Goal: Task Accomplishment & Management: Complete application form

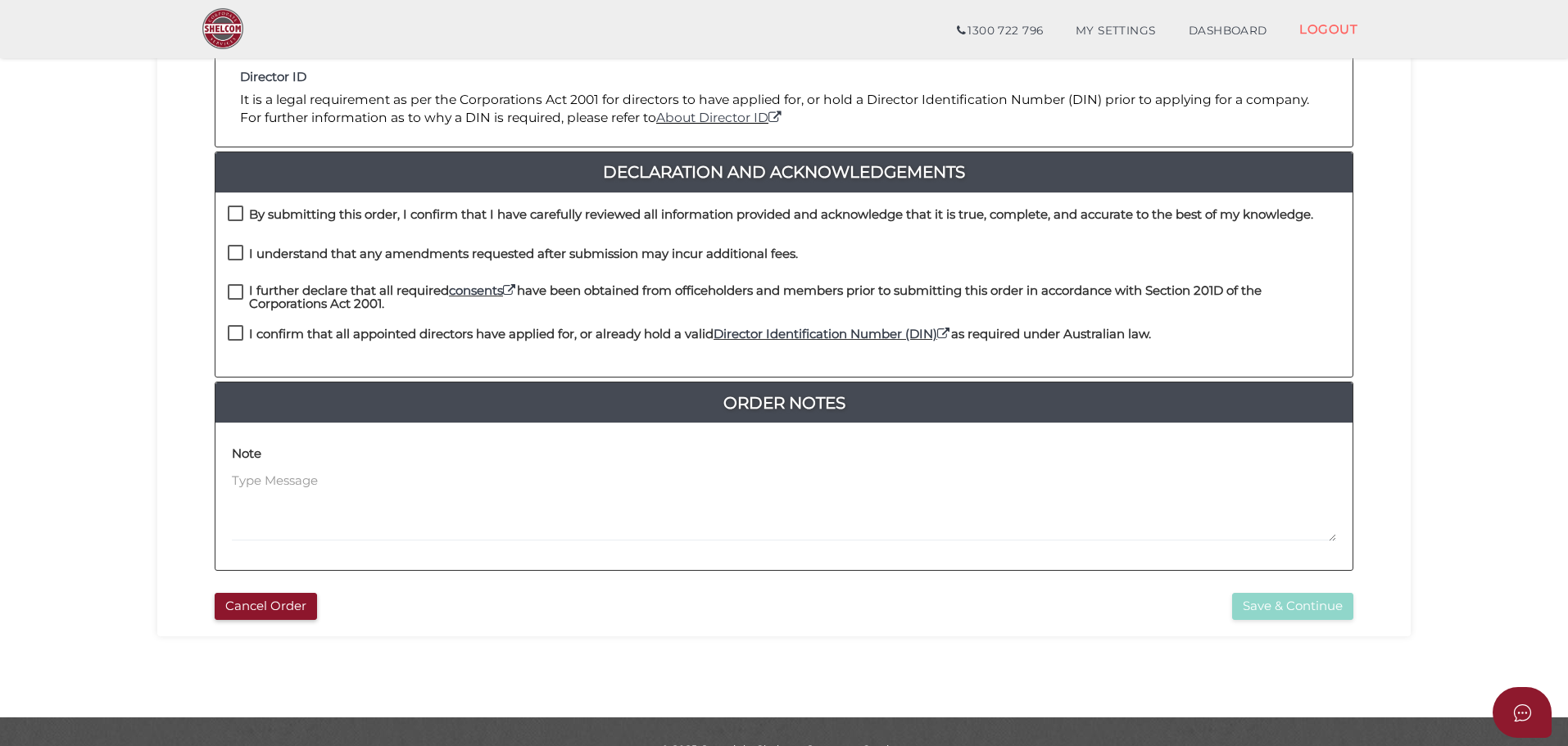
scroll to position [379, 0]
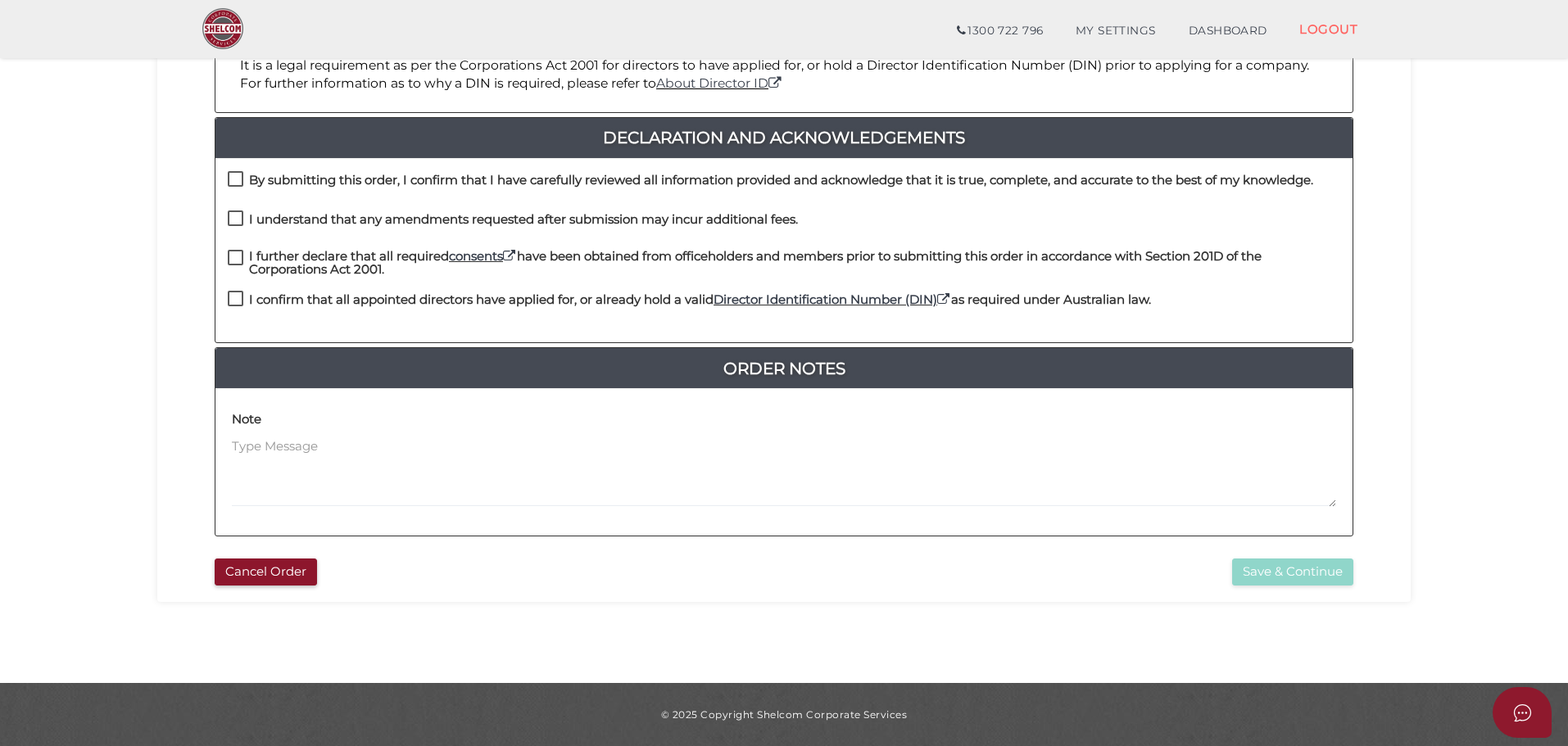
click at [234, 184] on label "By submitting this order, I confirm that I have carefully reviewed all informat…" at bounding box center [770, 184] width 1086 height 21
checkbox input "true"
click at [229, 220] on label "I understand that any amendments requested after submission may incur additiona…" at bounding box center [512, 223] width 570 height 21
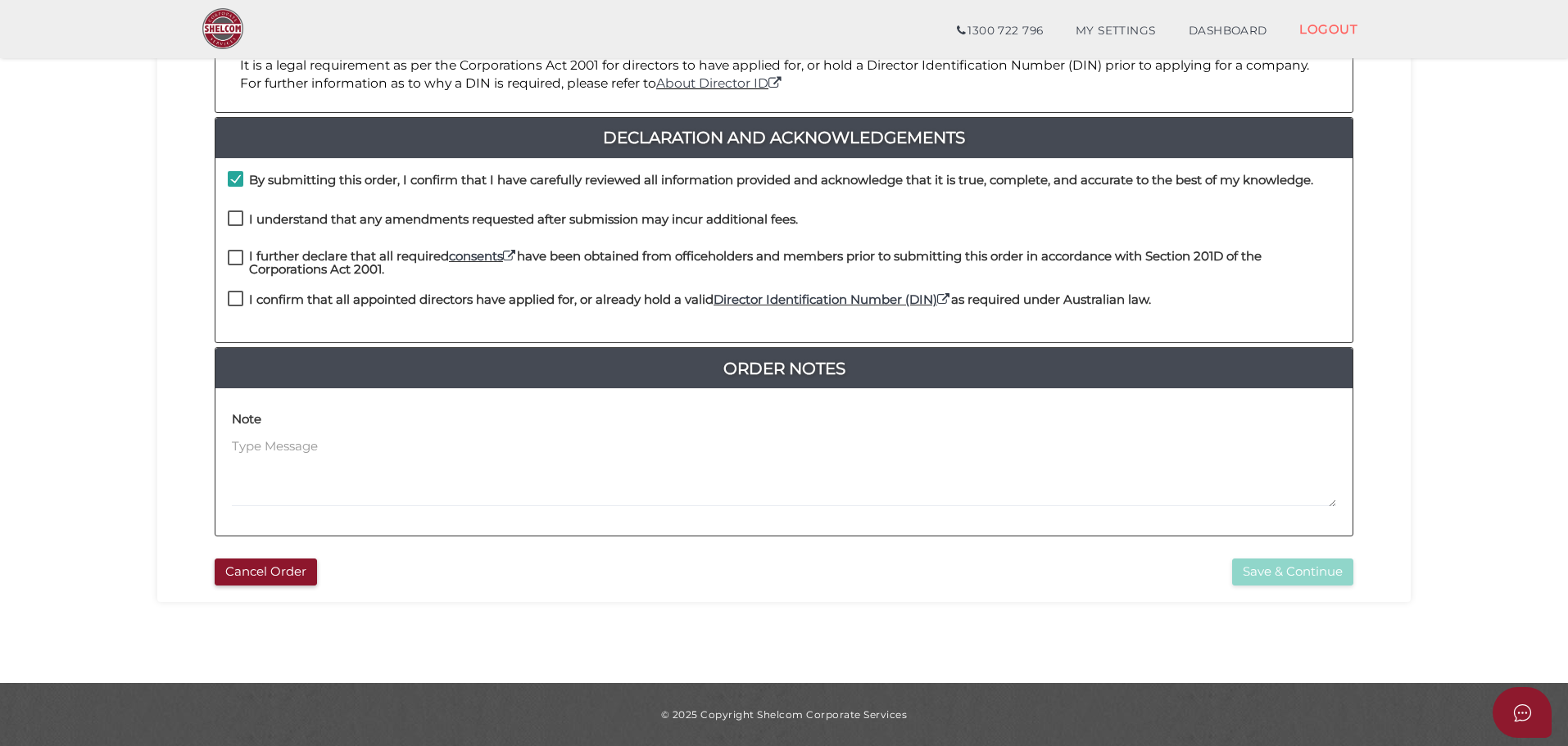
checkbox input "true"
click at [237, 257] on label "I further declare that all required consents have been obtained from officehold…" at bounding box center [783, 260] width 1112 height 21
click at [233, 289] on div "I further declare that all required consents have been obtained from officehold…" at bounding box center [784, 270] width 1137 height 42
click at [236, 255] on label "I further declare that all required consents have been obtained from officehold…" at bounding box center [783, 260] width 1112 height 21
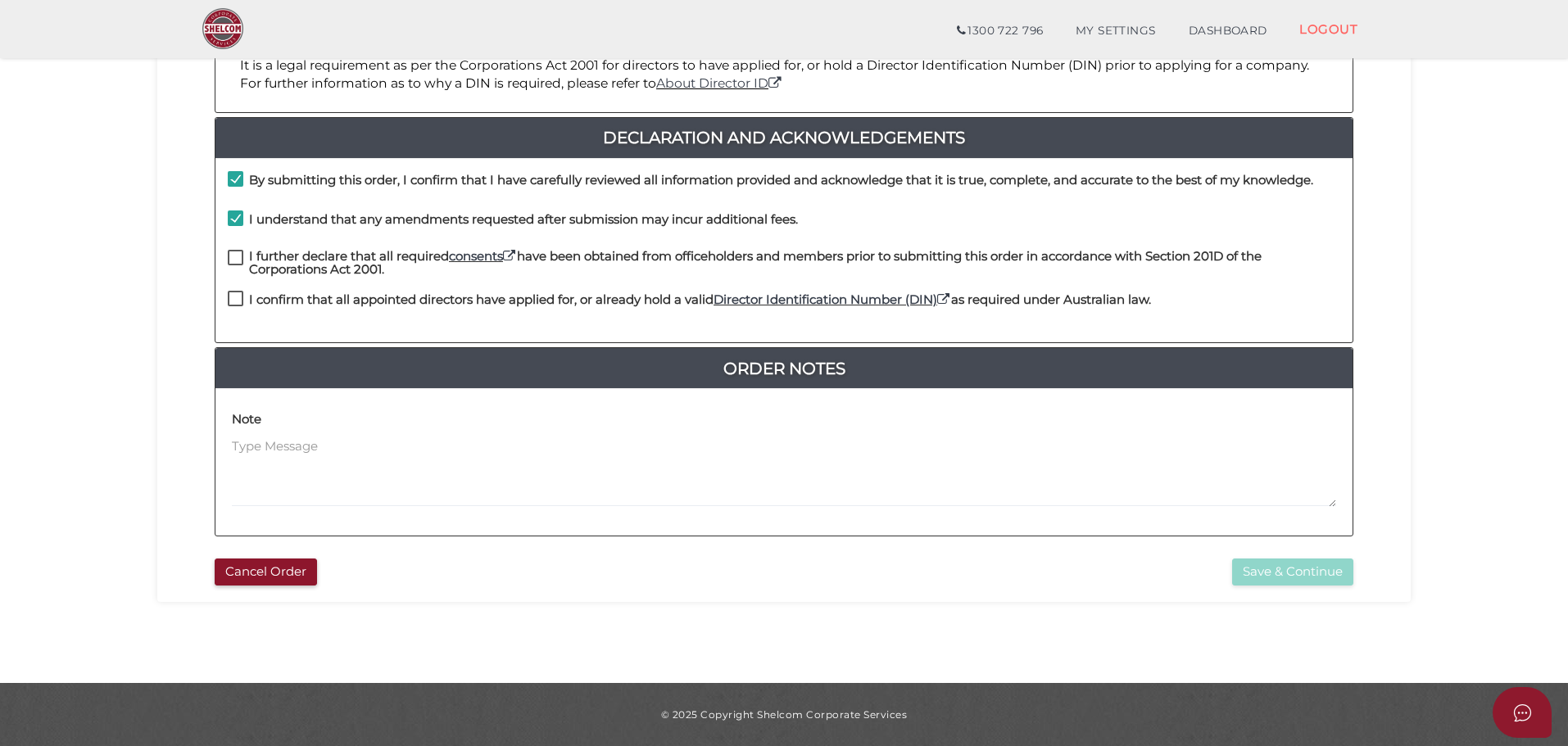
checkbox input "true"
click at [232, 308] on label "I confirm that all appointed directors have applied for, or already hold a vali…" at bounding box center [689, 303] width 923 height 21
checkbox input "true"
click at [1317, 571] on button "Save & Continue" at bounding box center [1293, 573] width 121 height 27
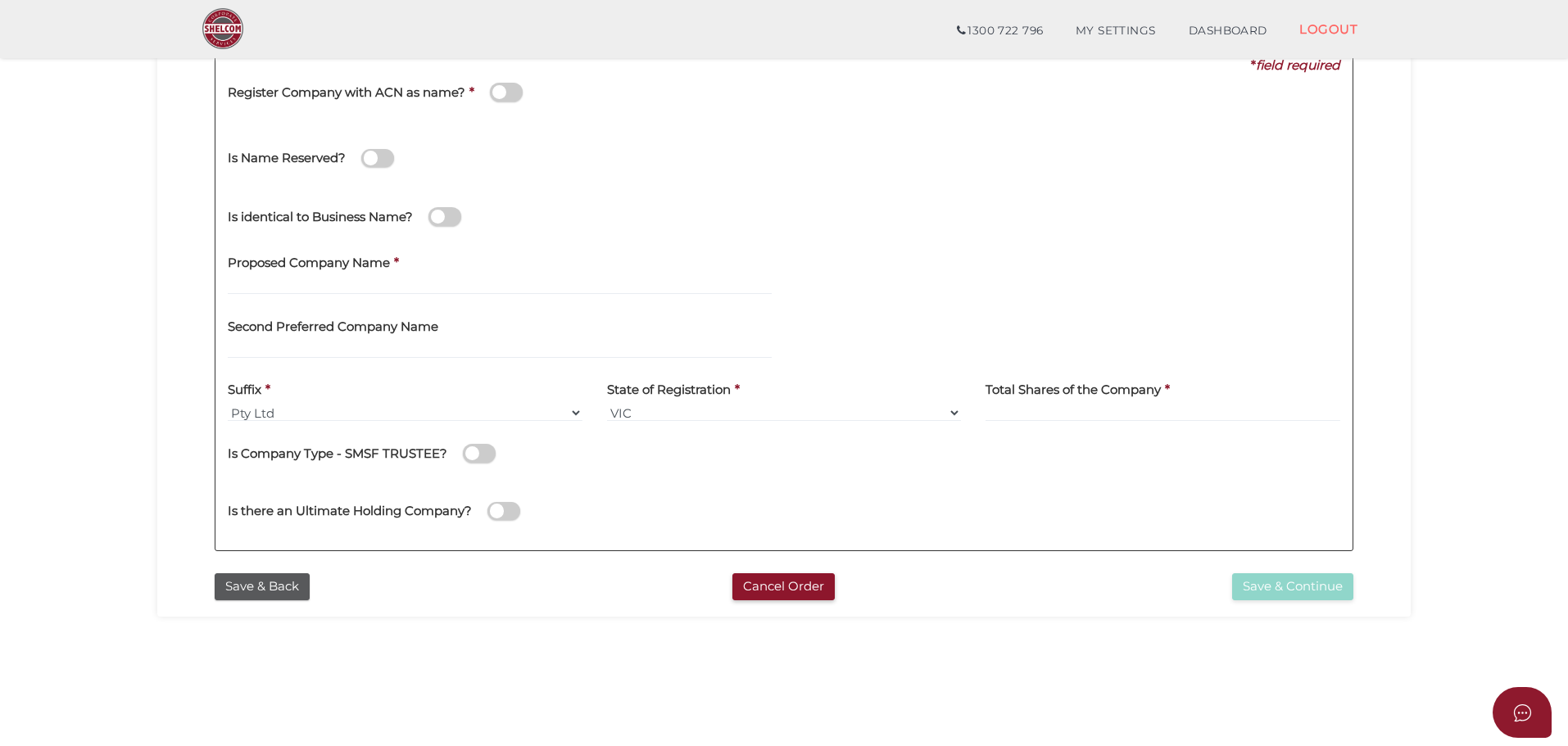
scroll to position [164, 0]
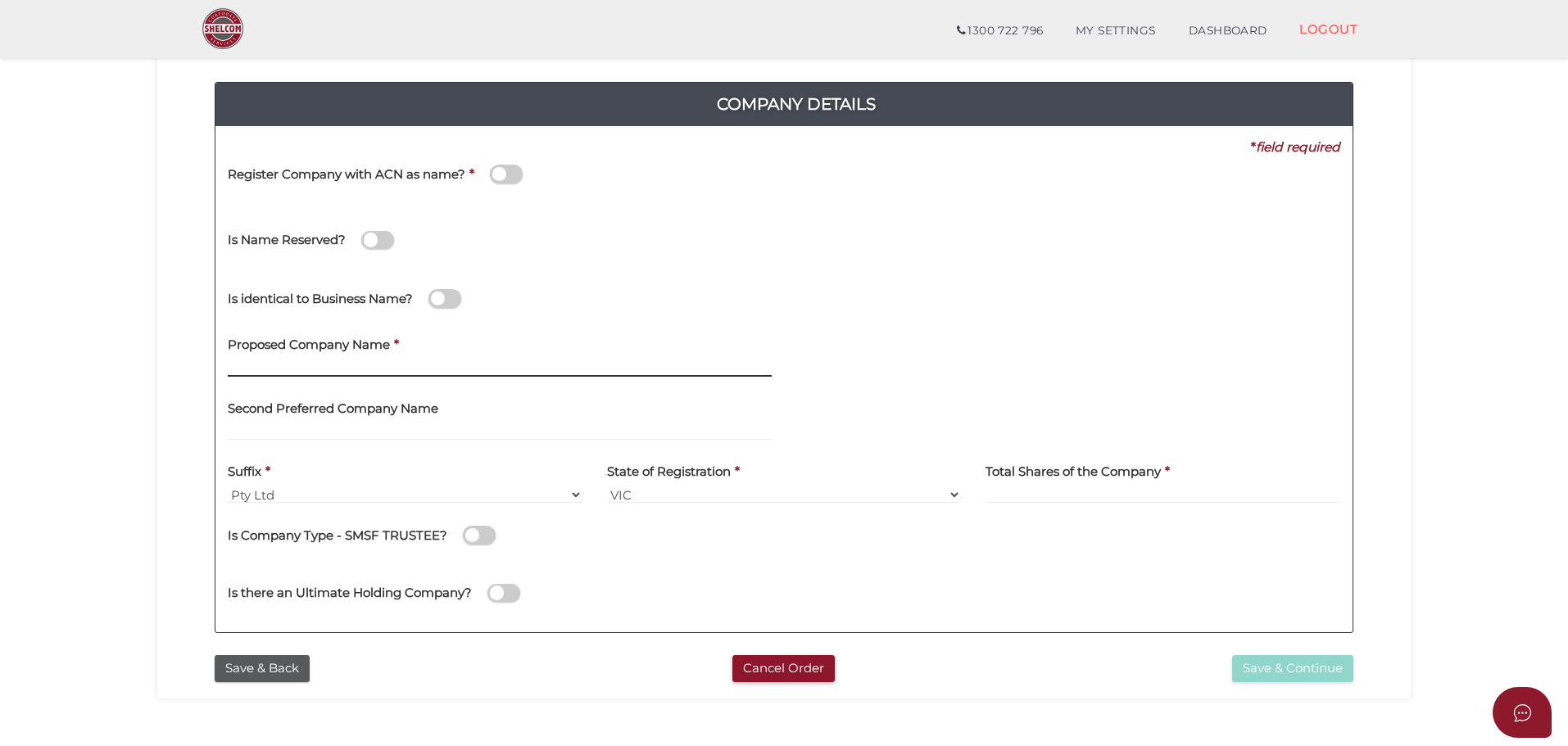
click at [351, 362] on input "text" at bounding box center [499, 367] width 544 height 18
type input "Arbor Vitae International"
click at [1029, 496] on input at bounding box center [1163, 494] width 355 height 18
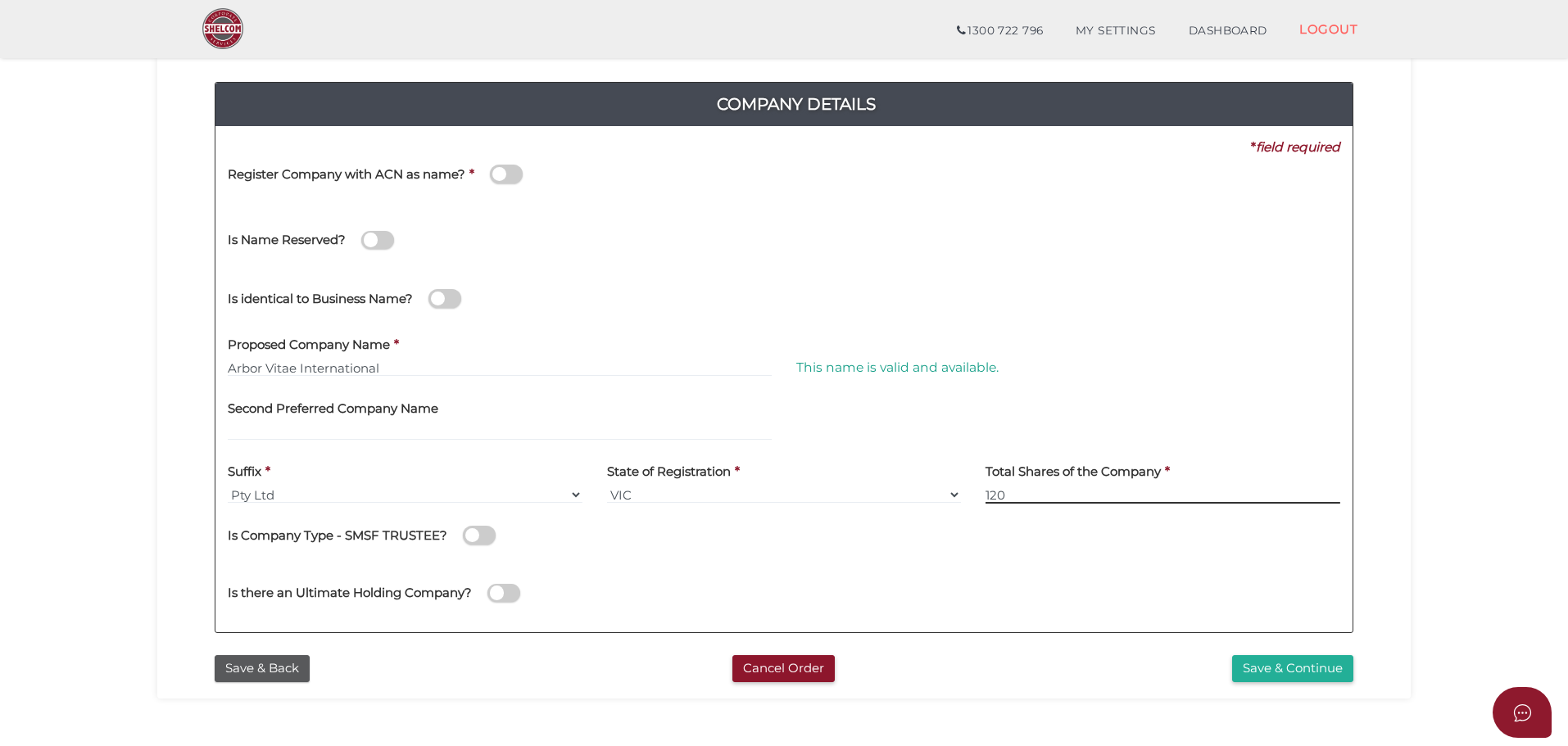
type input "120"
click at [1282, 659] on button "Save & Continue" at bounding box center [1293, 669] width 121 height 27
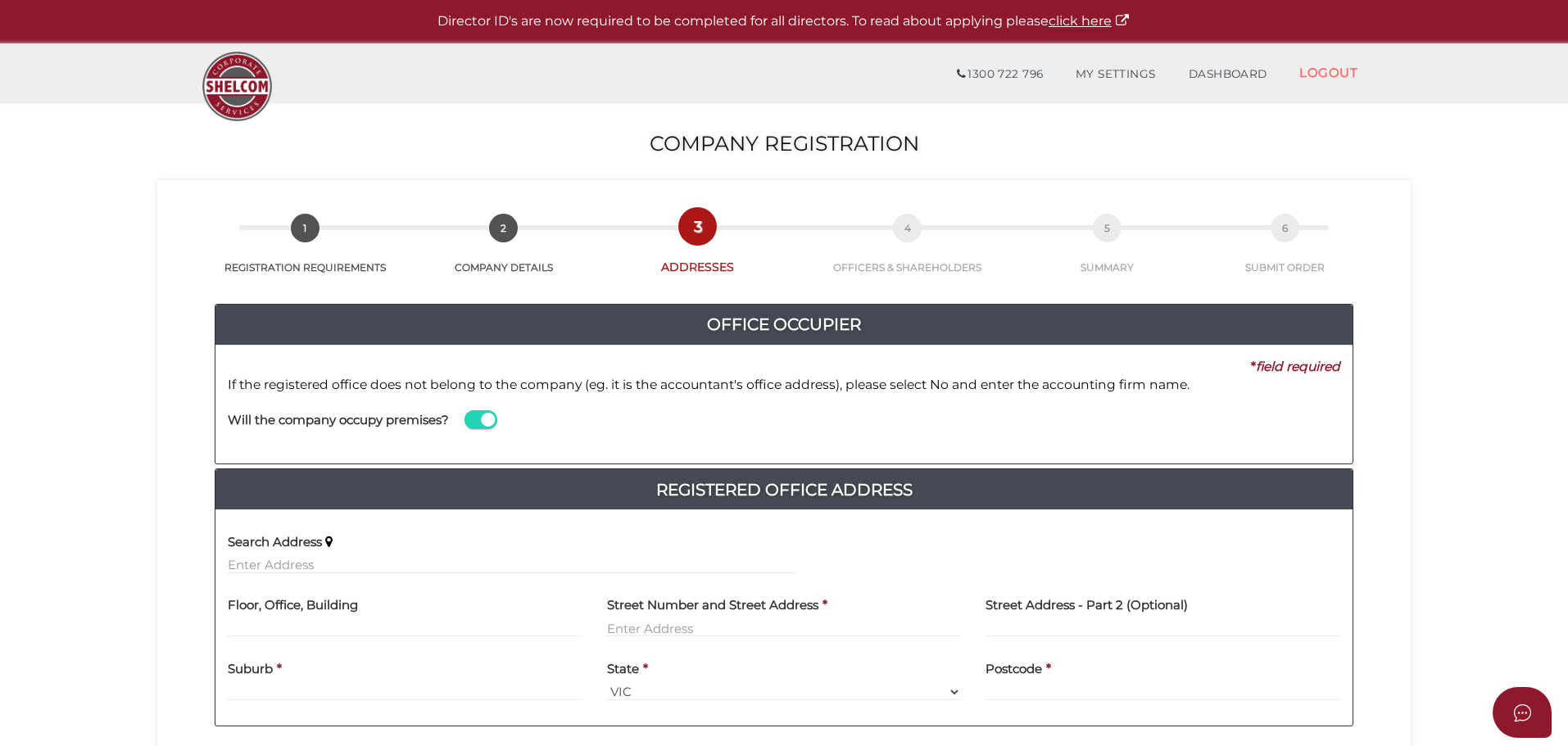
click at [136, 303] on section "Company Registration 93b665e0ef729ef3bd64a3a5cd89cfa6 1 REGISTRATION REQUIREMEN…" at bounding box center [784, 645] width 1568 height 1088
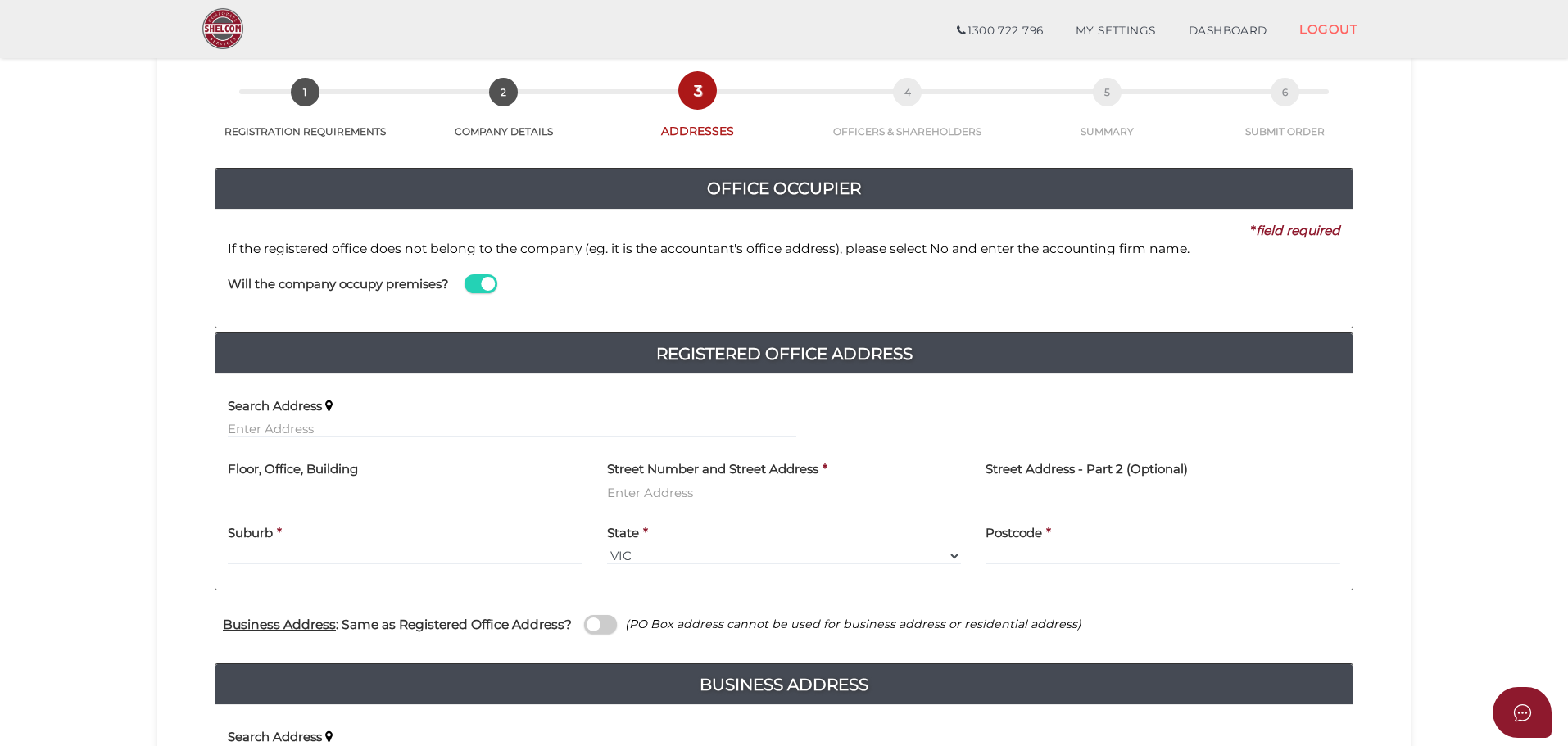
scroll to position [164, 0]
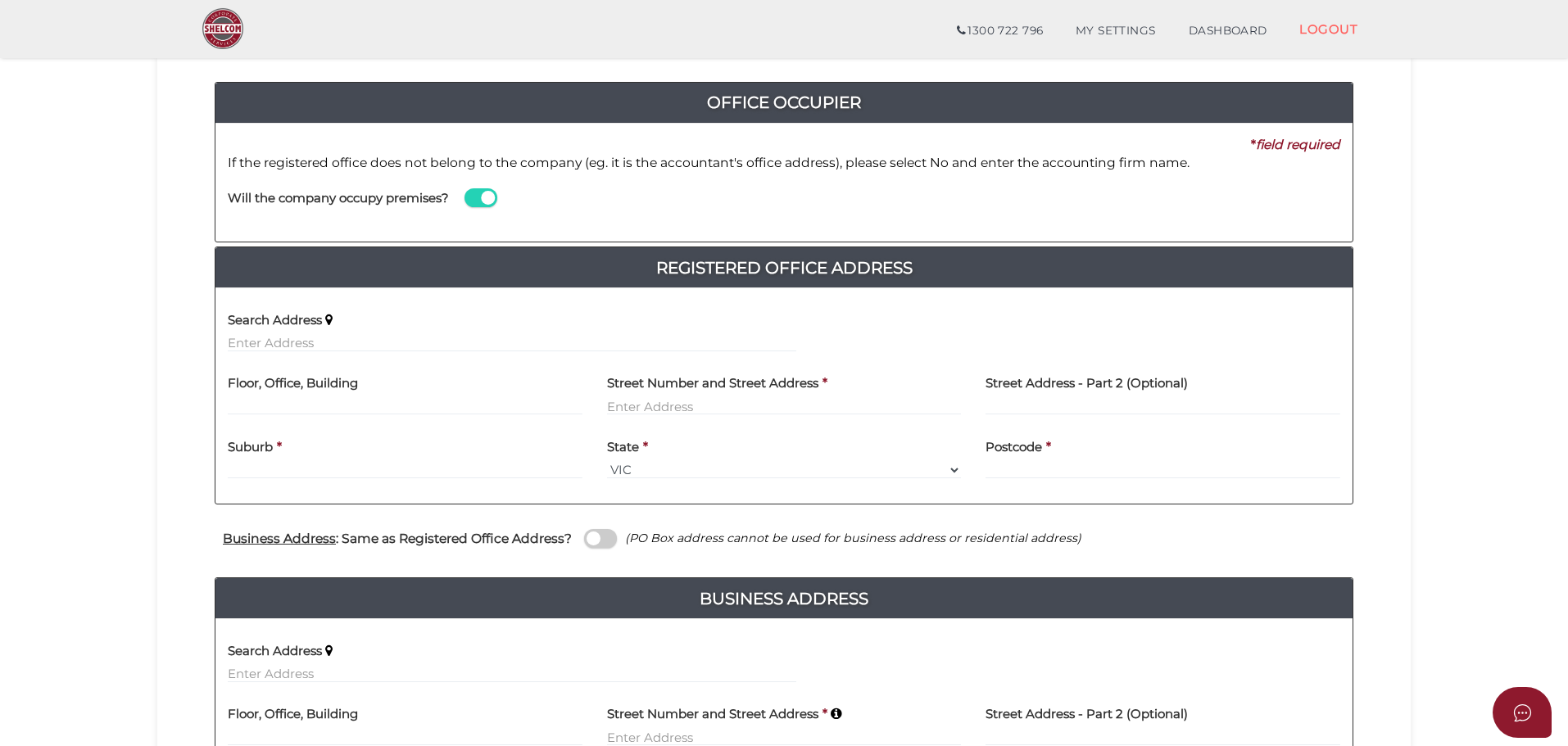
click at [465, 203] on div "Will the company occupy premises?" at bounding box center [512, 200] width 593 height 57
click at [481, 201] on span at bounding box center [480, 197] width 32 height 19
click at [0, 0] on input "checkbox" at bounding box center [0, 0] width 0 height 0
click at [320, 330] on label "Search Address" at bounding box center [274, 317] width 94 height 33
click at [905, 207] on input at bounding box center [1069, 214] width 544 height 18
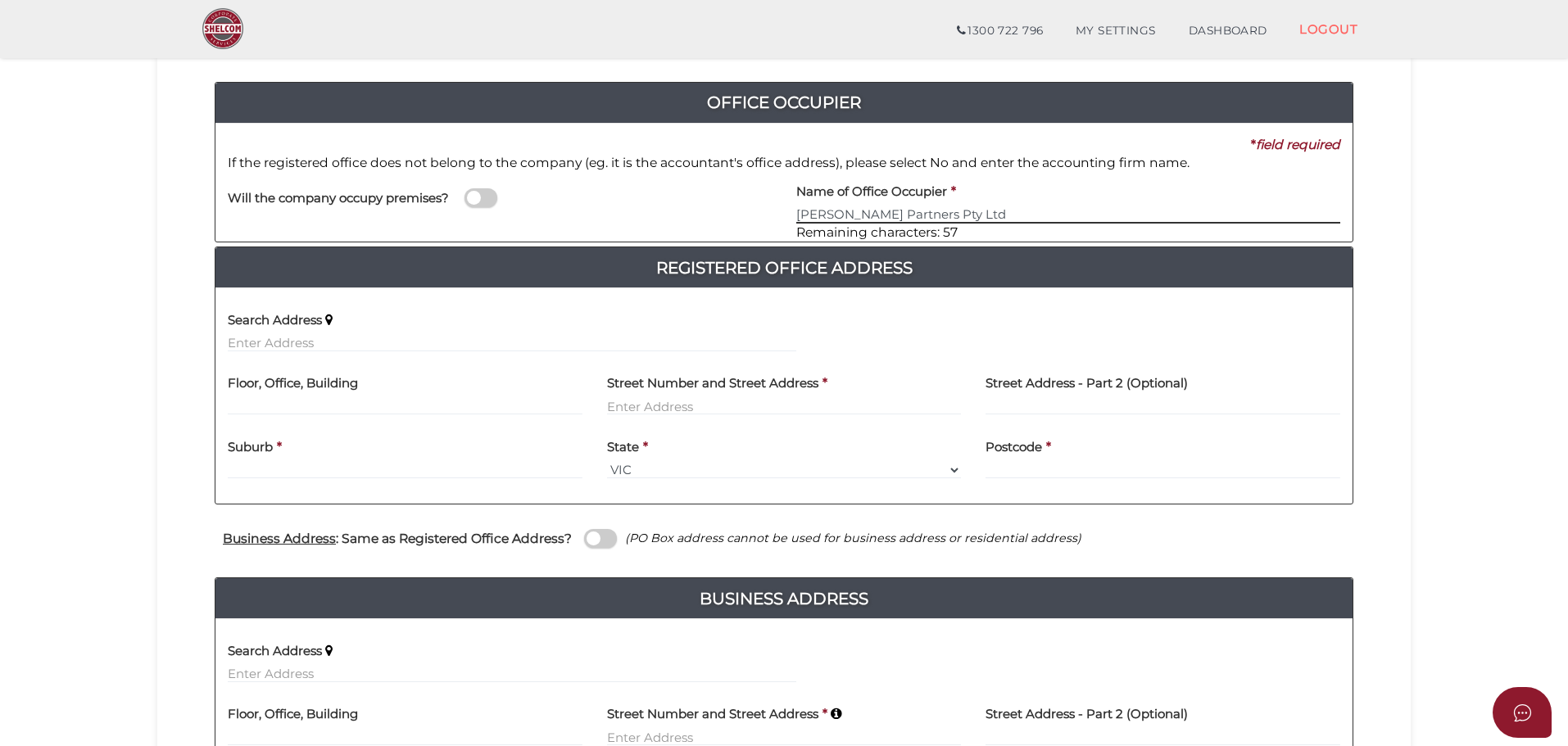
type input "Sutton Partners Pty Ltd"
click at [325, 333] on div "Search Address" at bounding box center [511, 326] width 569 height 51
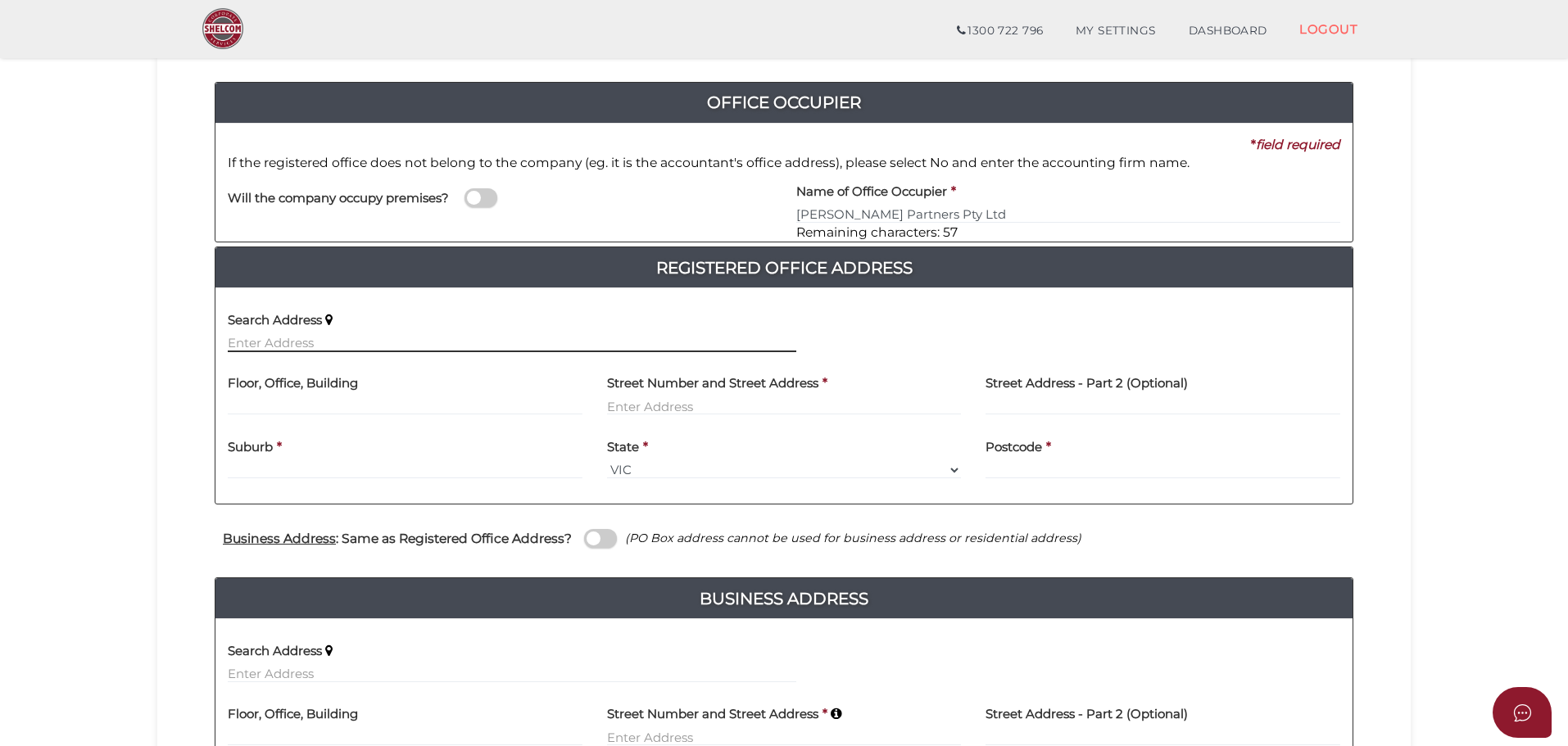
click at [309, 339] on input "text" at bounding box center [511, 343] width 569 height 18
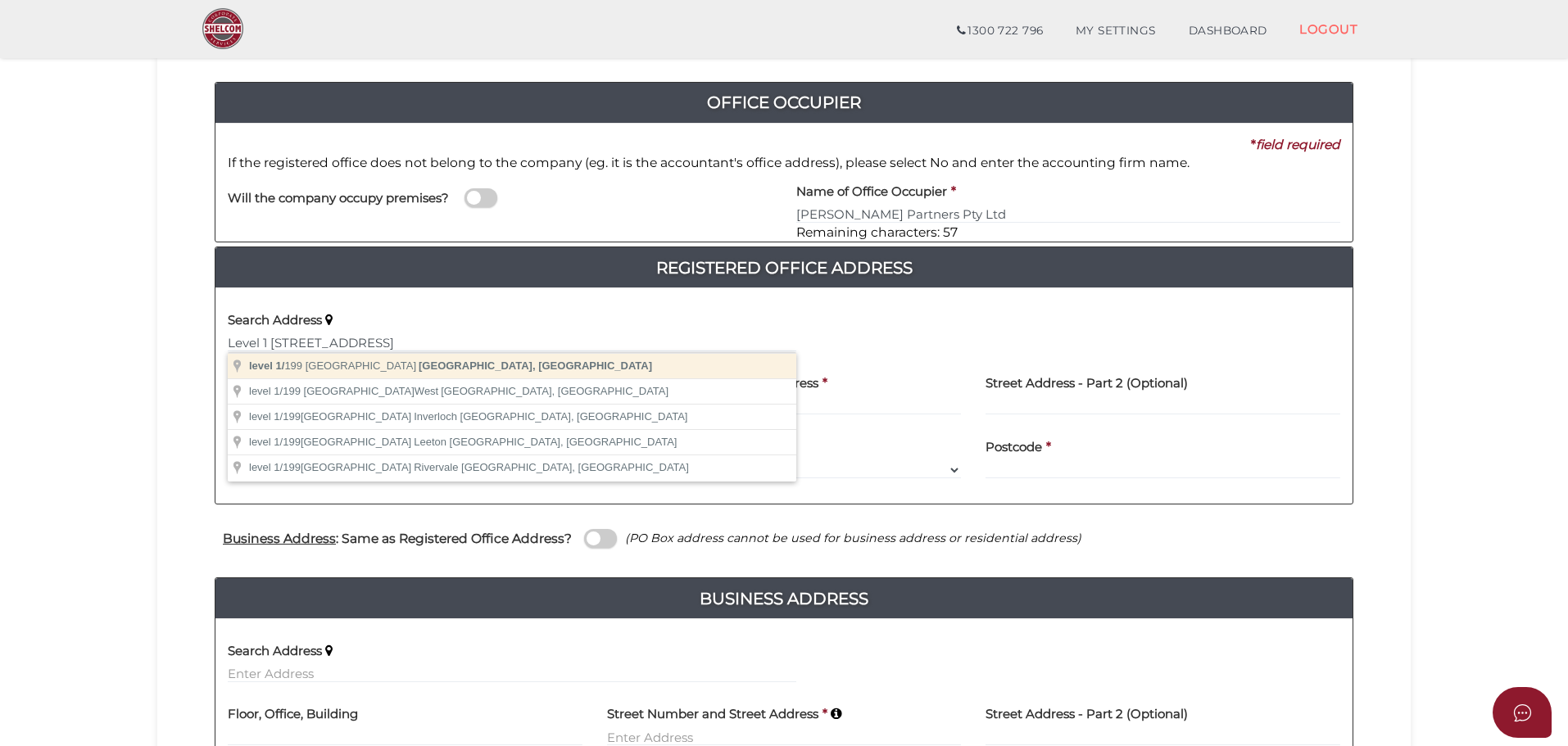
type input "level 1/199 Toorak Road, South Yarra VIC, Australia"
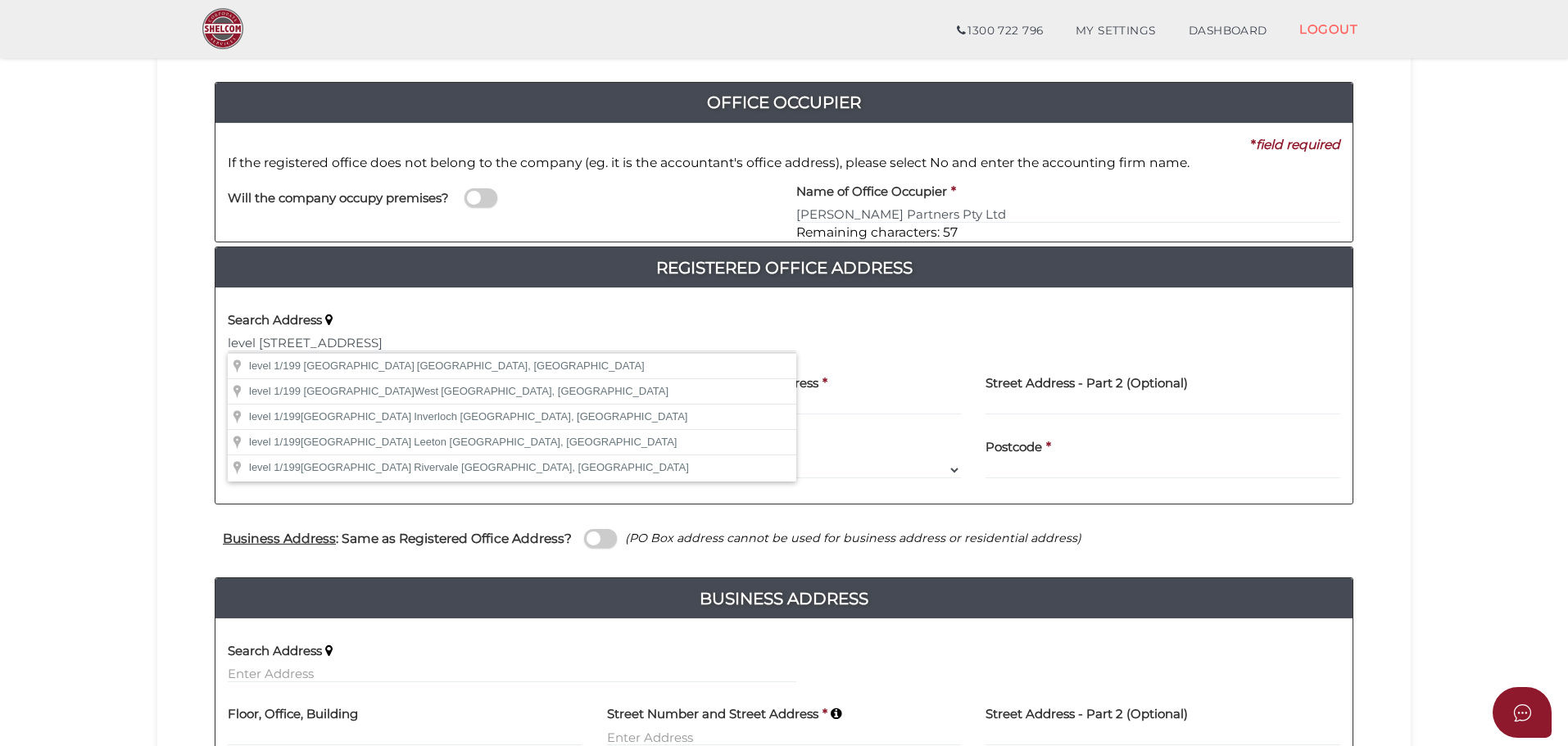
type input "level 1"
type input "[STREET_ADDRESS]"
type input "South Yarra"
select select "VIC"
type input "3141"
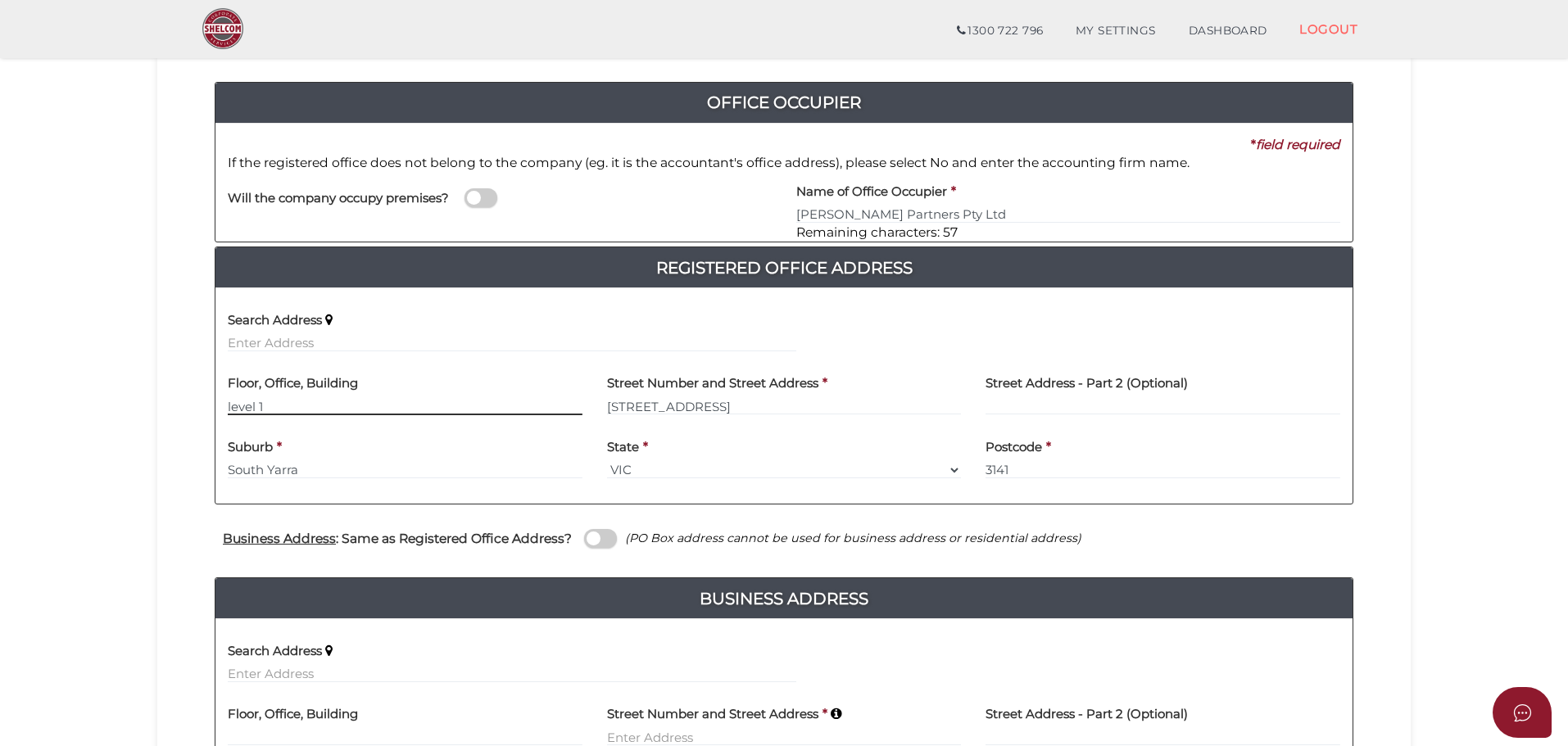
click at [236, 406] on input "level 1" at bounding box center [404, 406] width 355 height 18
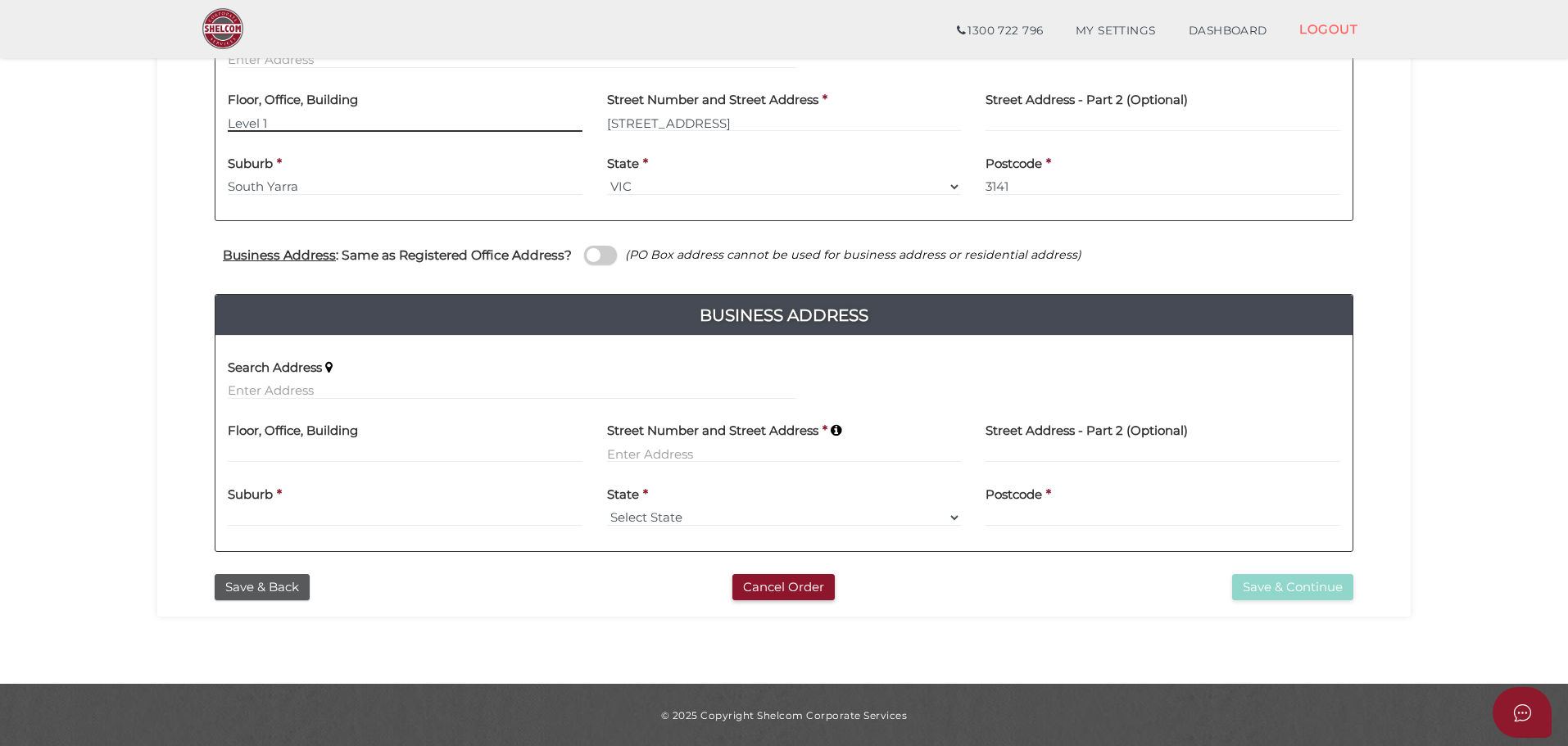
scroll to position [448, 0]
type input "Level 1"
click at [318, 374] on label "Search Address" at bounding box center [274, 363] width 94 height 33
click at [314, 379] on label "Search Address" at bounding box center [274, 363] width 94 height 33
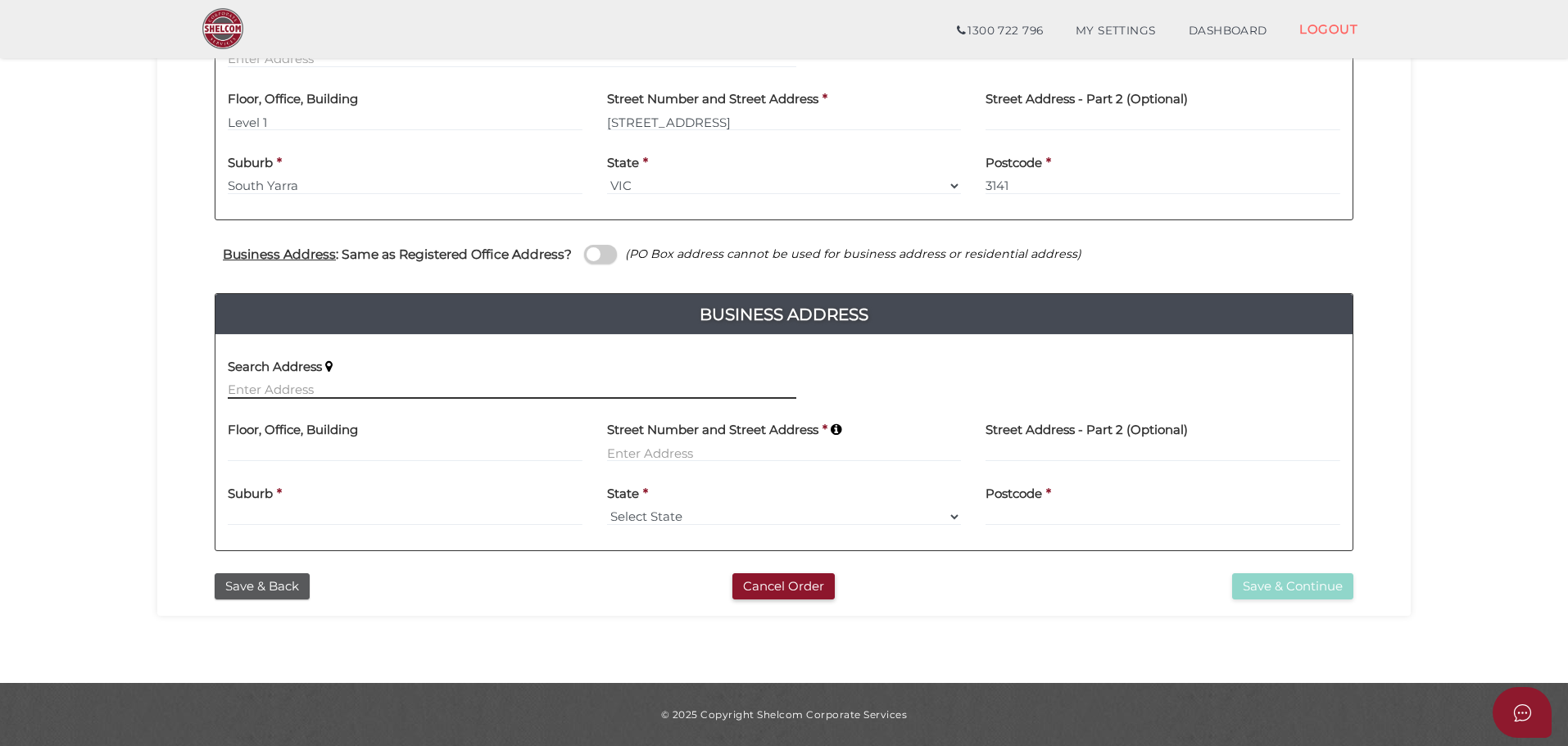
click at [328, 390] on input "text" at bounding box center [511, 390] width 569 height 18
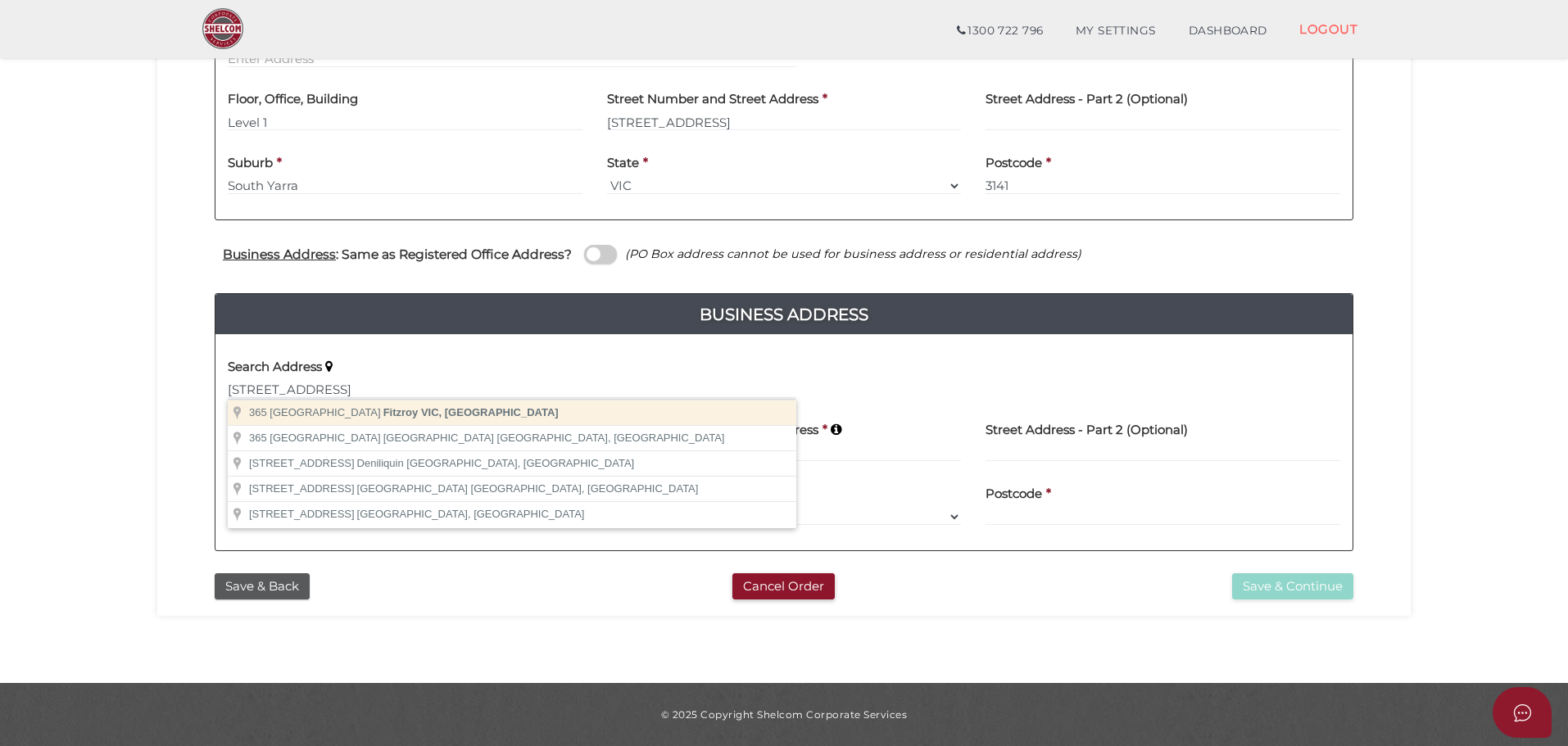
type input "365 Fitzroy Street, Fitzroy VIC, Australia"
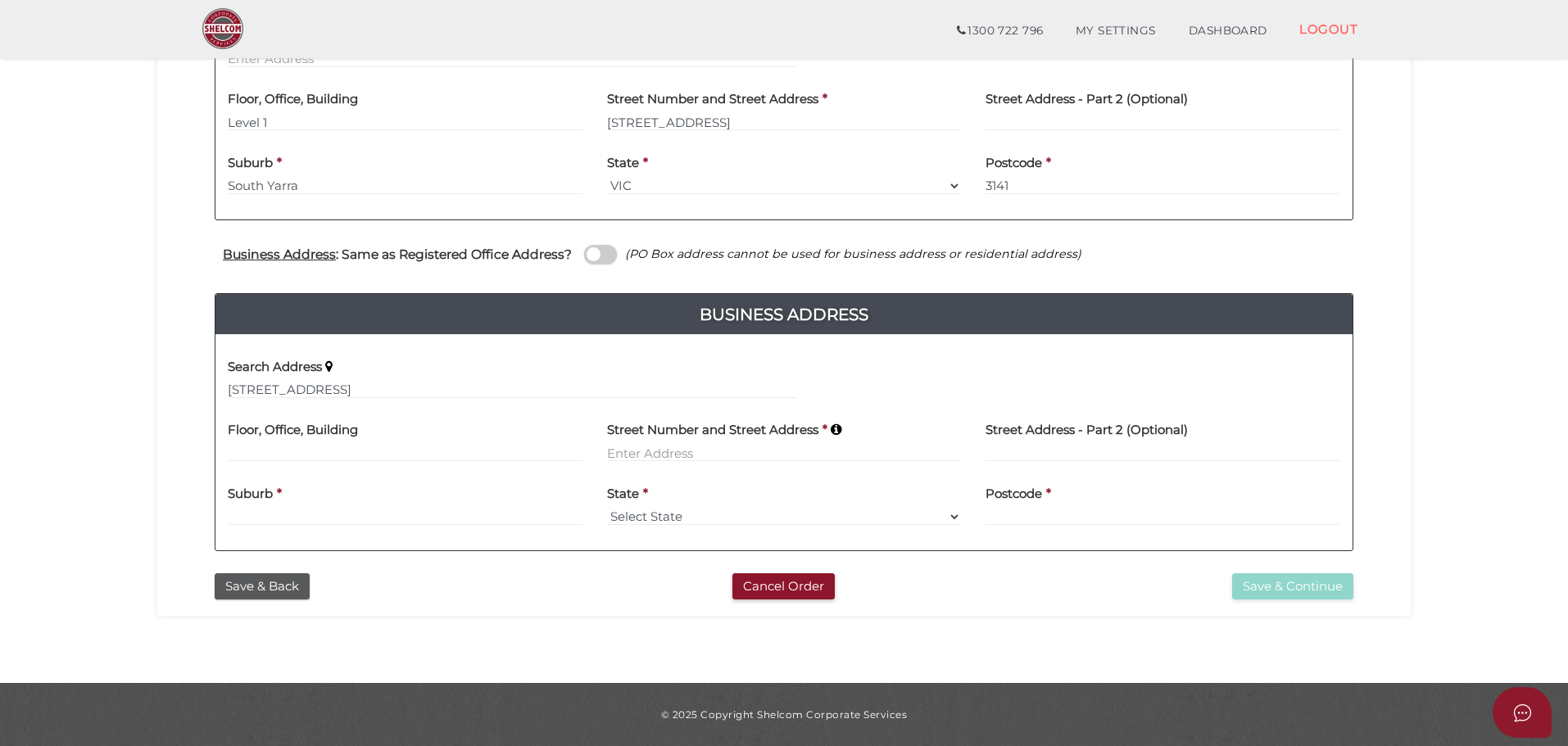
type input "365 Fitzroy Street"
type input "Fitzroy"
select select "VIC"
type input "3065"
click at [92, 391] on section "Company Registration 93b665e0ef729ef3bd64a3a5cd89cfa6 1 REGISTRATION REQUIREMEN…" at bounding box center [784, 139] width 1568 height 1088
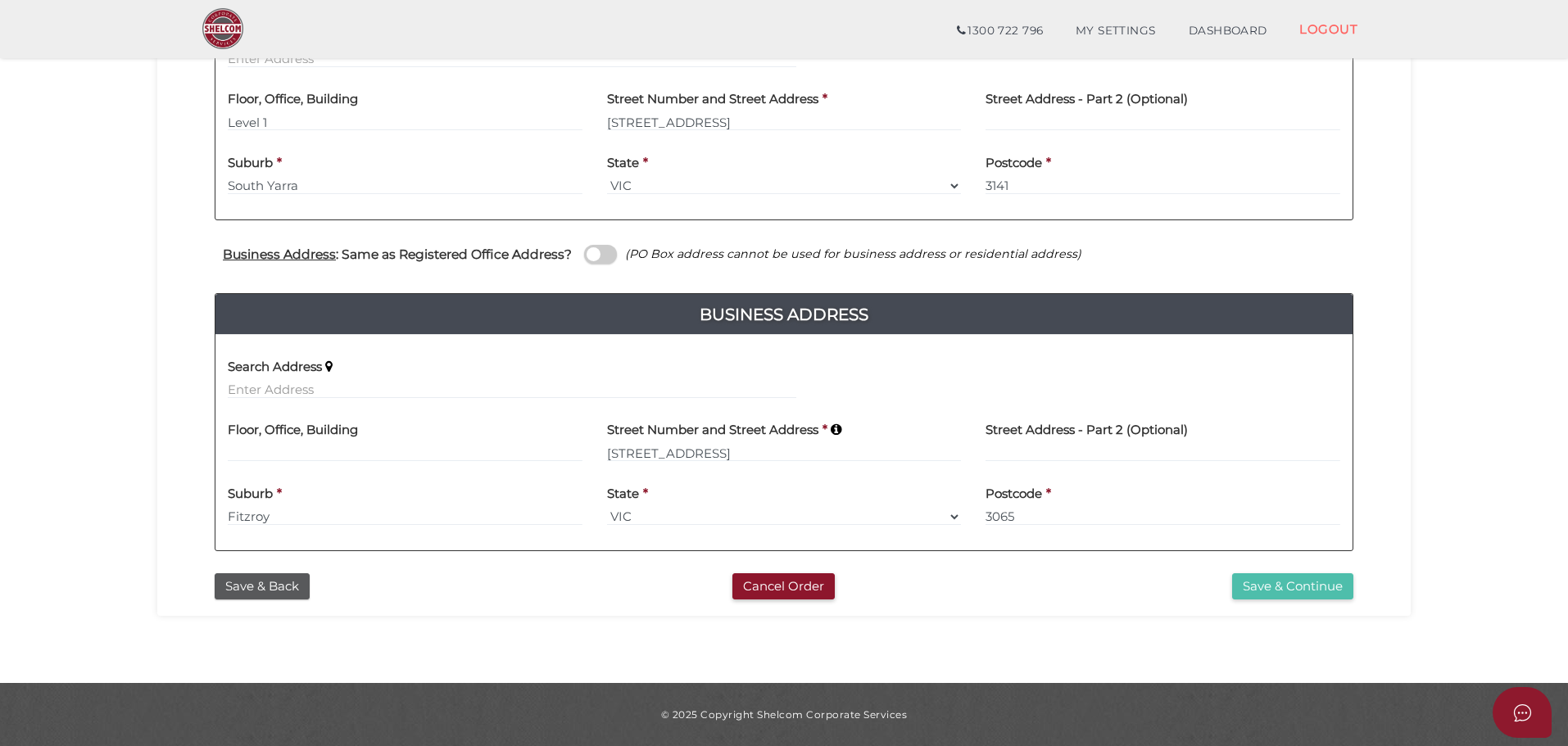
click at [1276, 583] on button "Save & Continue" at bounding box center [1293, 587] width 121 height 27
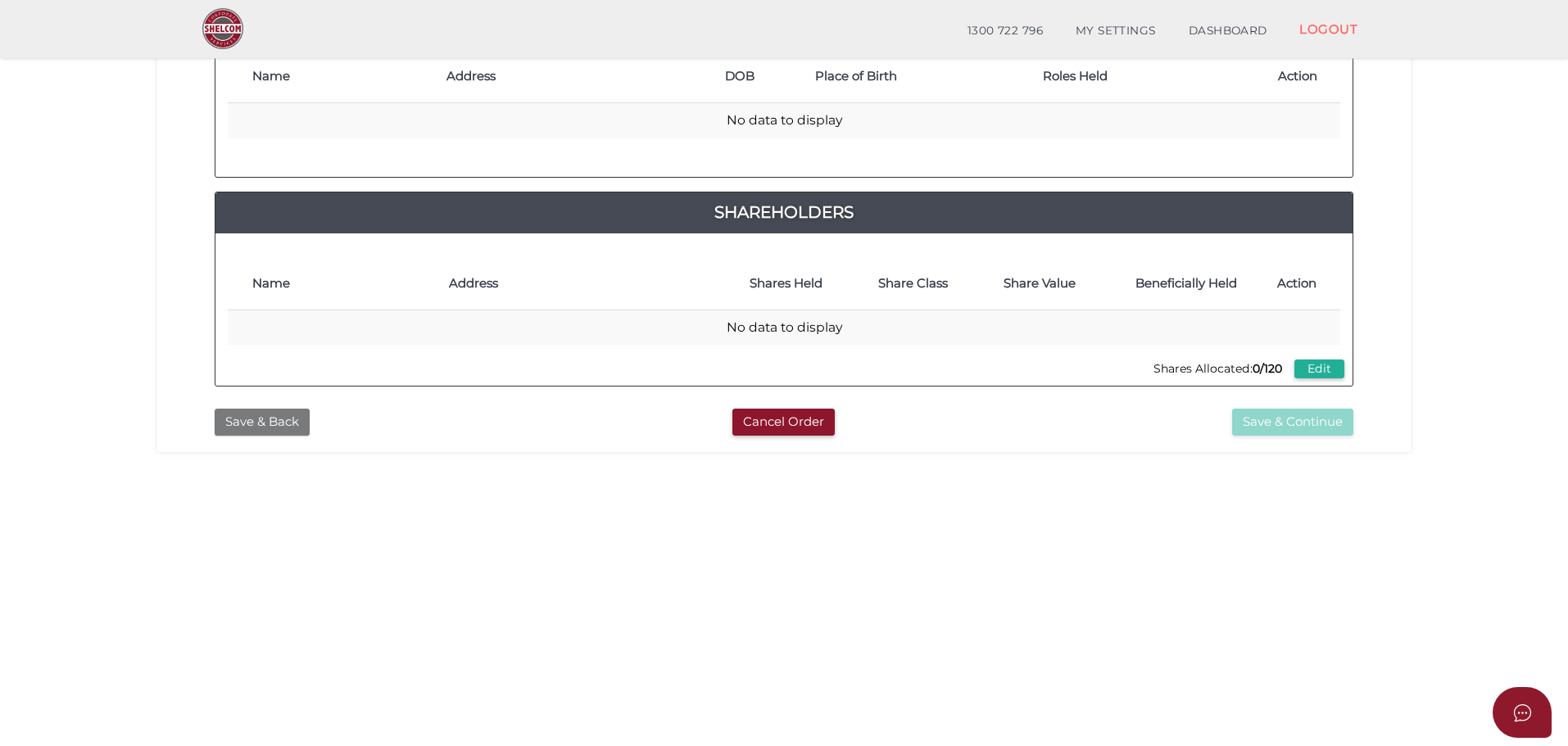
scroll to position [297, 0]
click at [246, 427] on button "Save & Back" at bounding box center [262, 423] width 95 height 27
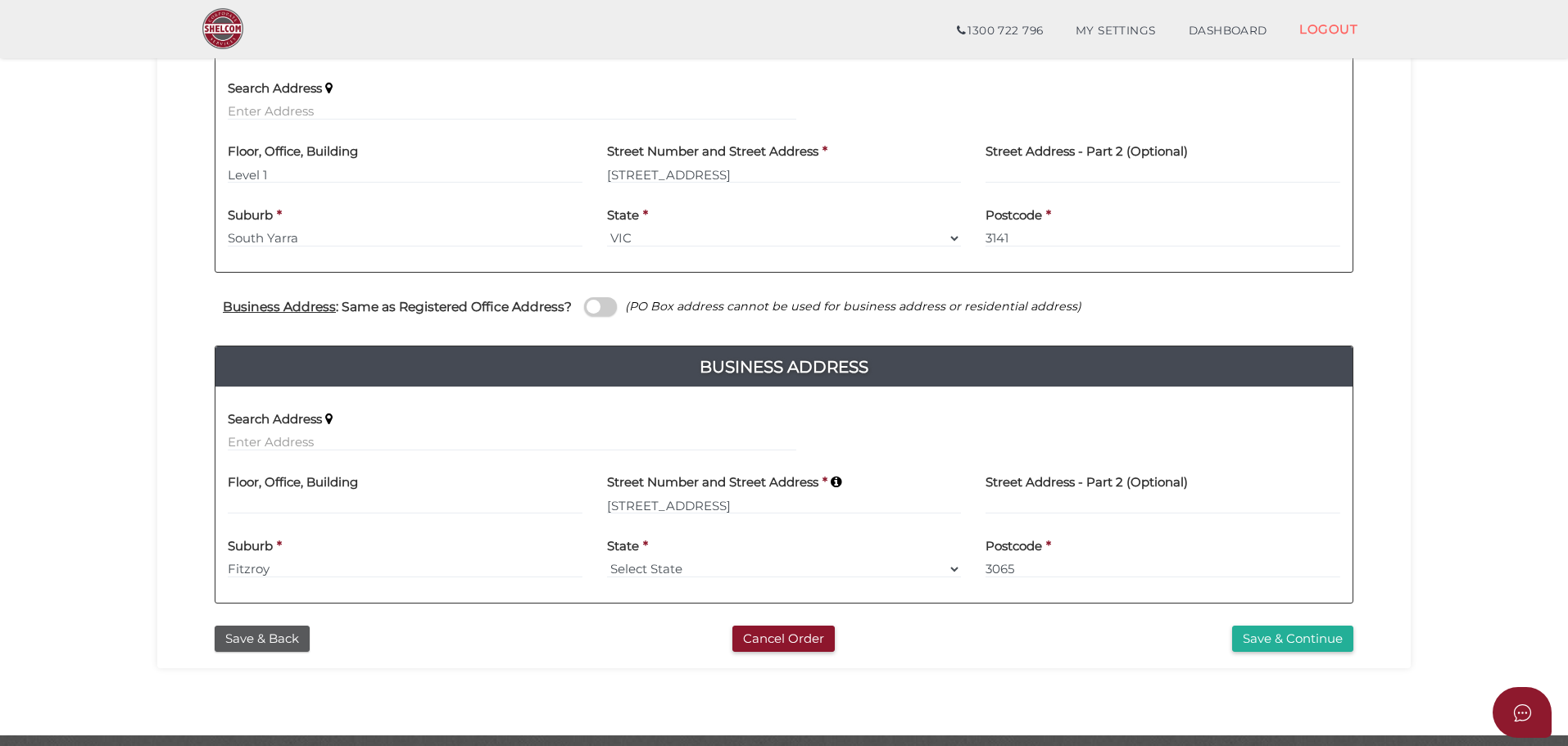
scroll to position [409, 0]
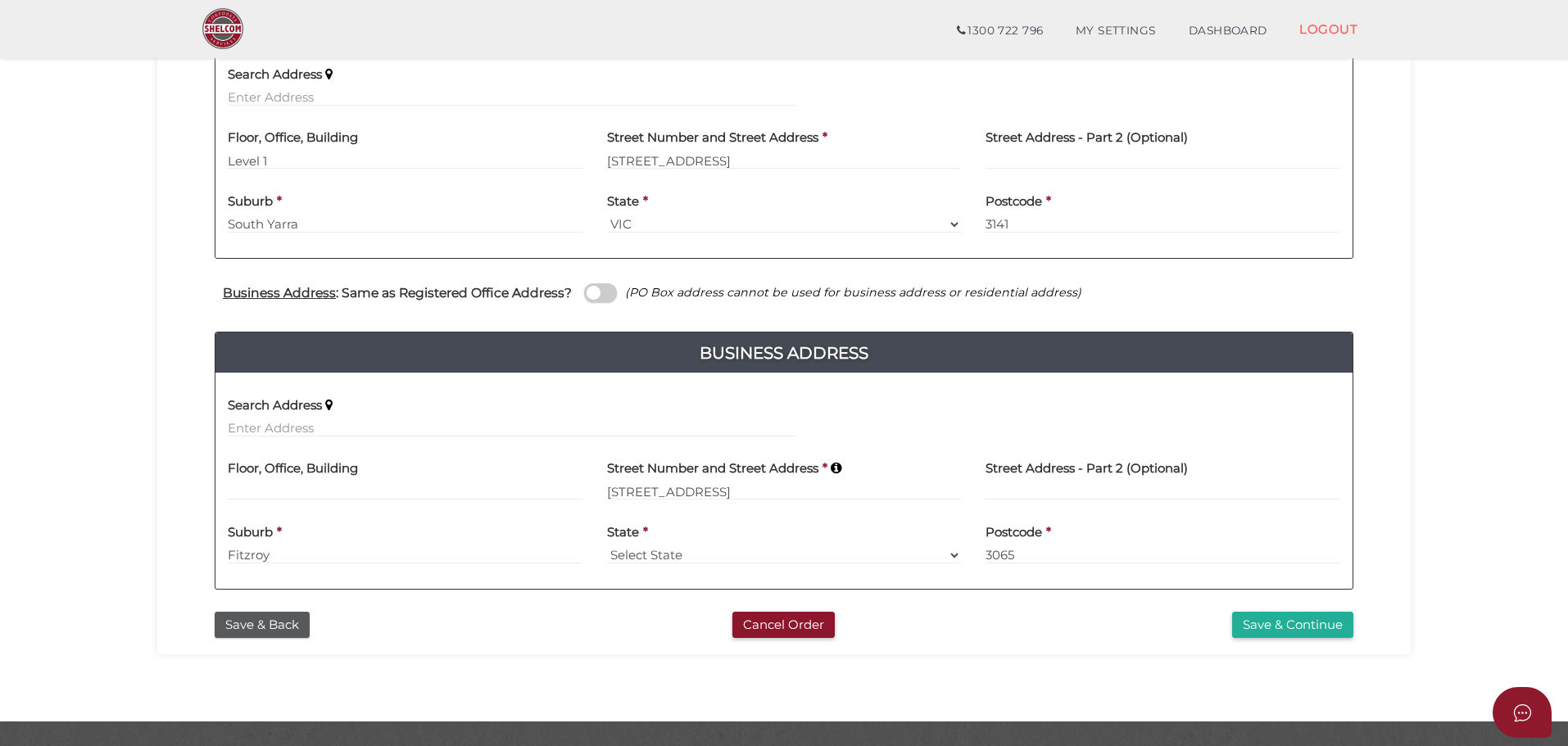
click at [740, 541] on div "State * Select State [GEOGRAPHIC_DATA] ACT [GEOGRAPHIC_DATA] NT [GEOGRAPHIC_DAT…" at bounding box center [784, 538] width 355 height 51
click at [746, 554] on select "Select State [GEOGRAPHIC_DATA] ACT [GEOGRAPHIC_DATA] NT [GEOGRAPHIC_DATA] TAS […" at bounding box center [784, 555] width 355 height 18
select select "VIC"
click at [607, 546] on select "Select State [GEOGRAPHIC_DATA] ACT [GEOGRAPHIC_DATA] NT [GEOGRAPHIC_DATA] TAS […" at bounding box center [784, 555] width 355 height 18
click at [178, 412] on div "Office Occupier No * field required If the registered office does not belong to…" at bounding box center [784, 206] width 1229 height 796
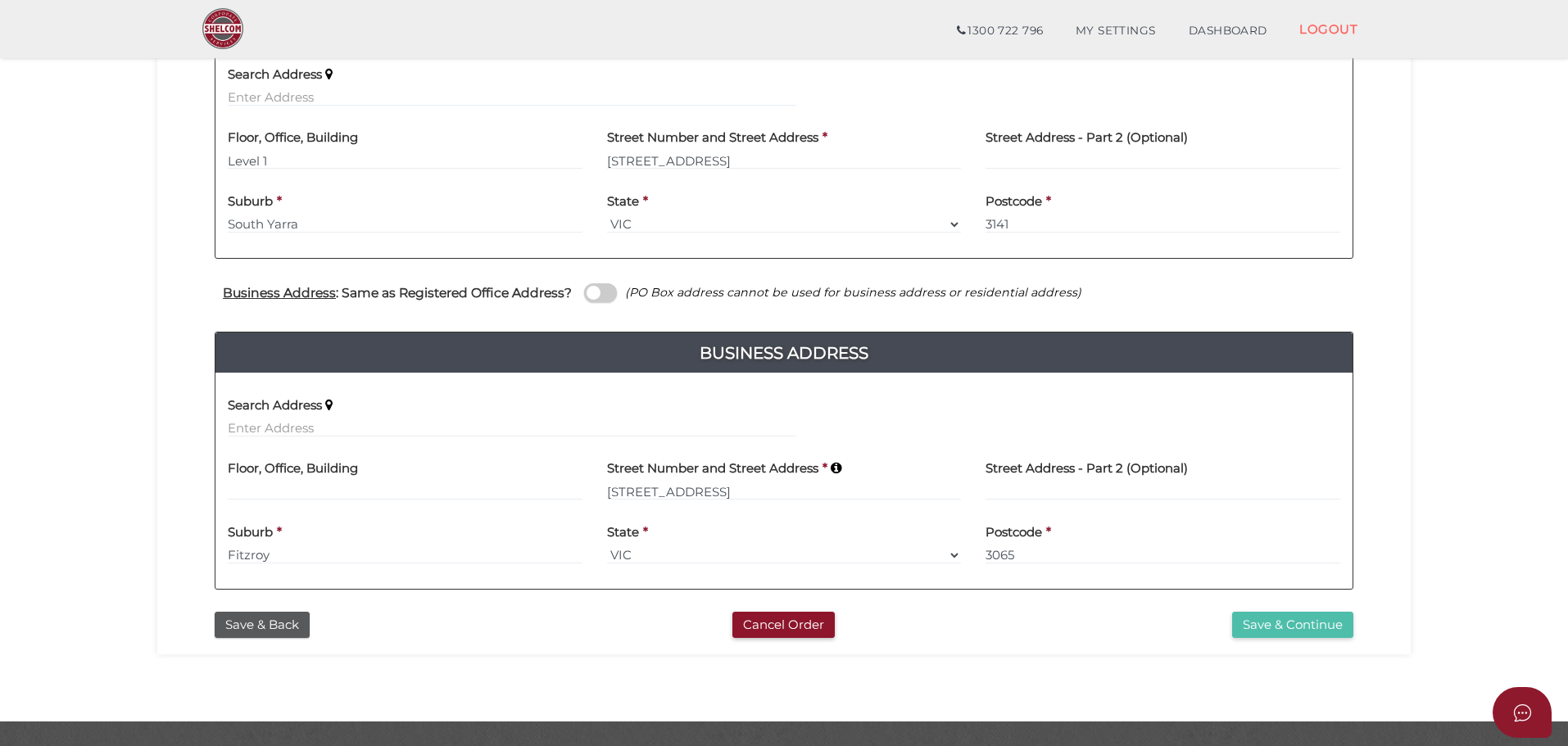
click at [1317, 630] on button "Save & Continue" at bounding box center [1293, 626] width 121 height 27
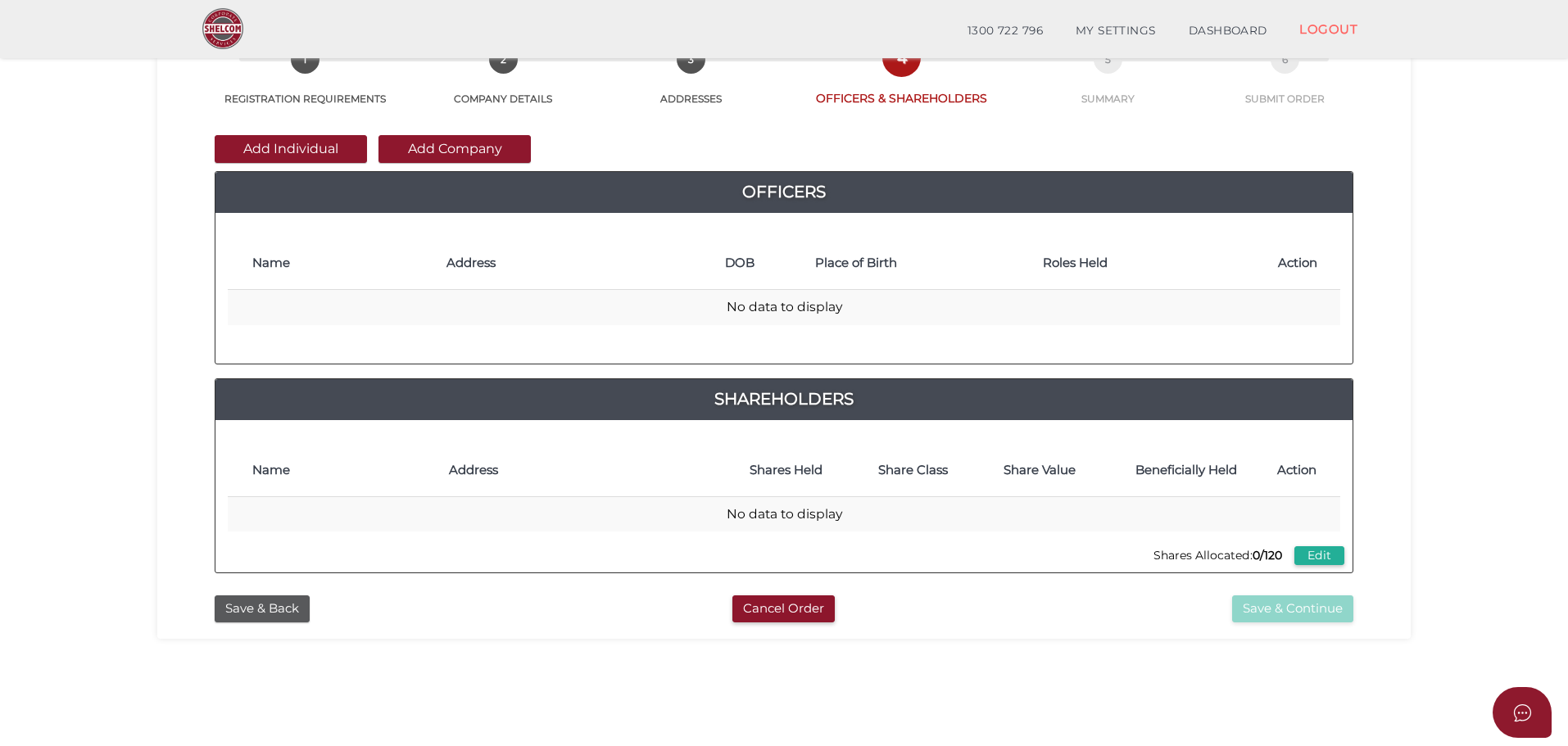
scroll to position [82, 0]
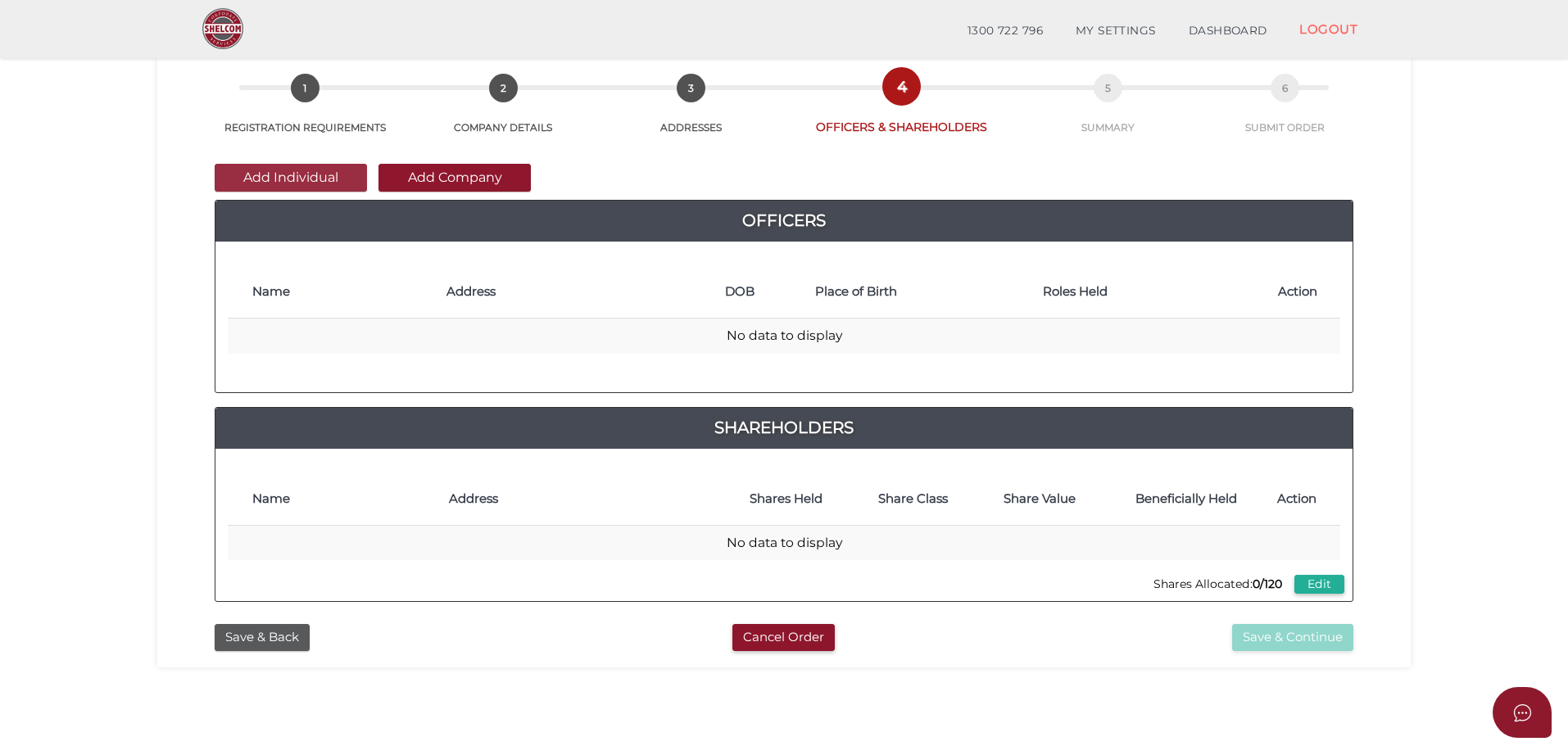
click at [310, 182] on button "Add Individual" at bounding box center [291, 178] width 152 height 28
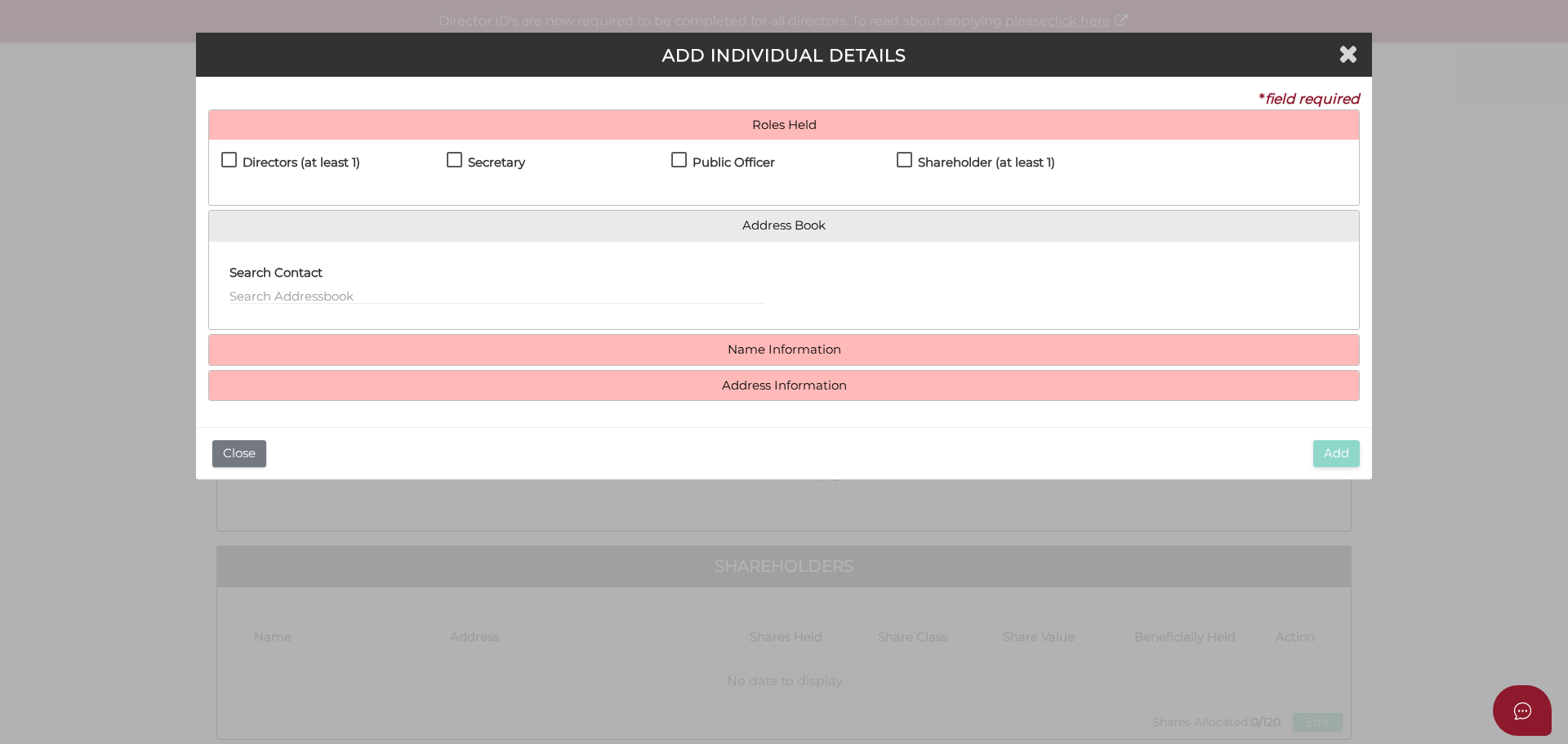
click at [228, 160] on label "Directors (at least 1)" at bounding box center [291, 166] width 139 height 20
checkbox input "true"
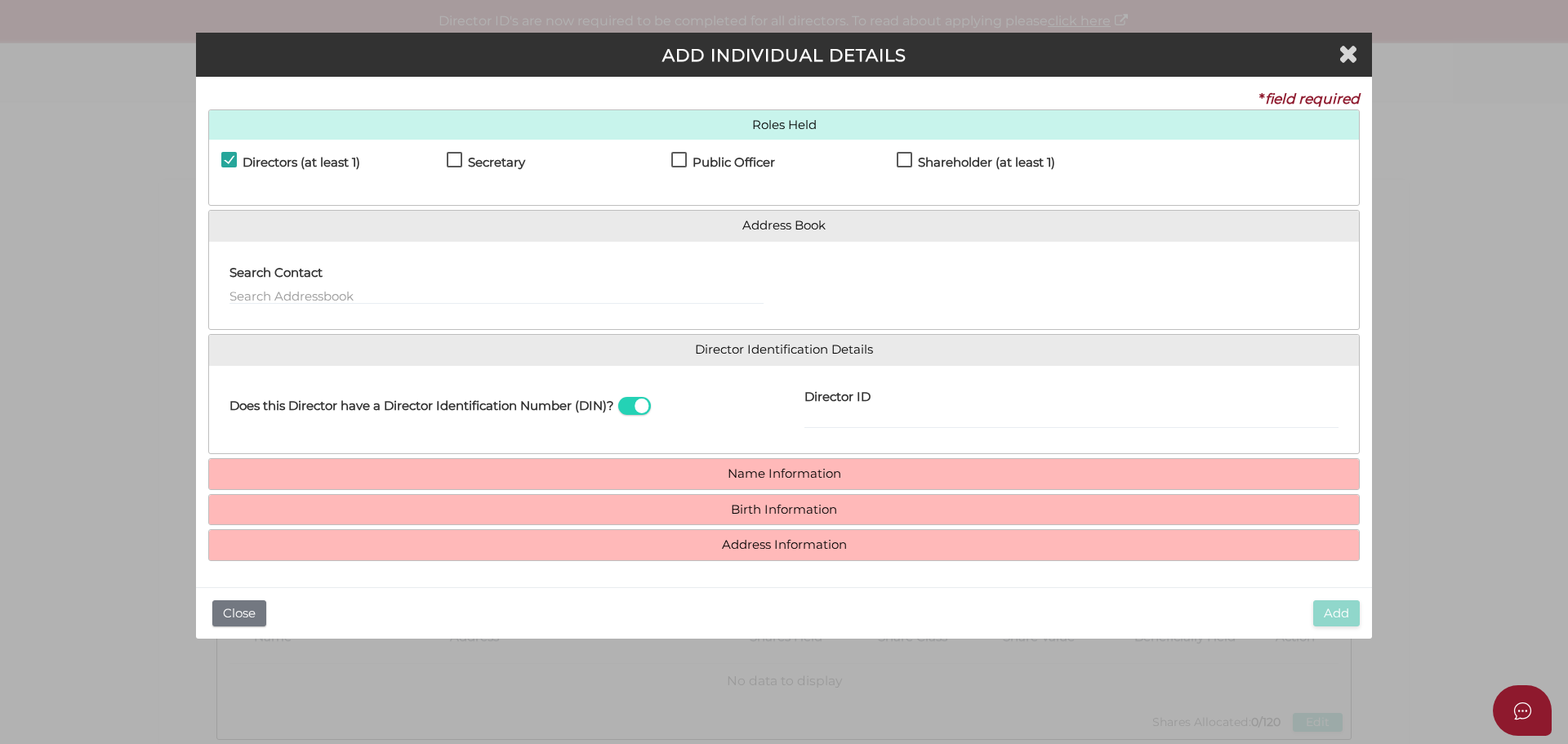
click at [418, 158] on div "Directors (at least 1)" at bounding box center [334, 166] width 226 height 29
click at [476, 158] on h4 "Secretary" at bounding box center [496, 163] width 57 height 14
checkbox input "true"
click at [705, 152] on div "Directors (at least 1) Secretary Public Officer Member Shareholder (at least 1)" at bounding box center [783, 172] width 1150 height 66
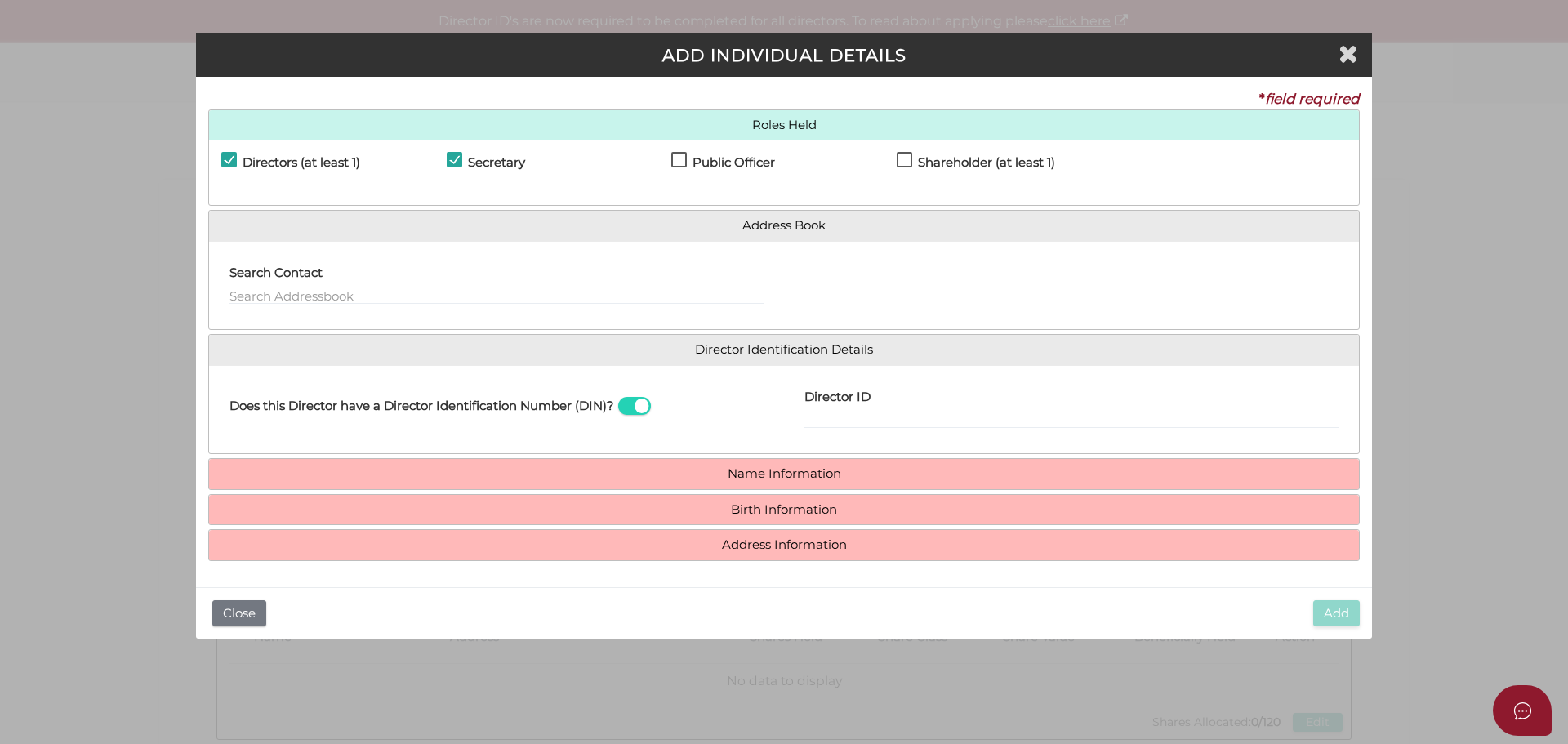
click at [698, 162] on h4 "Public Officer" at bounding box center [734, 163] width 83 height 14
checkbox input "true"
click at [903, 160] on label "Shareholder (at least 1)" at bounding box center [976, 166] width 159 height 20
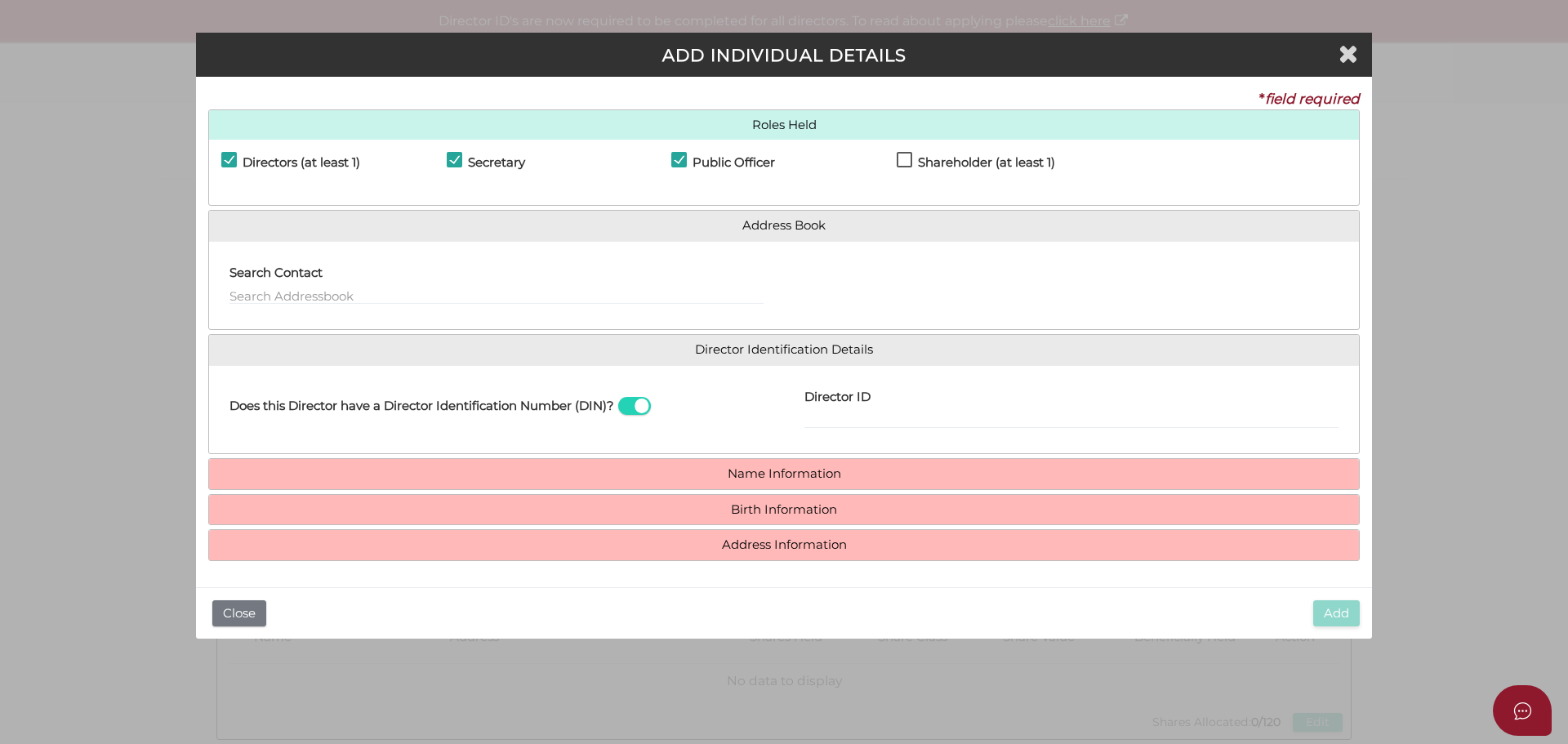
checkbox input "true"
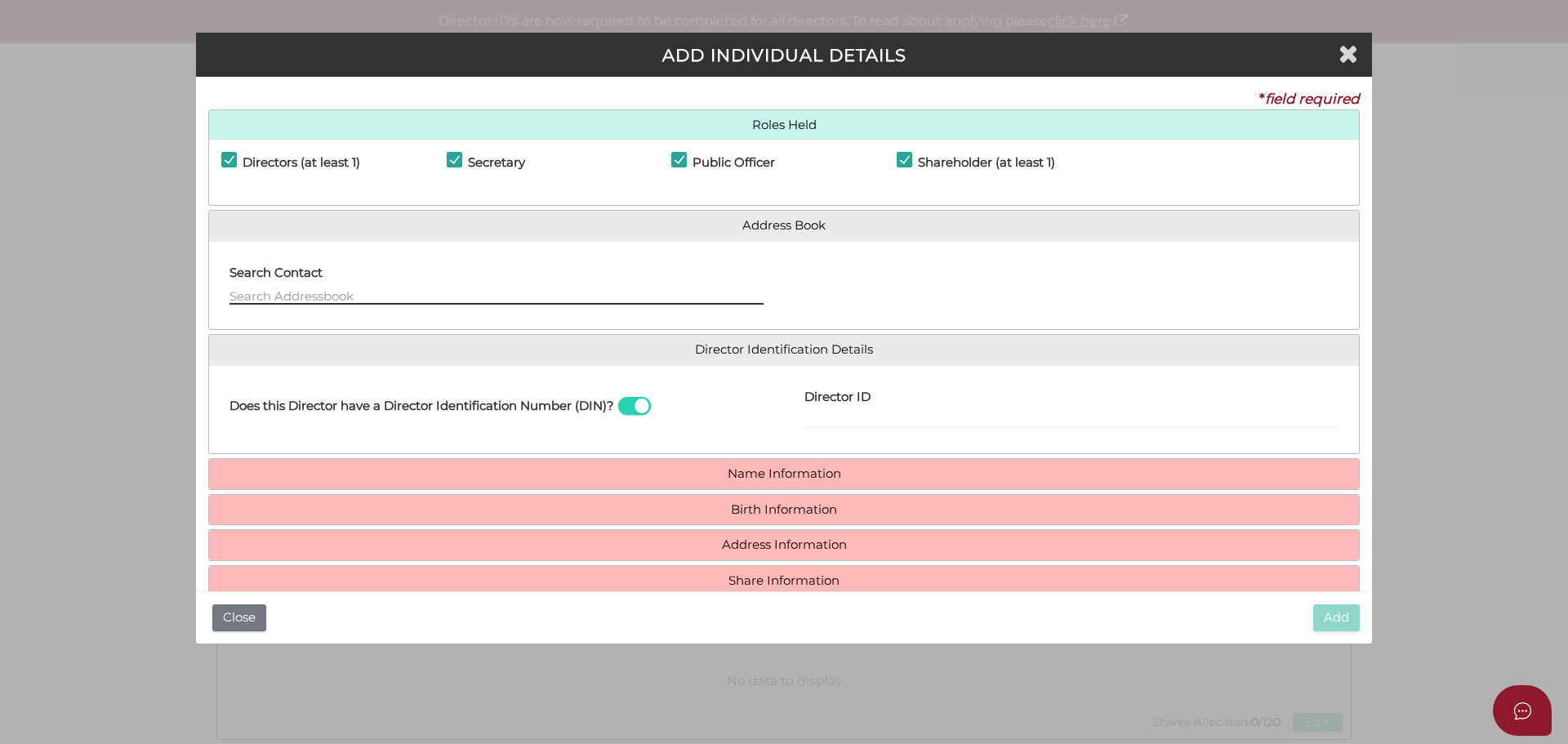
click at [338, 298] on input "text" at bounding box center [496, 295] width 534 height 18
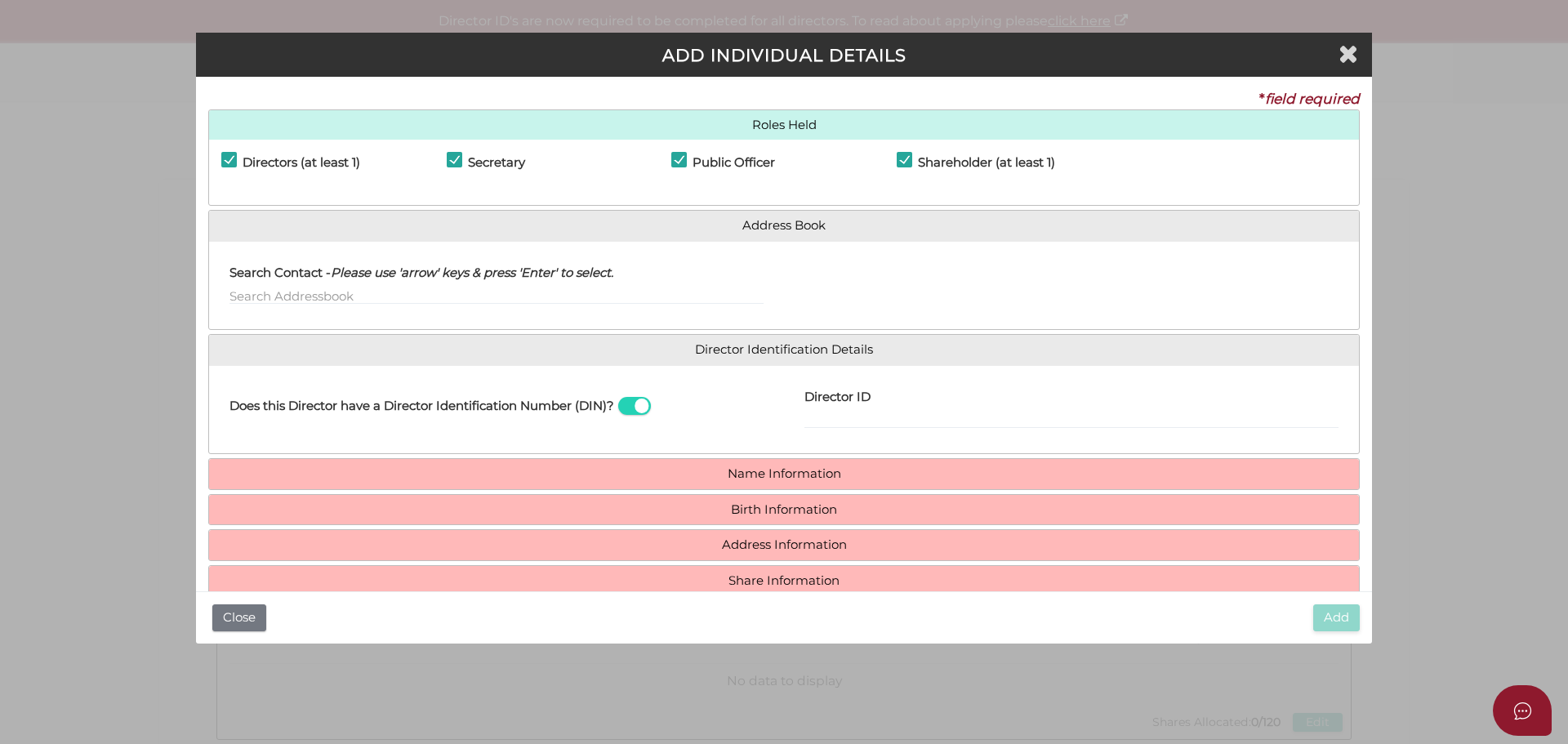
click at [829, 410] on label "Director ID" at bounding box center [838, 395] width 66 height 33
click at [829, 411] on input "Director ID" at bounding box center [1071, 419] width 534 height 18
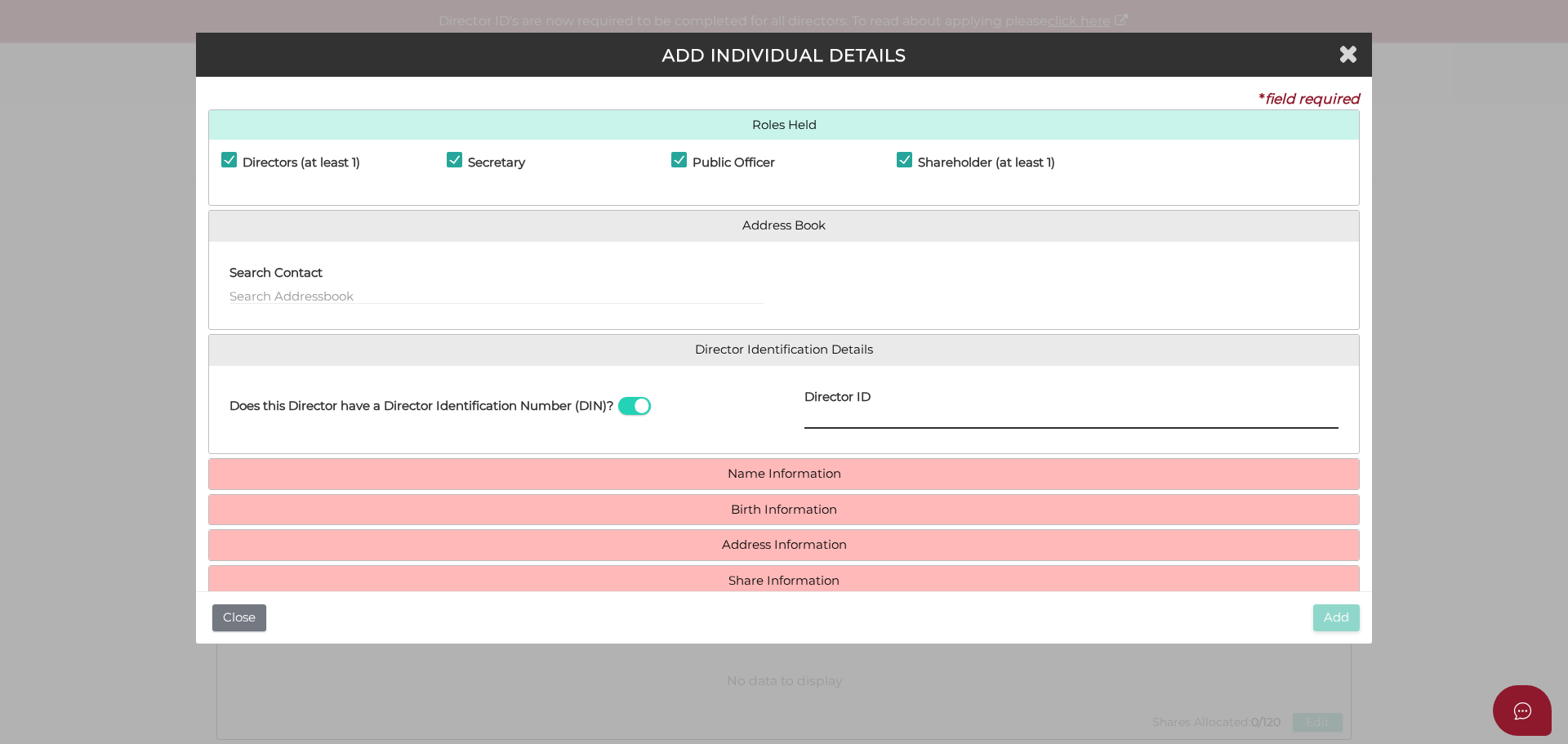
click at [831, 414] on input "Director ID" at bounding box center [1071, 419] width 534 height 18
type input "036901559237582"
click at [751, 483] on h4 "Name Information" at bounding box center [783, 474] width 1150 height 30
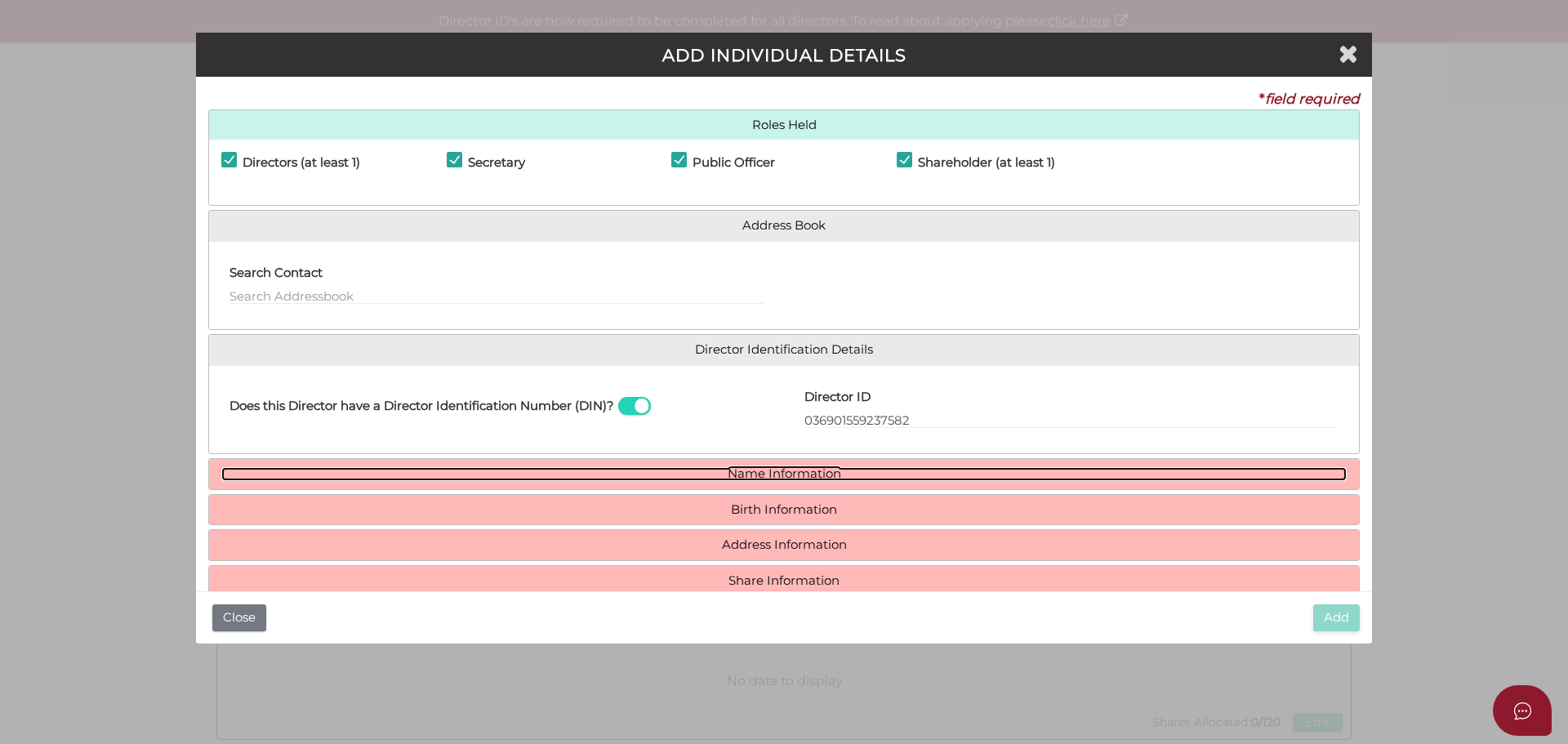
click at [753, 476] on link "Name Information" at bounding box center [784, 474] width 1126 height 14
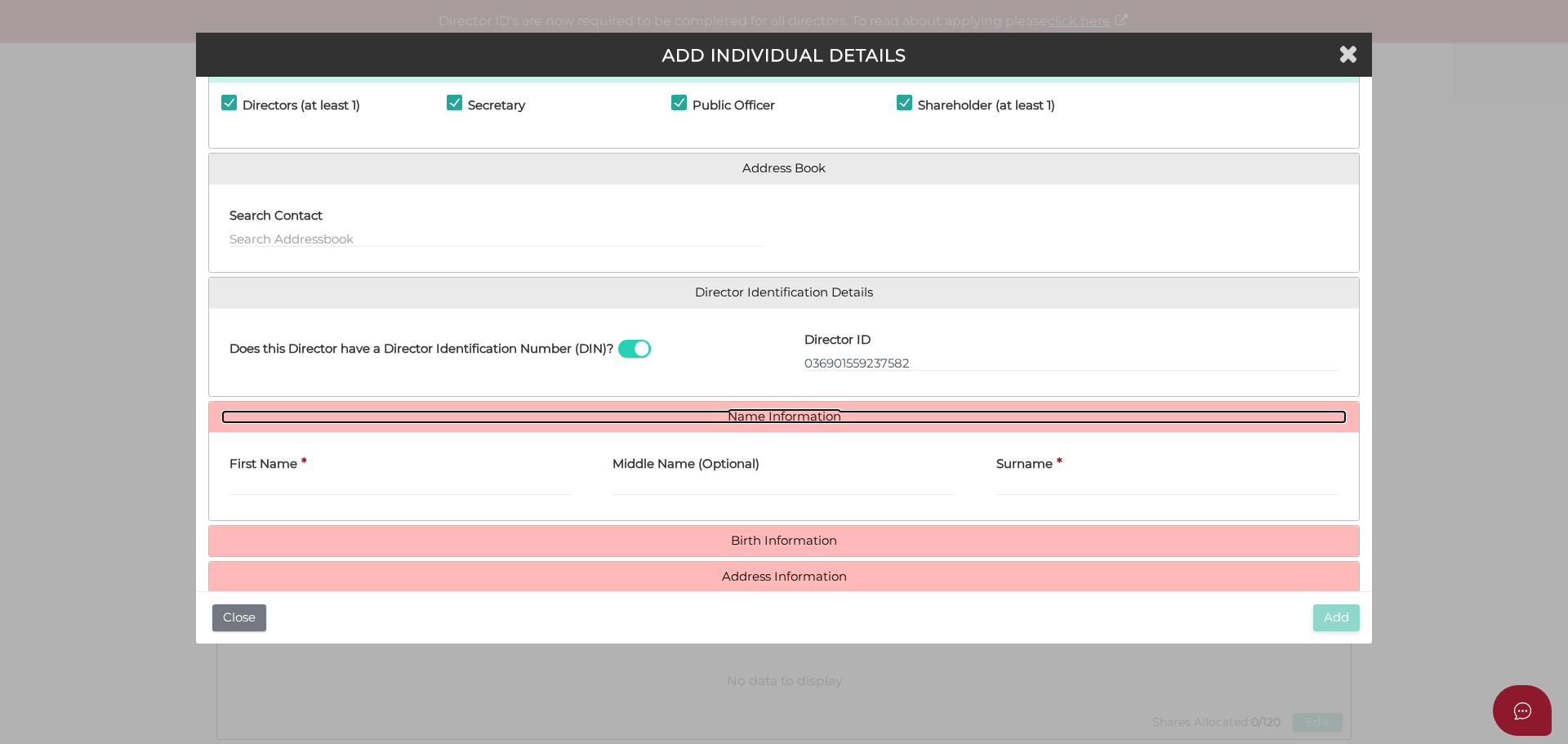
scroll to position [120, 0]
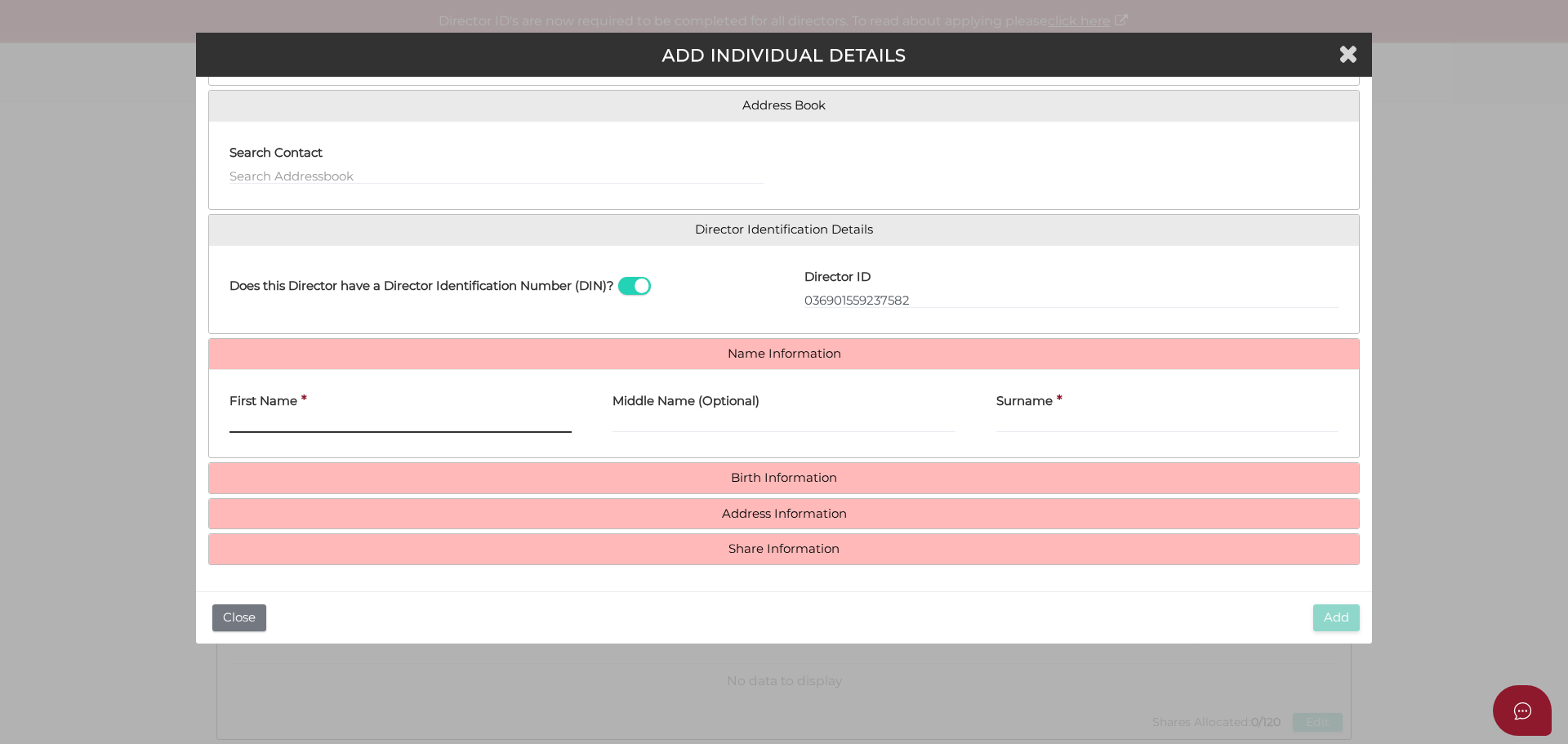
click at [304, 422] on input "First Name" at bounding box center [401, 424] width 343 height 18
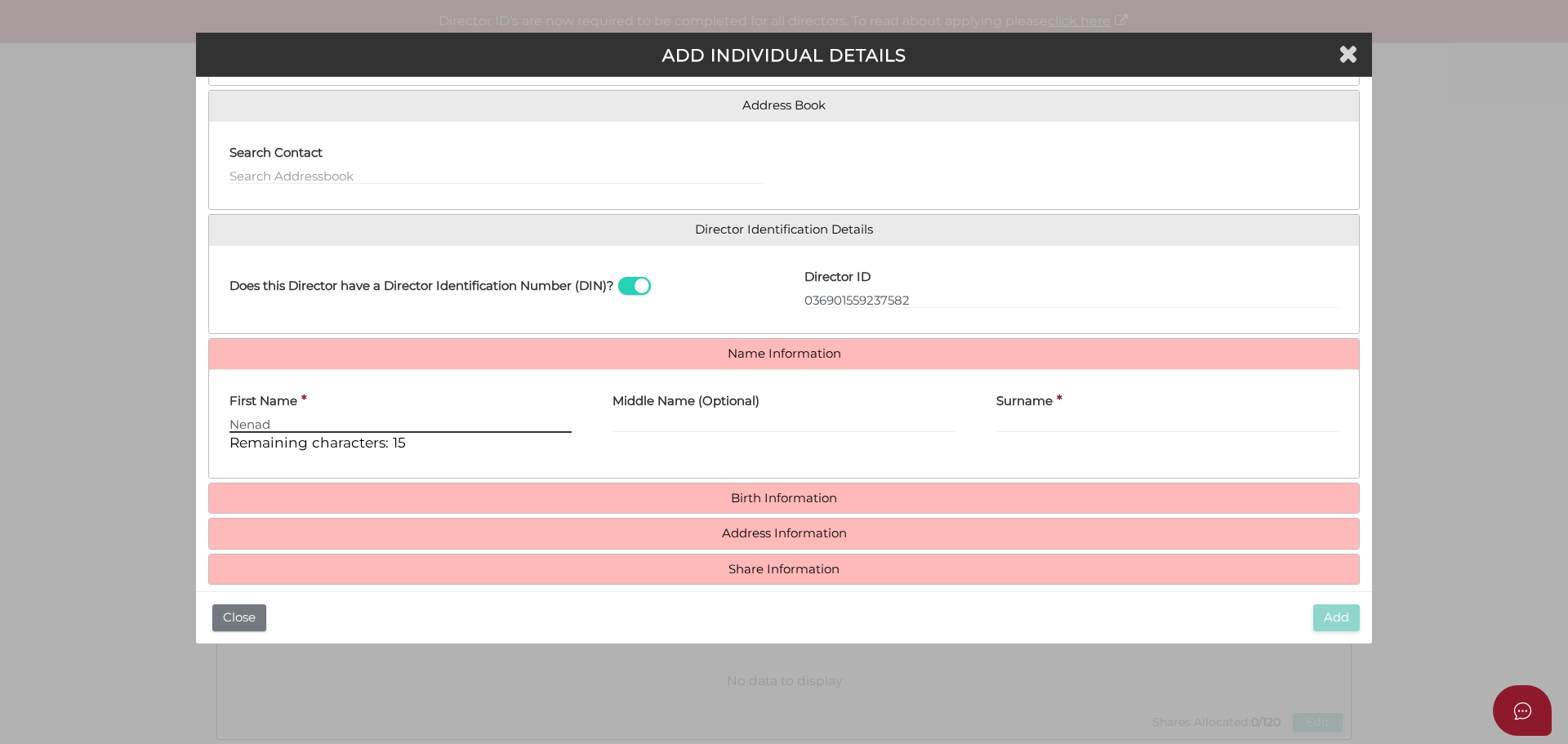
type input "Nenad"
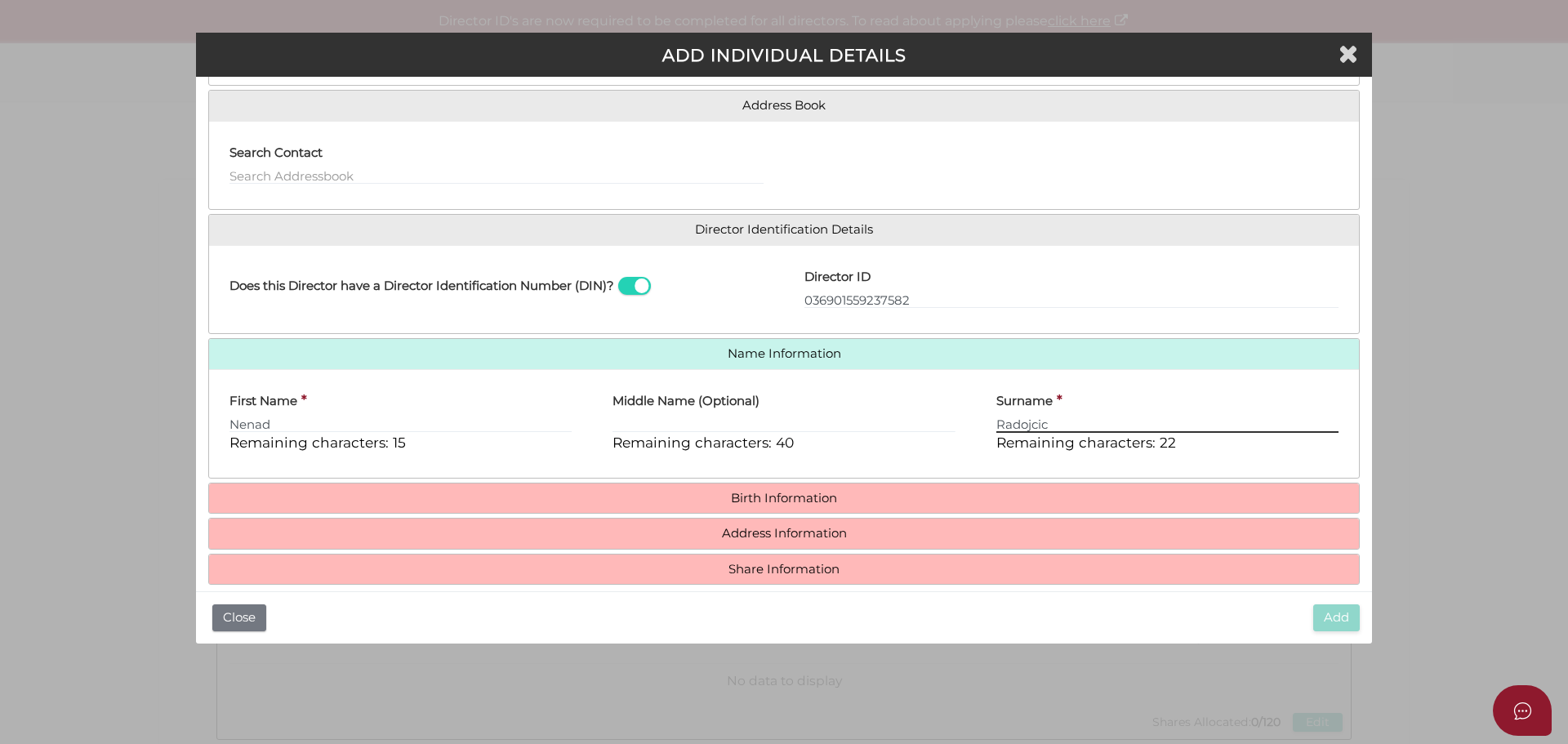
type input "Radojcic"
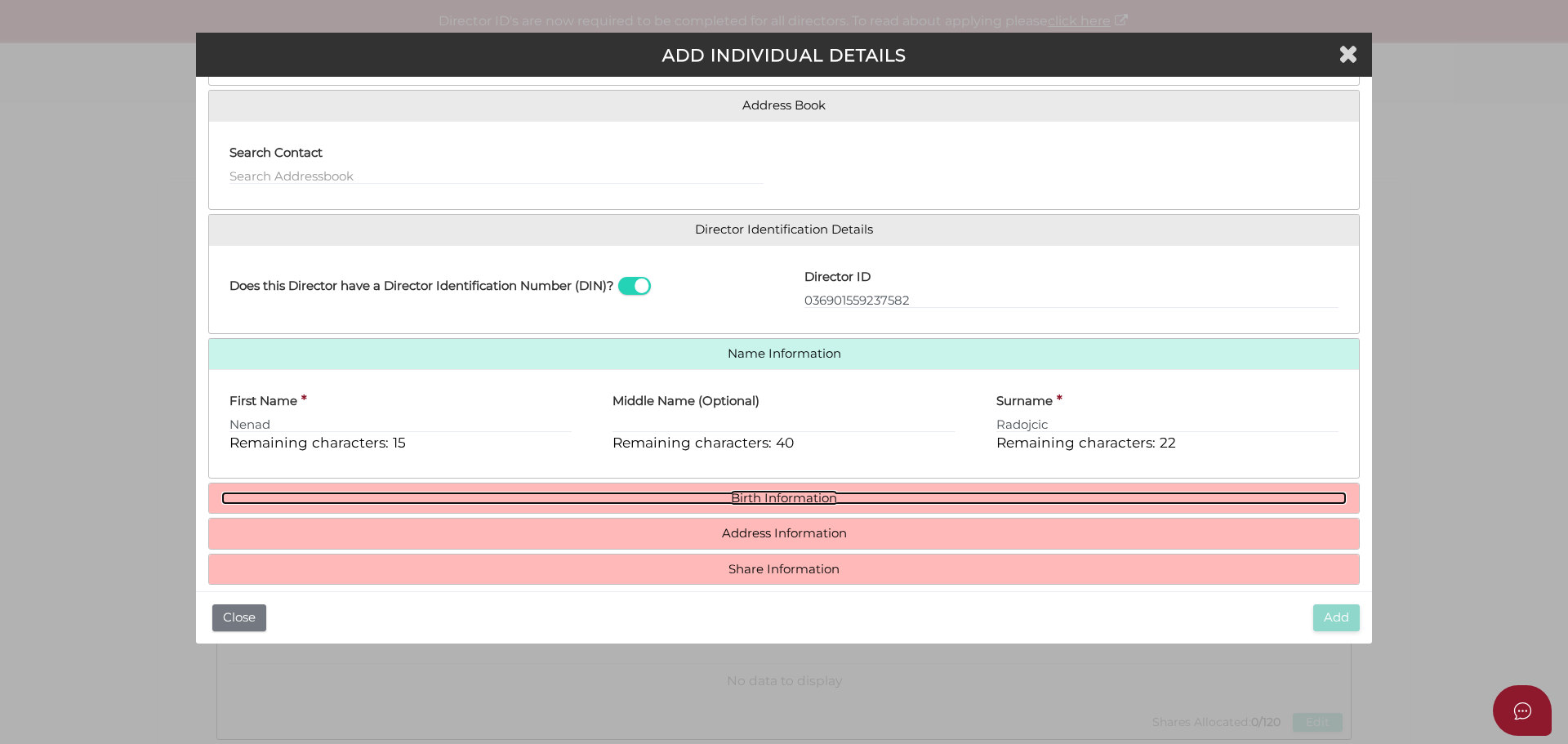
click at [802, 499] on link "Birth Information" at bounding box center [784, 499] width 1126 height 14
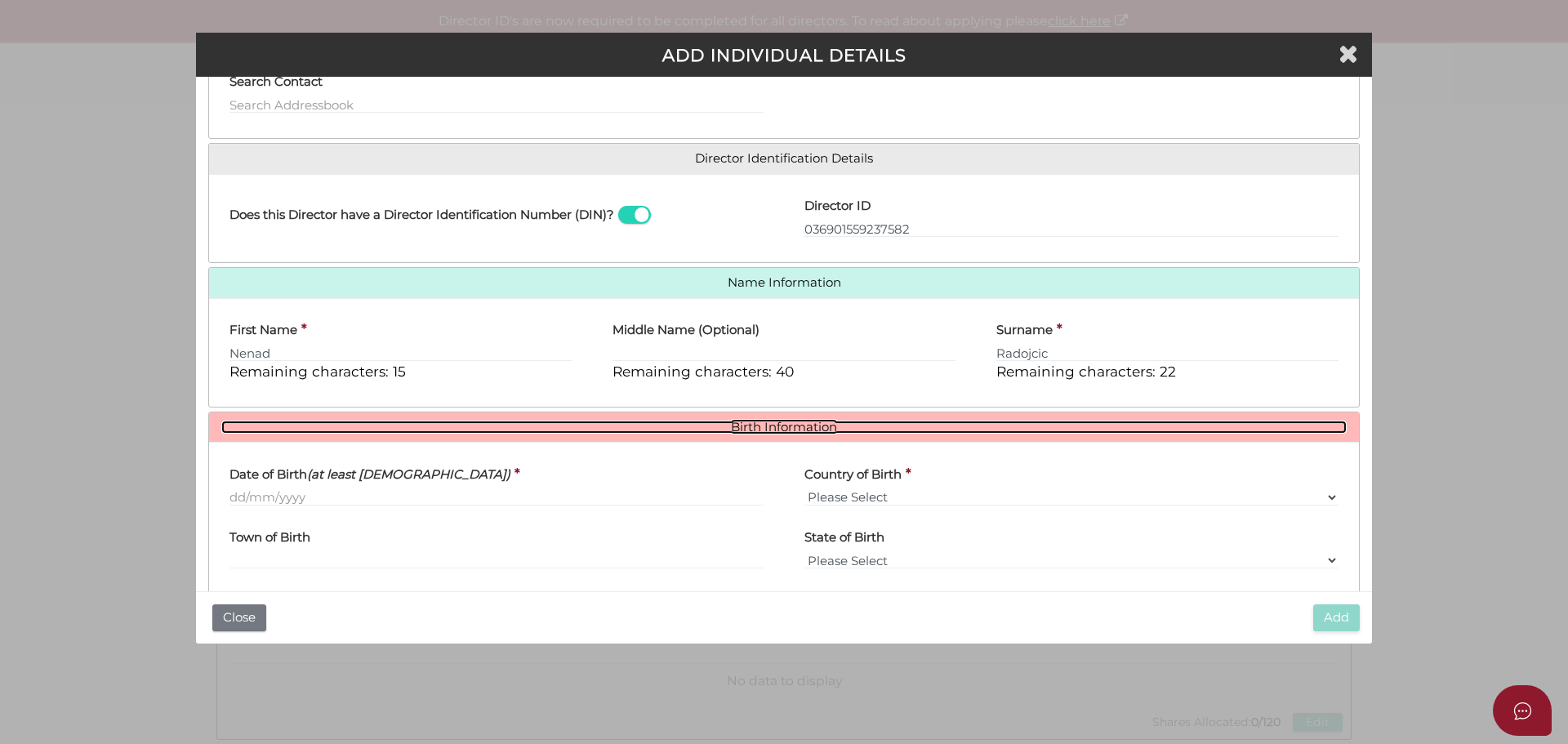
scroll to position [291, 0]
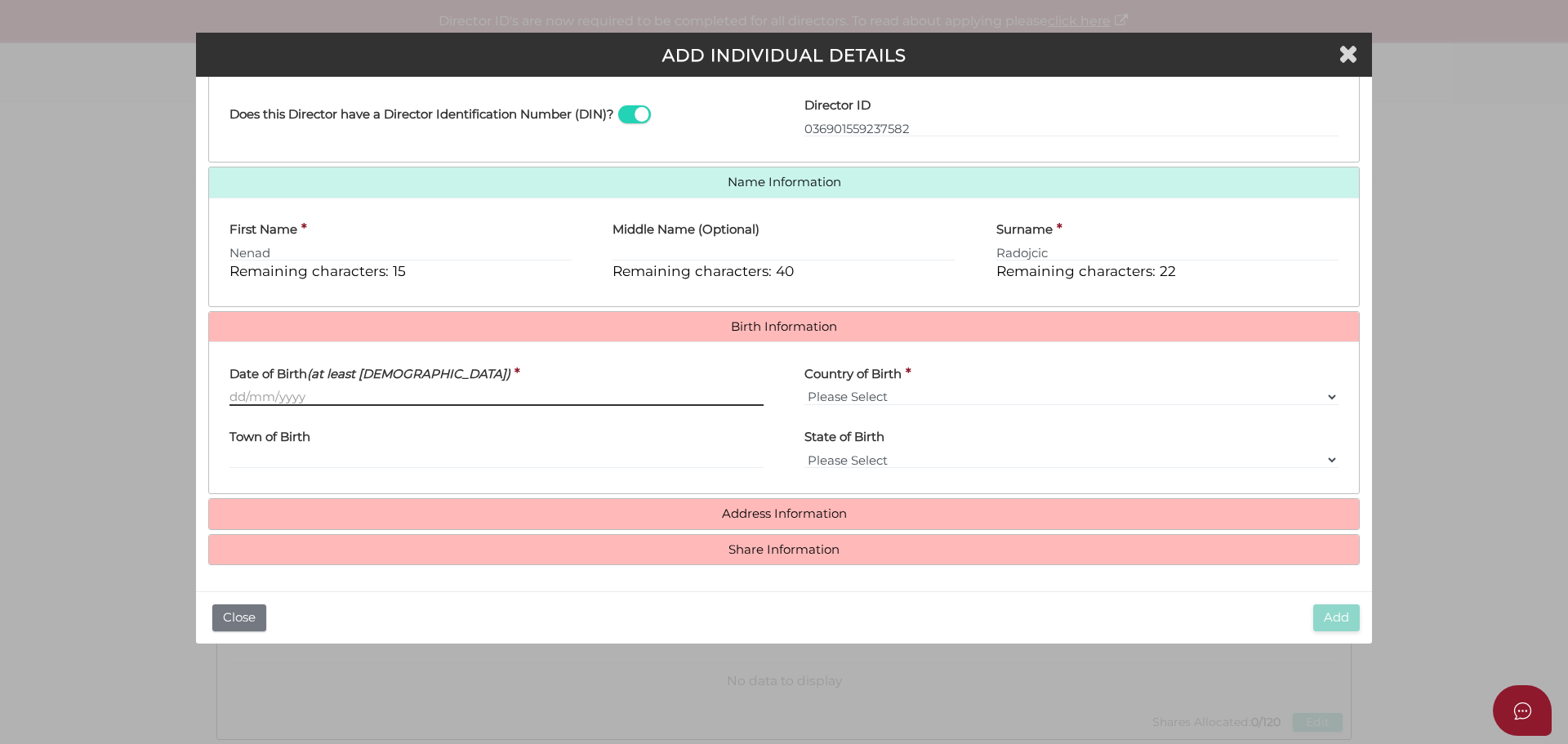
click at [319, 394] on input "Date of Birth (at least 18 years old)" at bounding box center [496, 396] width 534 height 18
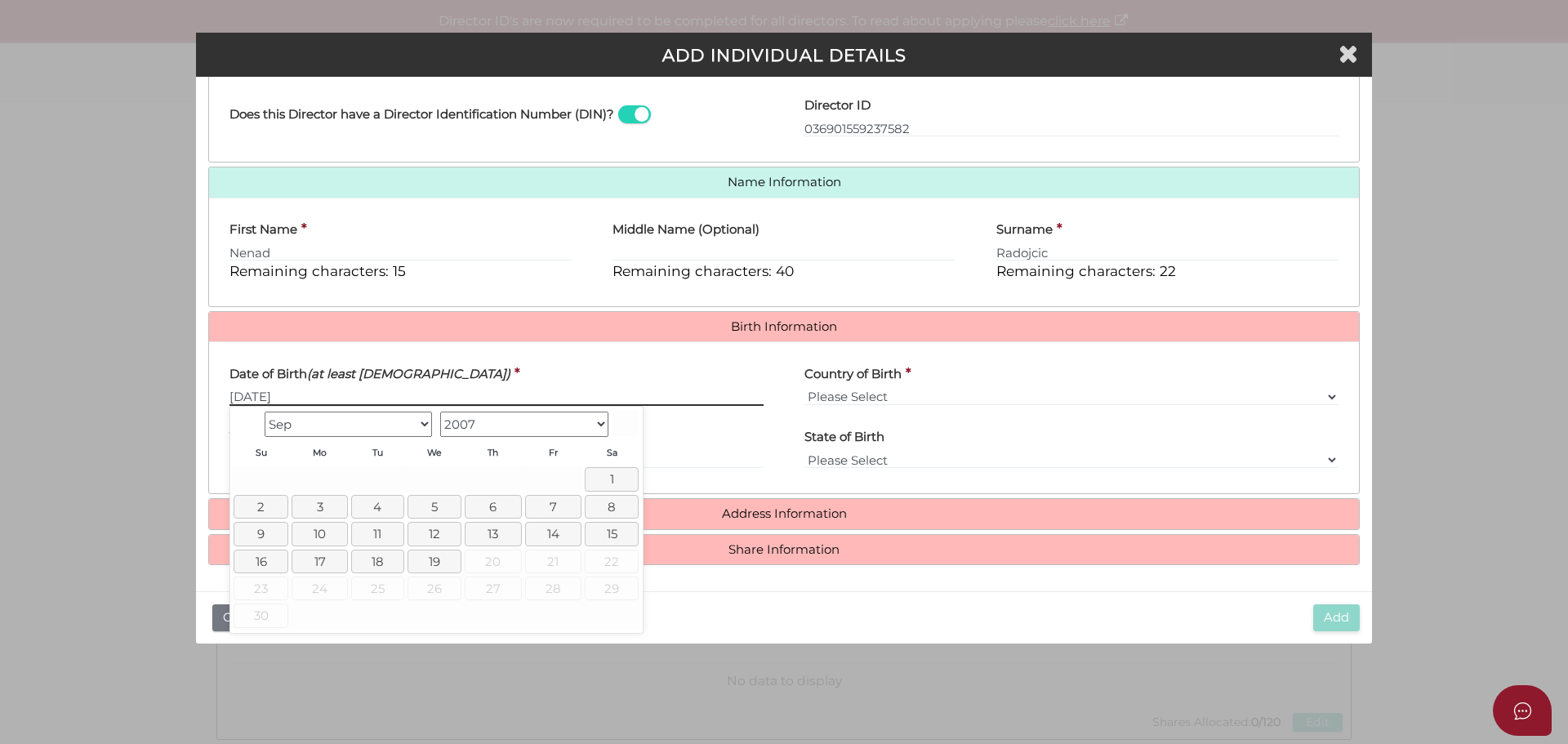
type input "12/08/1962"
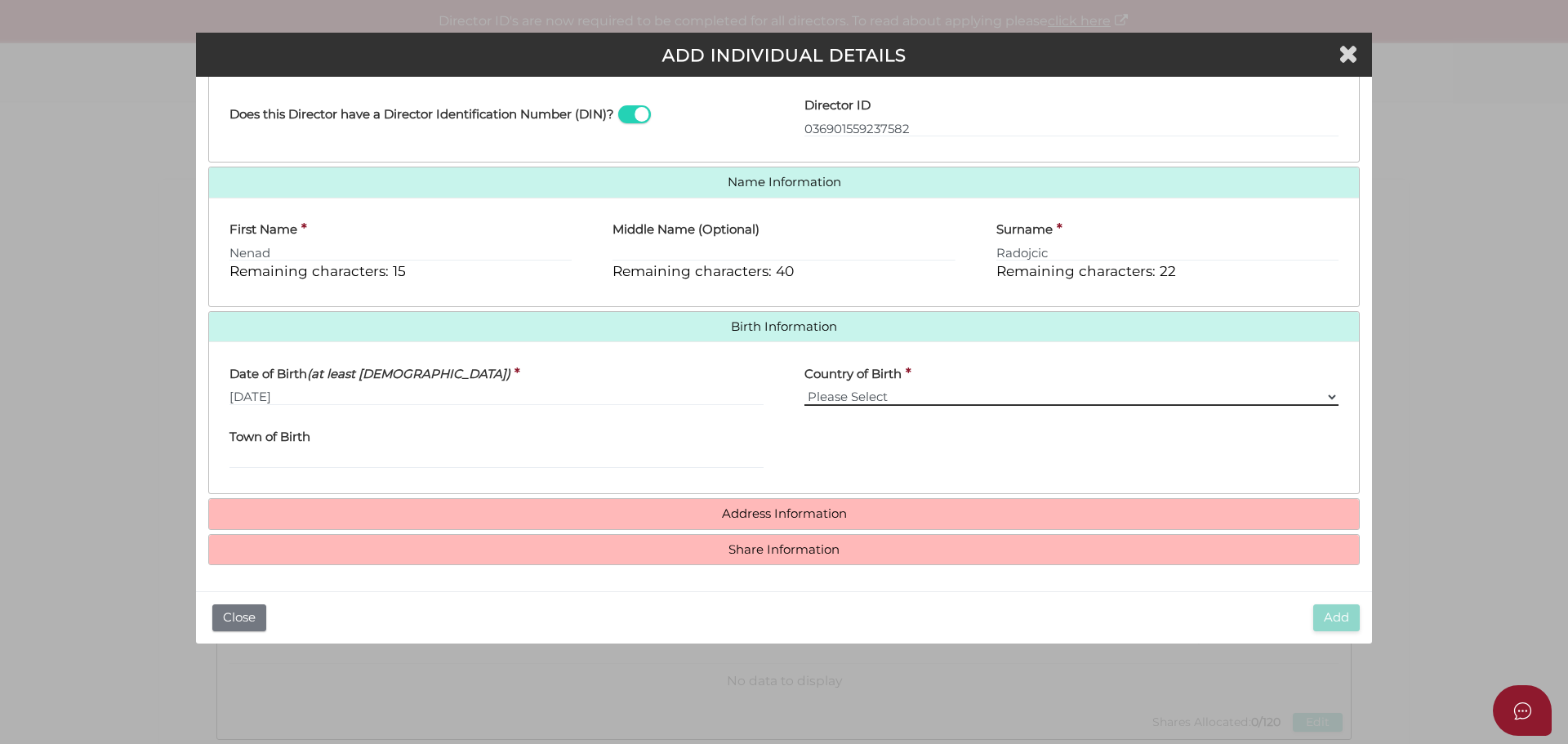
click at [828, 398] on select "Please Select v Australia Afghanistan Albania Algeria American Samoa Andorra An…" at bounding box center [1071, 396] width 534 height 18
click at [886, 421] on div "State of Birth Please Select VIC ACT NSW NT QLD TAS WA SA" at bounding box center [1071, 450] width 575 height 64
click at [866, 398] on select "Please Select v Australia Afghanistan Albania Algeria American Samoa Andorra An…" at bounding box center [1071, 396] width 534 height 18
click at [876, 432] on div "State of Birth Please Select VIC ACT NSW NT QLD TAS WA SA" at bounding box center [1071, 450] width 575 height 64
click at [897, 394] on select "Please Select v Australia Afghanistan Albania Algeria American Samoa Andorra An…" at bounding box center [1071, 396] width 534 height 18
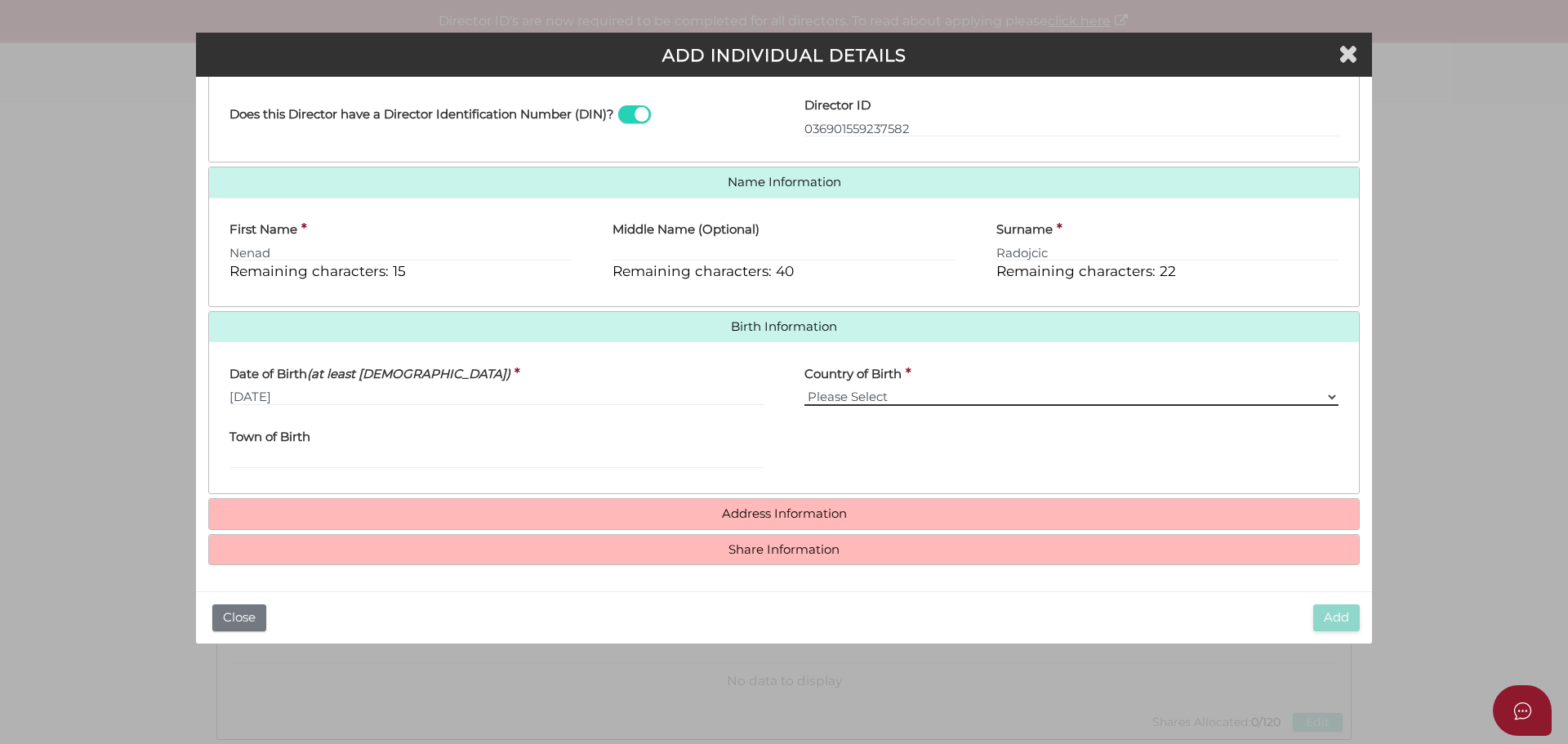
select select "Serbia"
click at [804, 388] on select "Please Select v Australia Afghanistan Albania Algeria American Samoa Andorra An…" at bounding box center [1071, 396] width 534 height 18
click at [333, 440] on div "Town of Birth" at bounding box center [496, 444] width 534 height 51
click at [328, 457] on input "Town of Birth" at bounding box center [496, 459] width 534 height 18
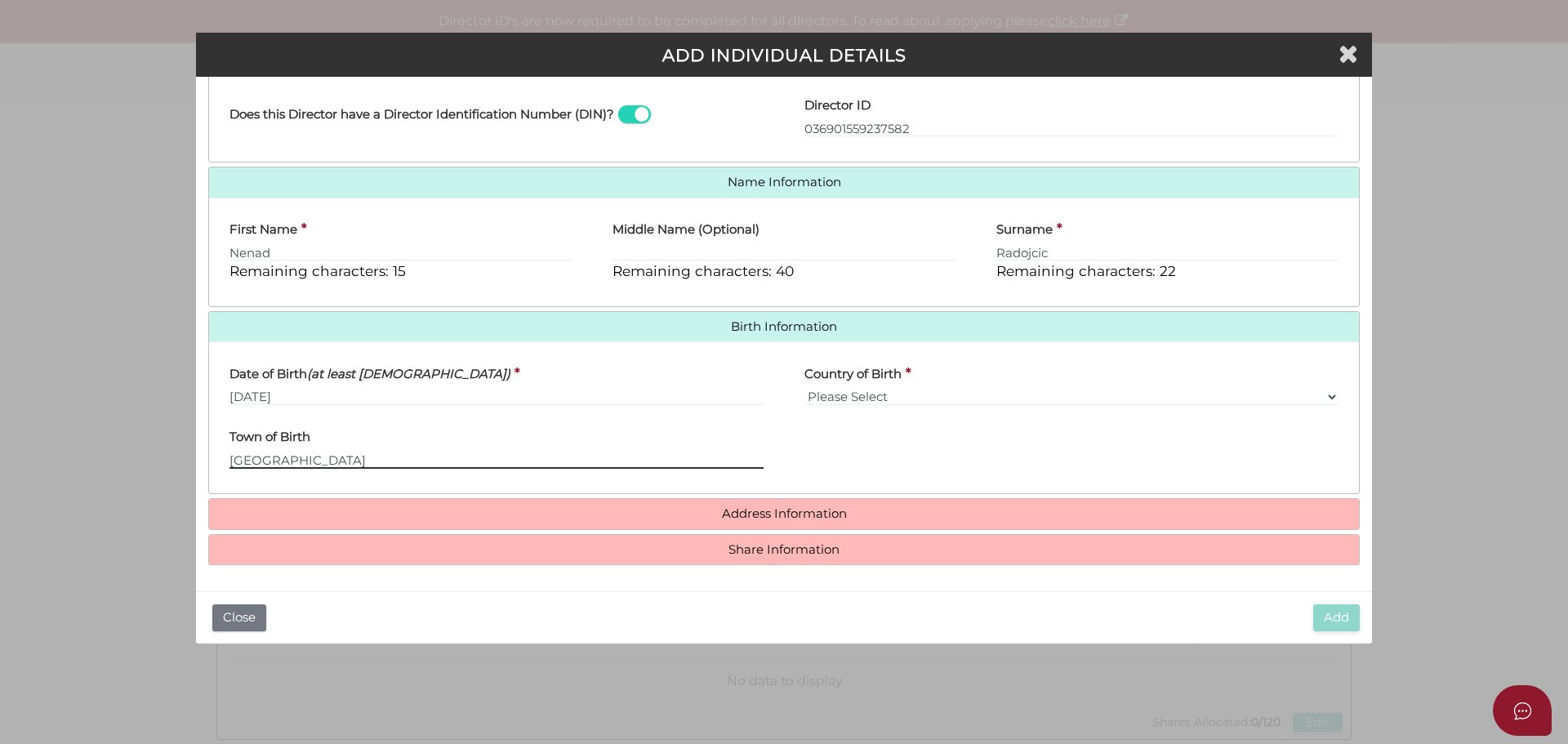
type input "Belgrade"
click at [120, 370] on div "Pty Ltd ADD INDIVIDUAL DETAILS * field required Roles Held Directors (at least …" at bounding box center [784, 372] width 1568 height 744
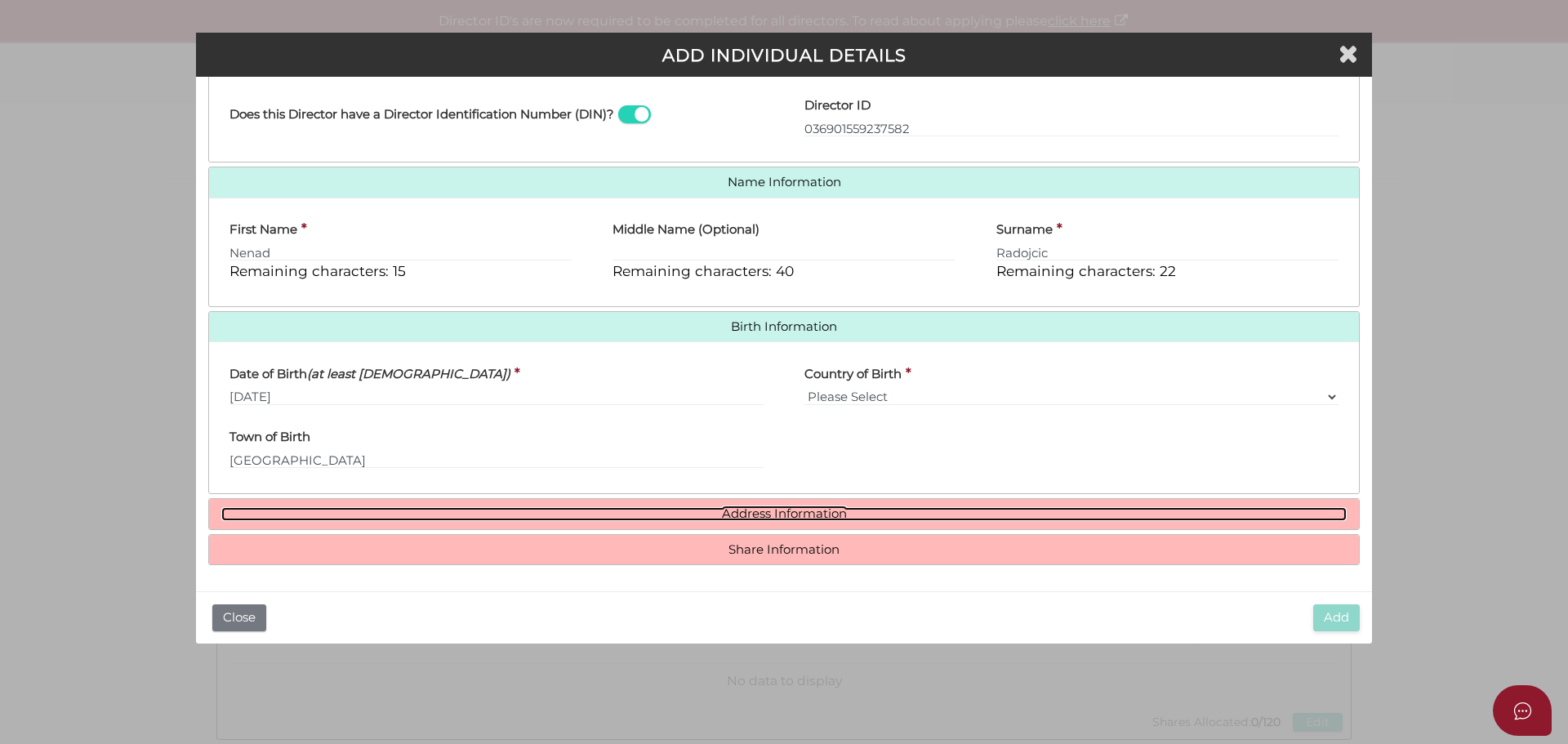
click at [783, 516] on link "Address Information" at bounding box center [784, 514] width 1126 height 14
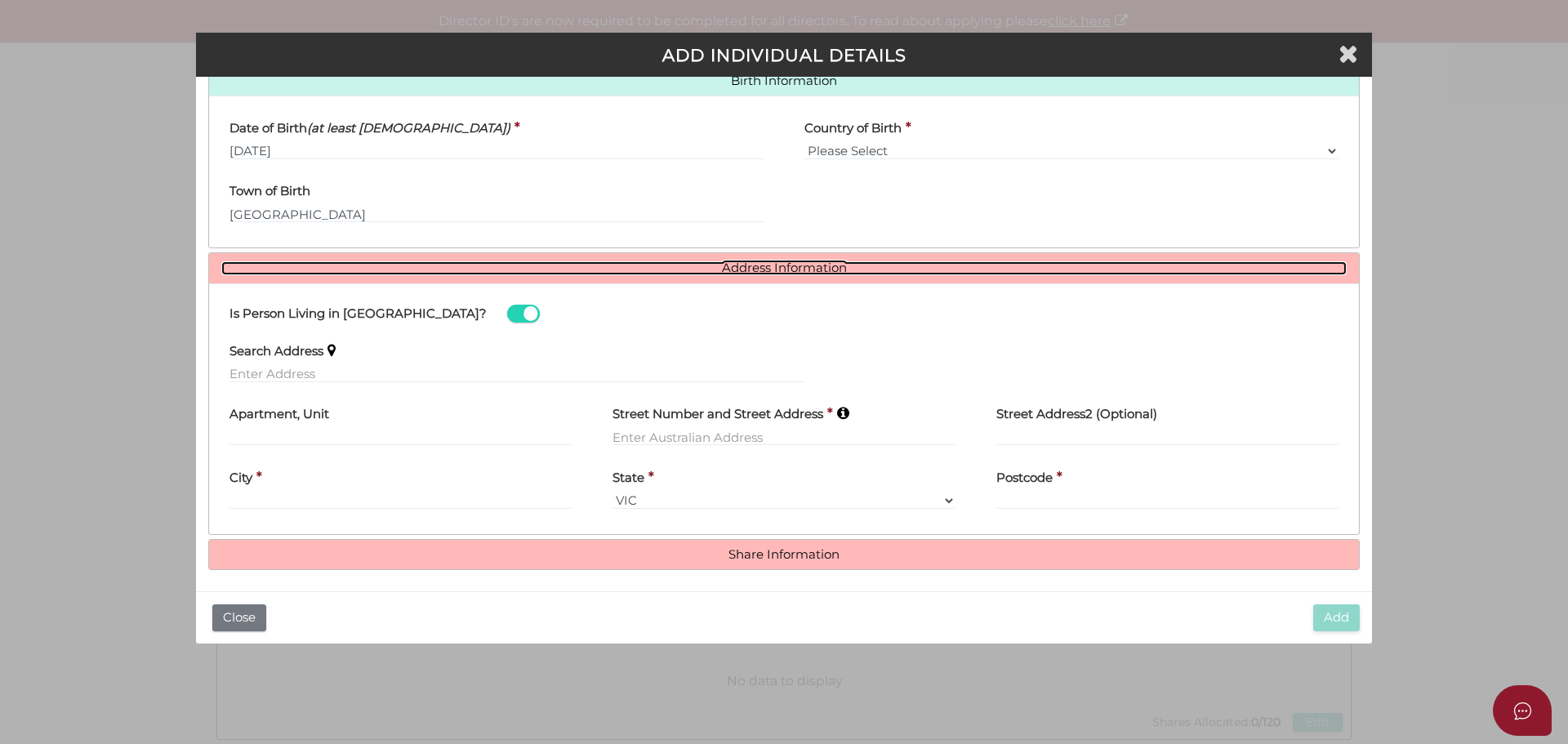
scroll to position [542, 0]
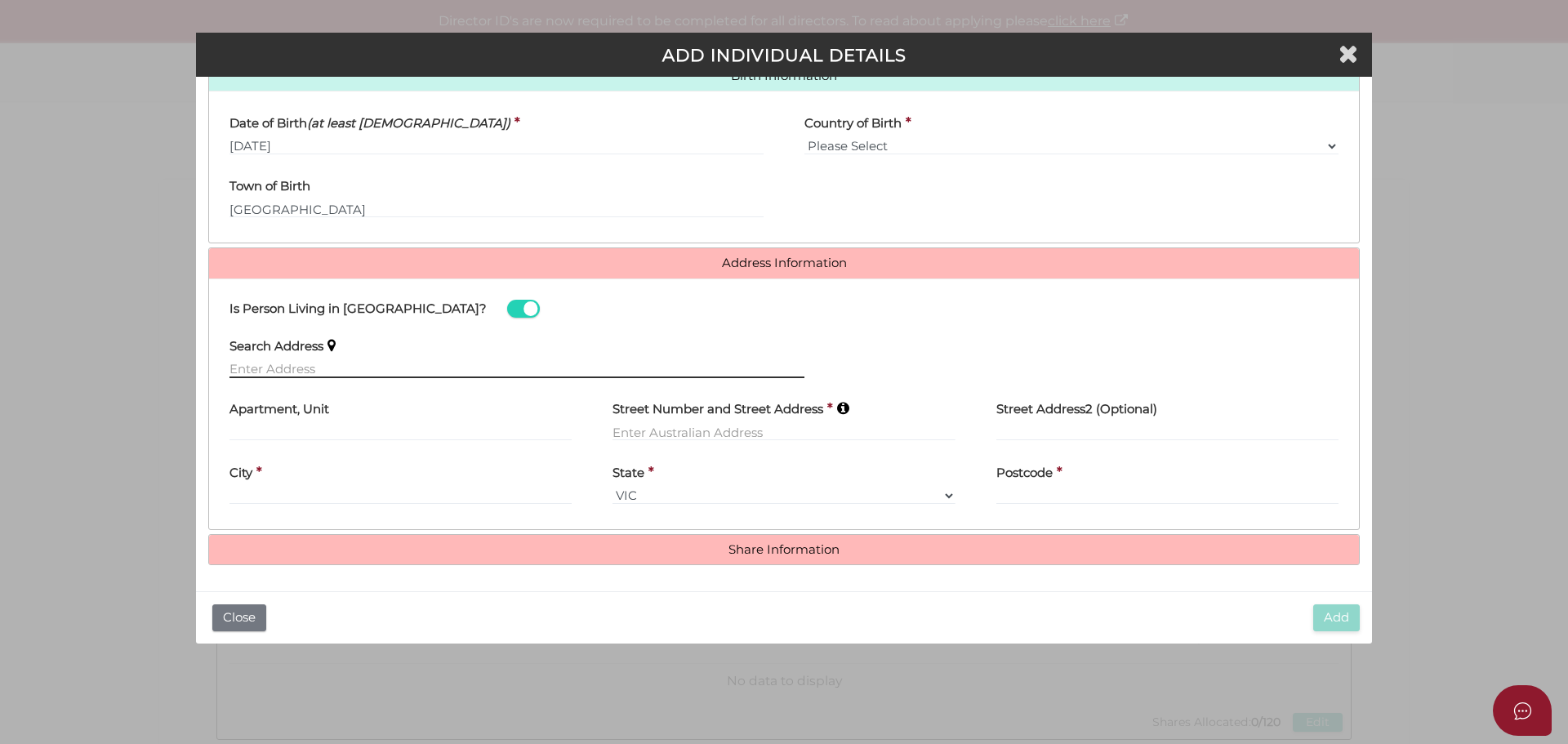
click at [331, 371] on input "text" at bounding box center [516, 369] width 575 height 18
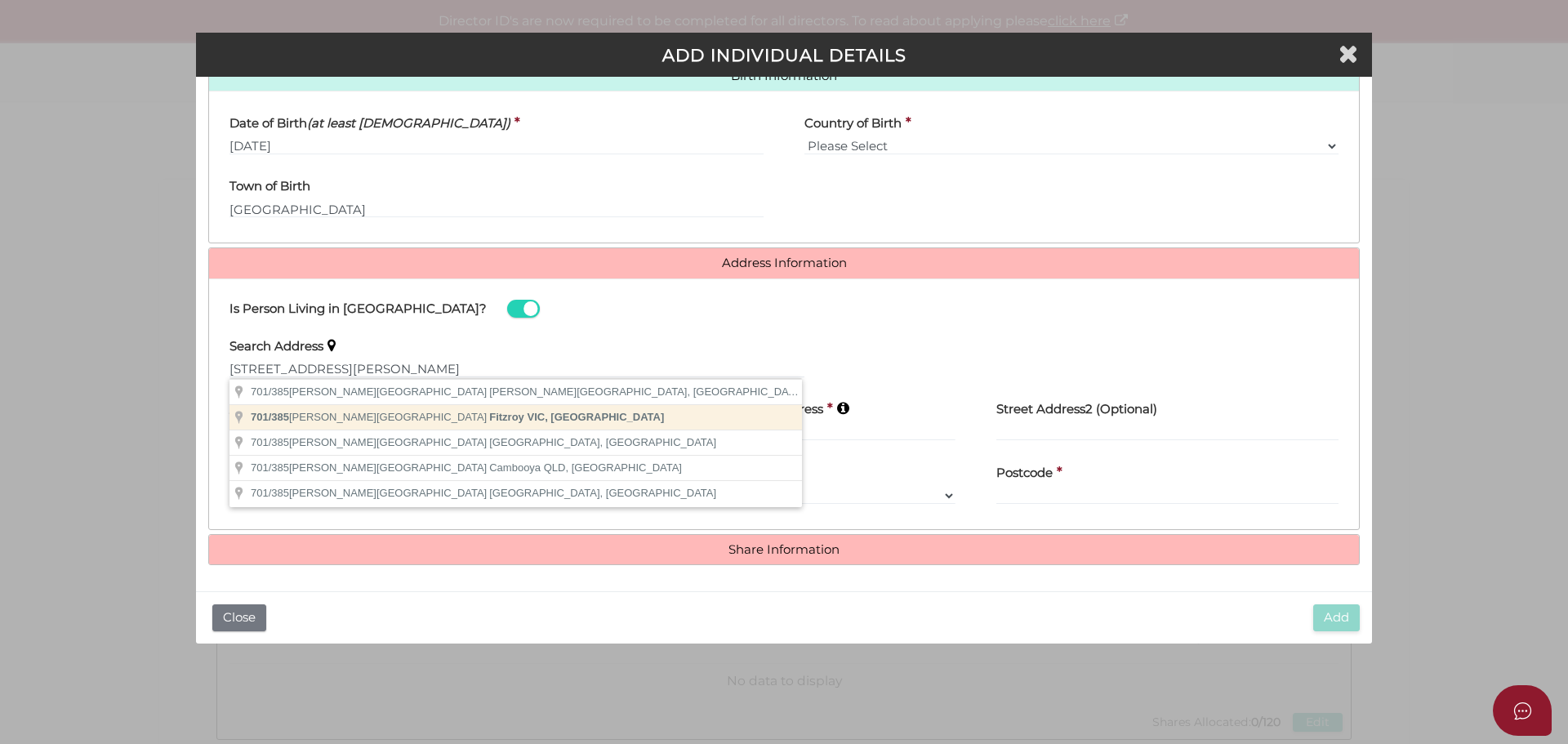
type input "701/385 Gore Street, Fitzroy VIC, Australia"
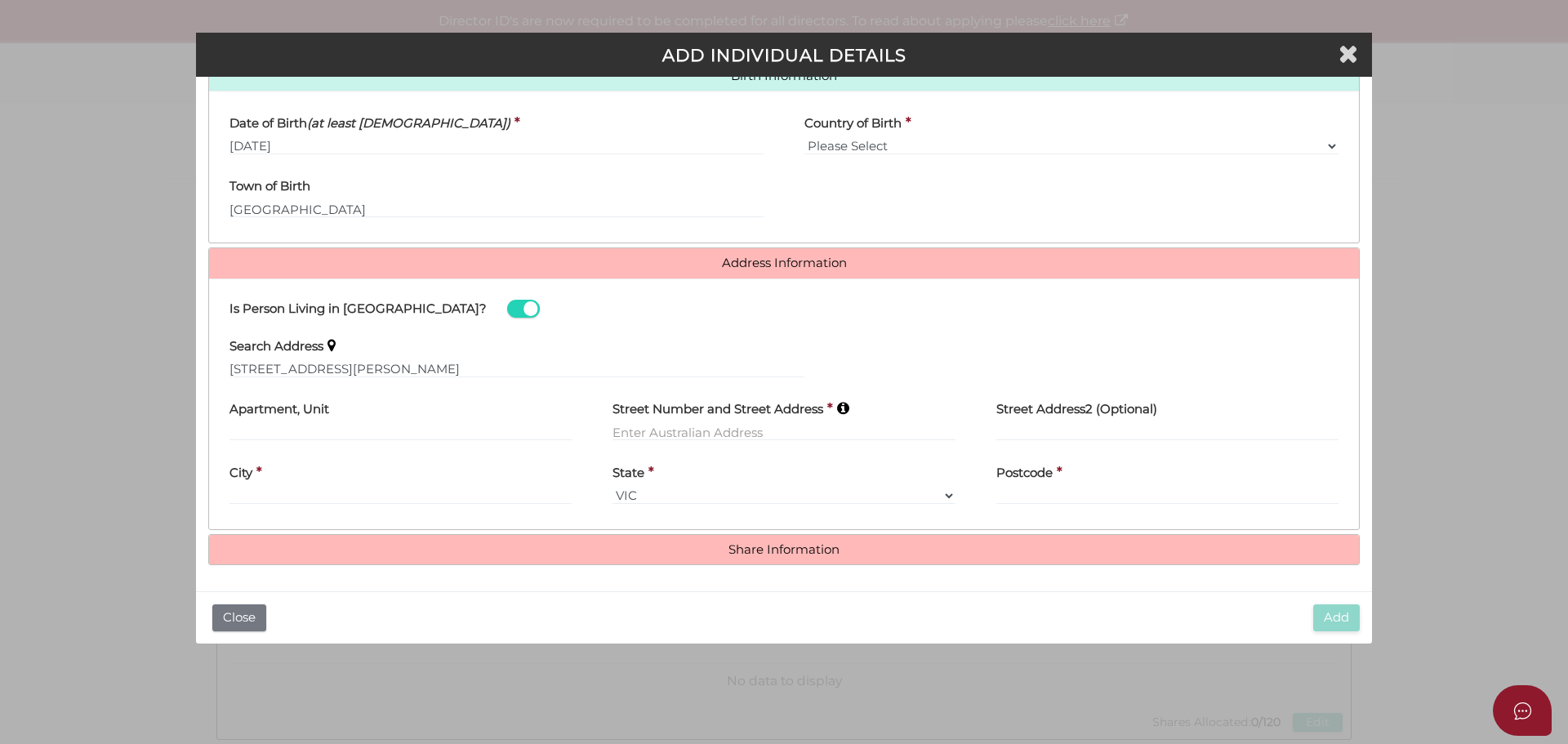
type input "701"
type input "385 Gore Street"
type input "Fitzroy"
select select "VIC"
type input "3065"
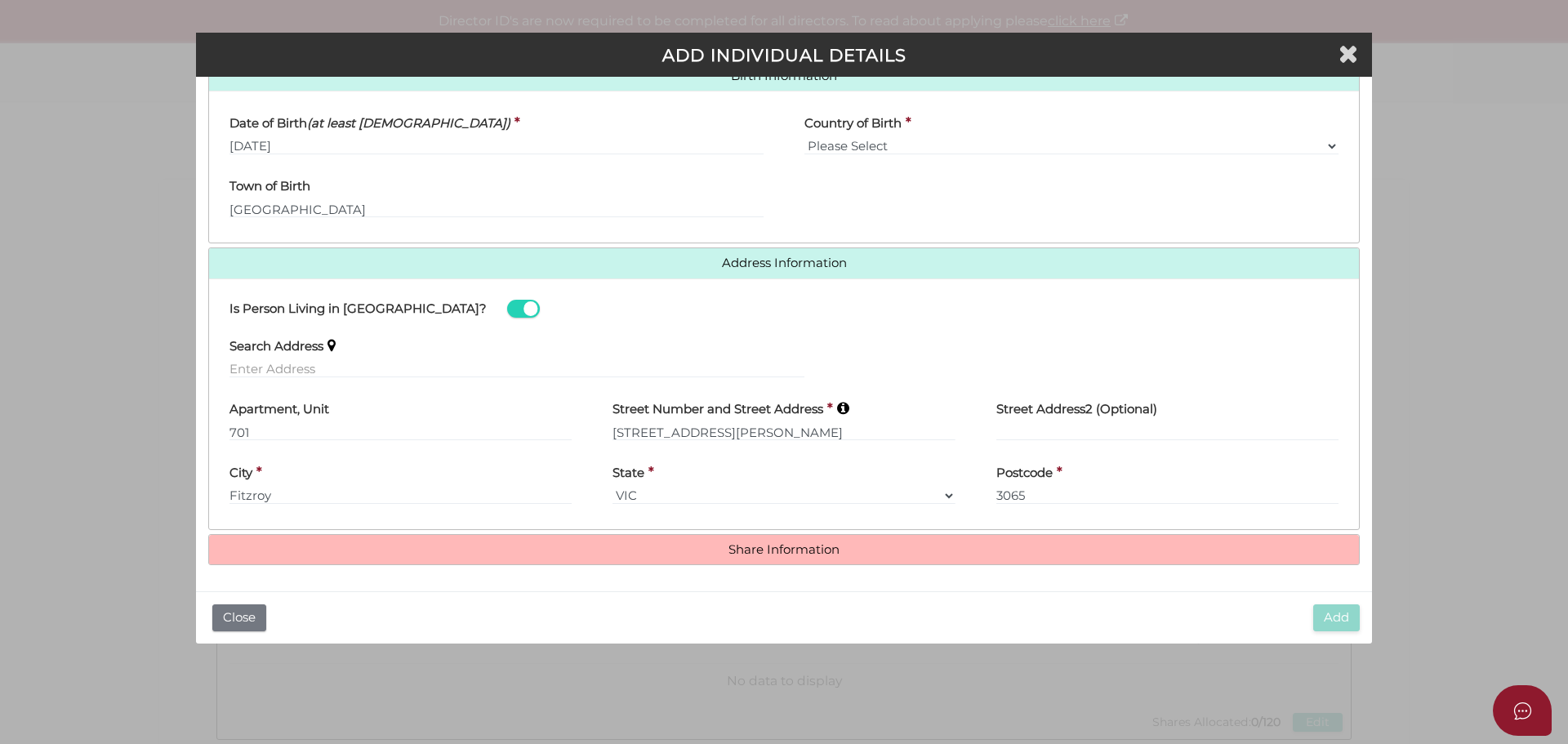
click at [228, 430] on div "Apartment, Unit 701" at bounding box center [400, 422] width 383 height 64
click at [233, 435] on input "701" at bounding box center [401, 431] width 343 height 18
type input "Unit 701"
click at [113, 446] on div "Pty Ltd ADD INDIVIDUAL DETAILS * field required Roles Held Directors (at least …" at bounding box center [784, 372] width 1568 height 744
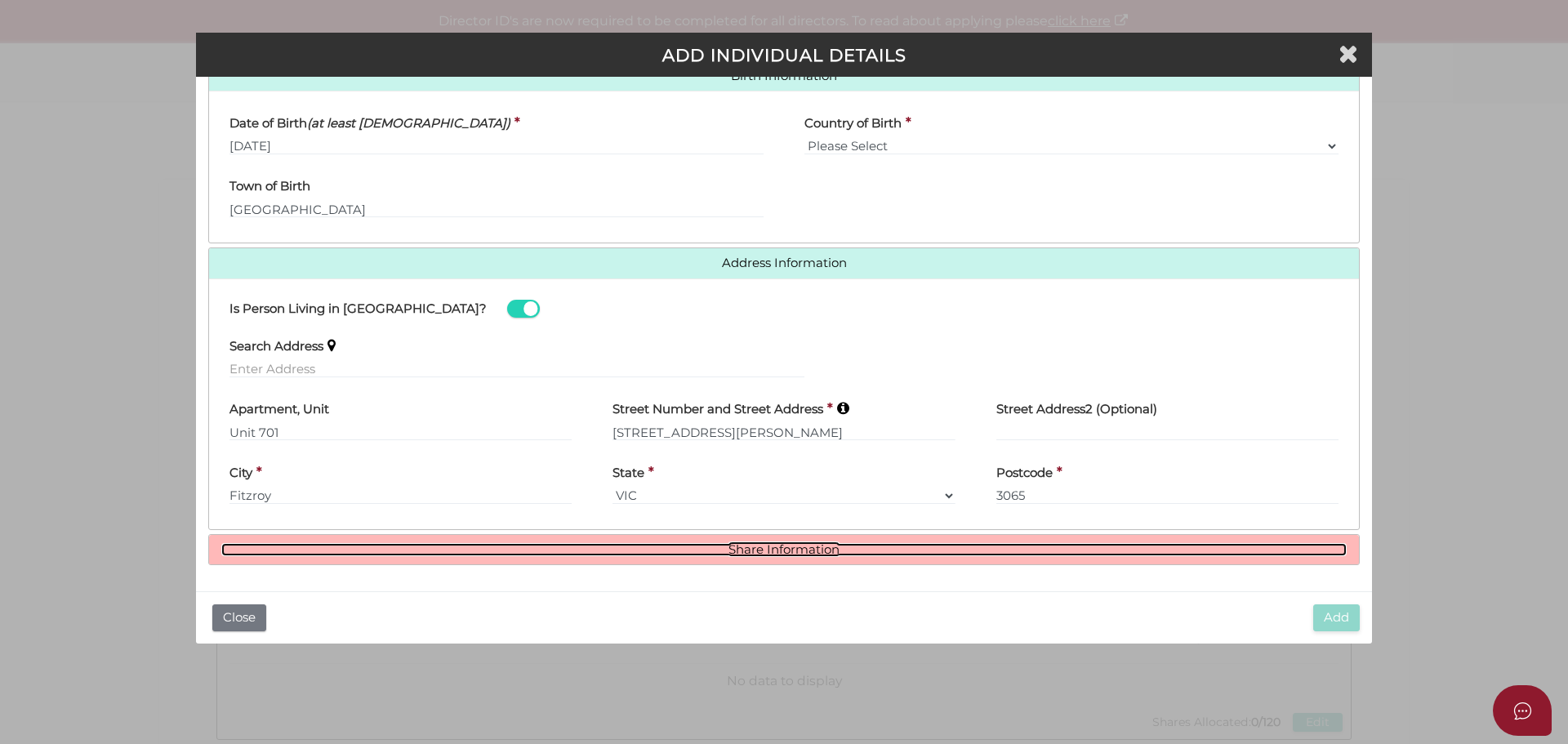
click at [797, 547] on link "Share Information" at bounding box center [784, 550] width 1126 height 14
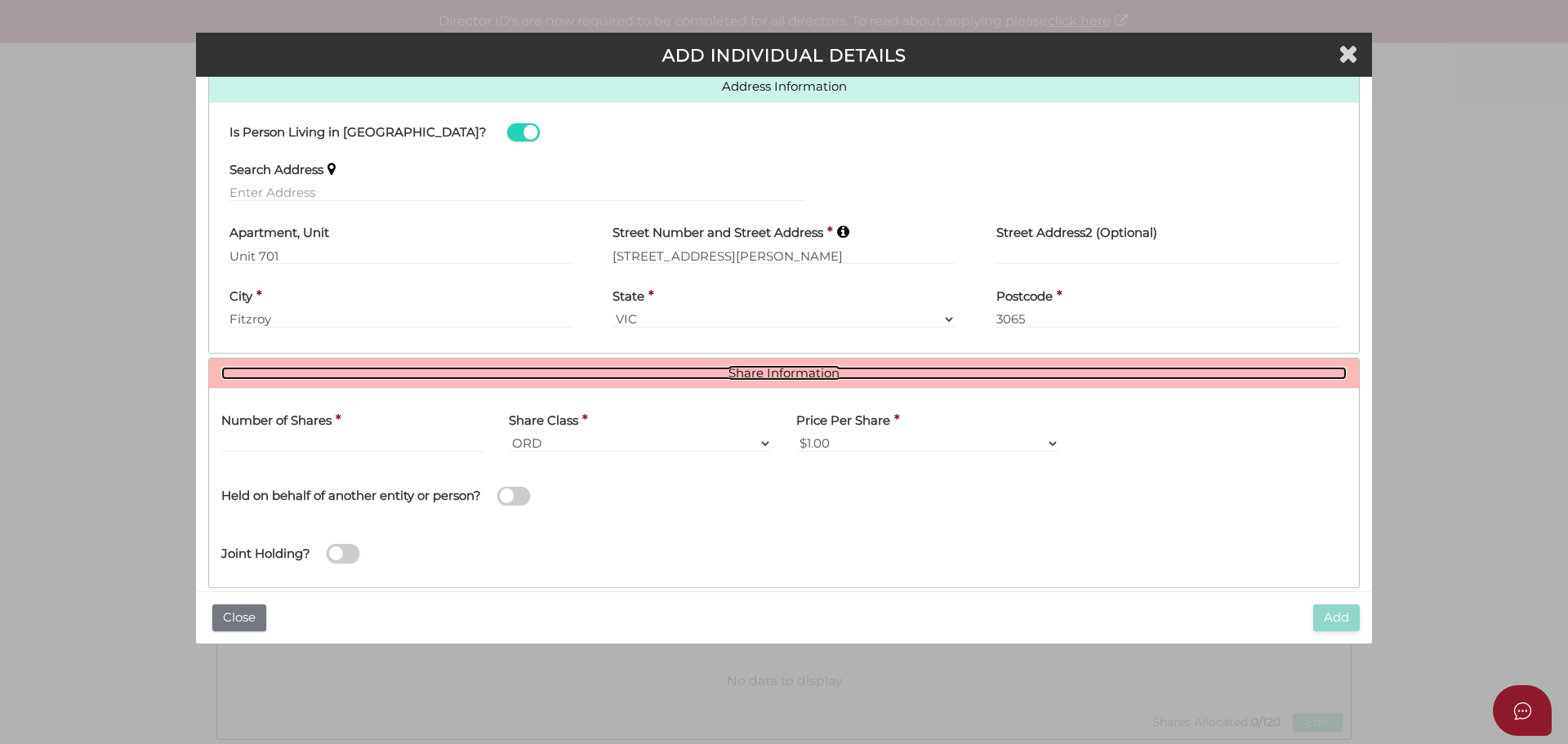
scroll to position [741, 0]
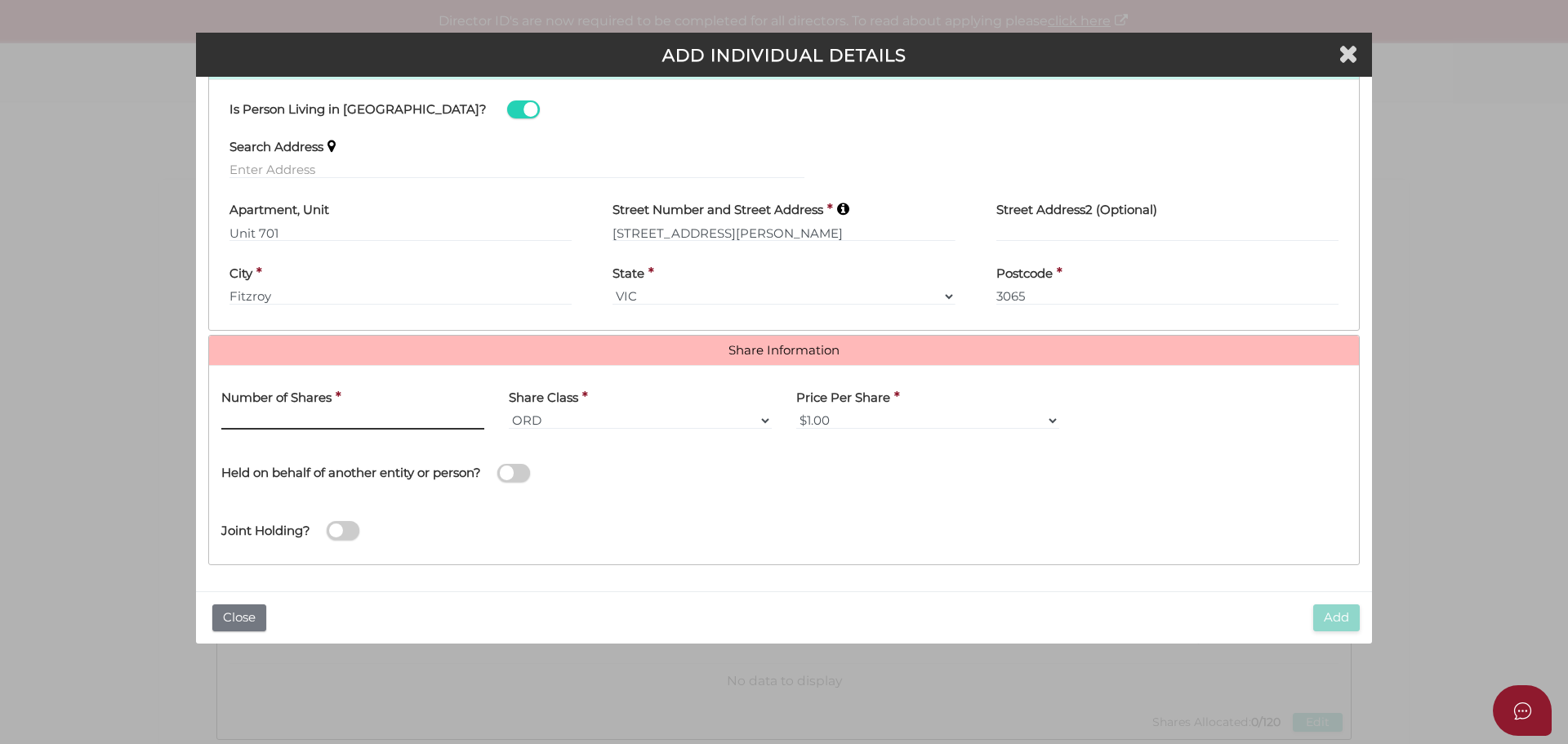
click at [379, 421] on input "text" at bounding box center [353, 420] width 263 height 18
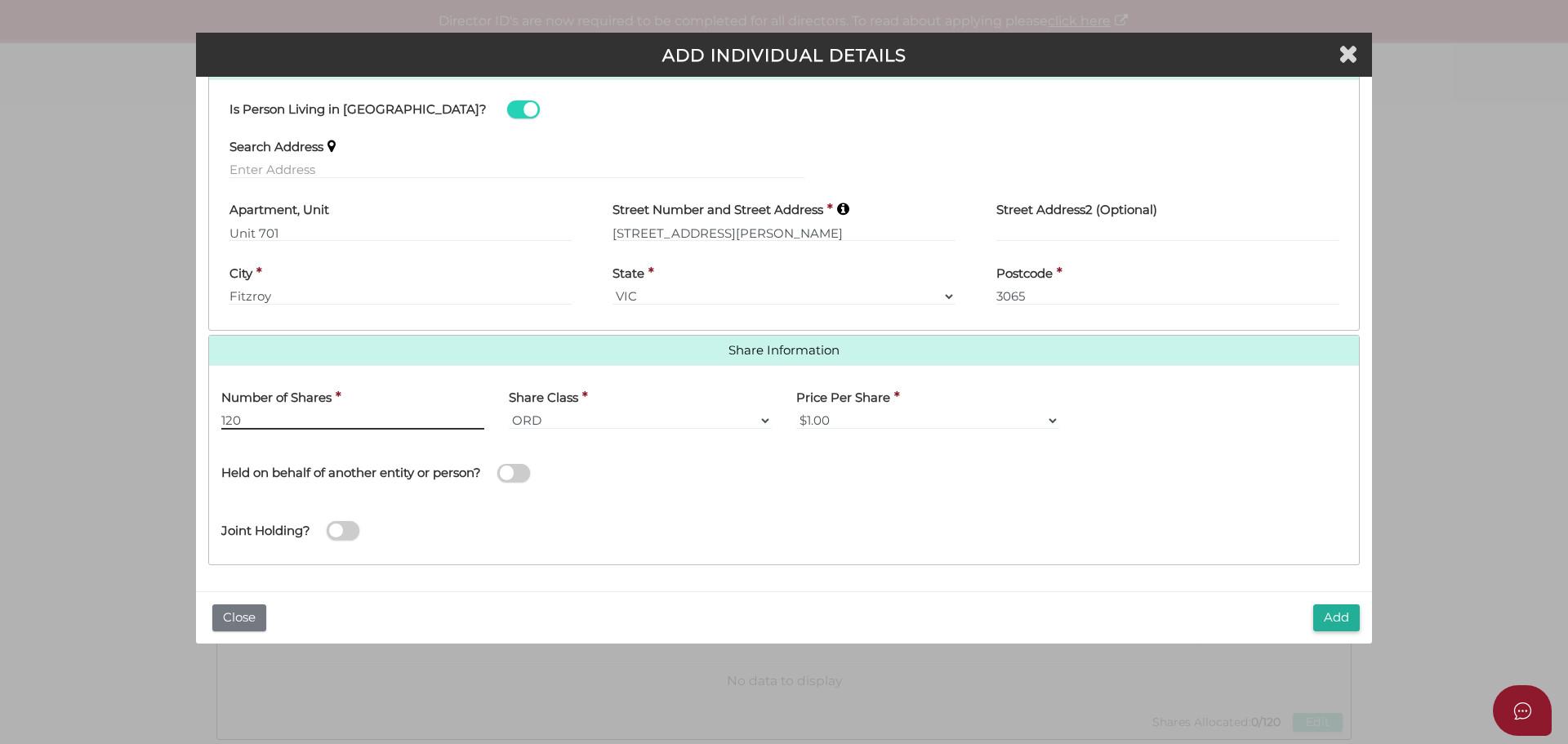
type input "120"
click at [1339, 619] on button "Add" at bounding box center [1336, 618] width 47 height 27
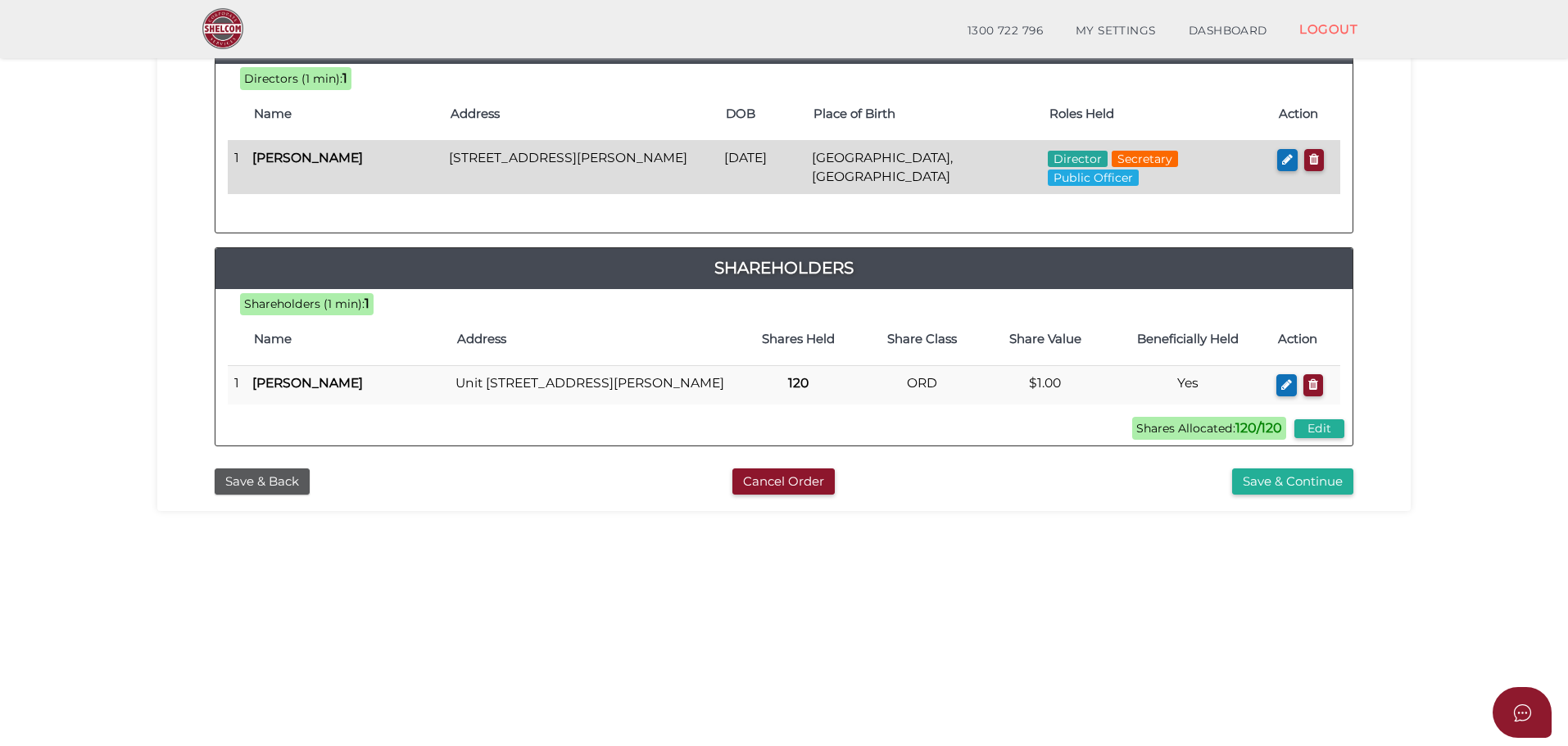
scroll to position [132, 0]
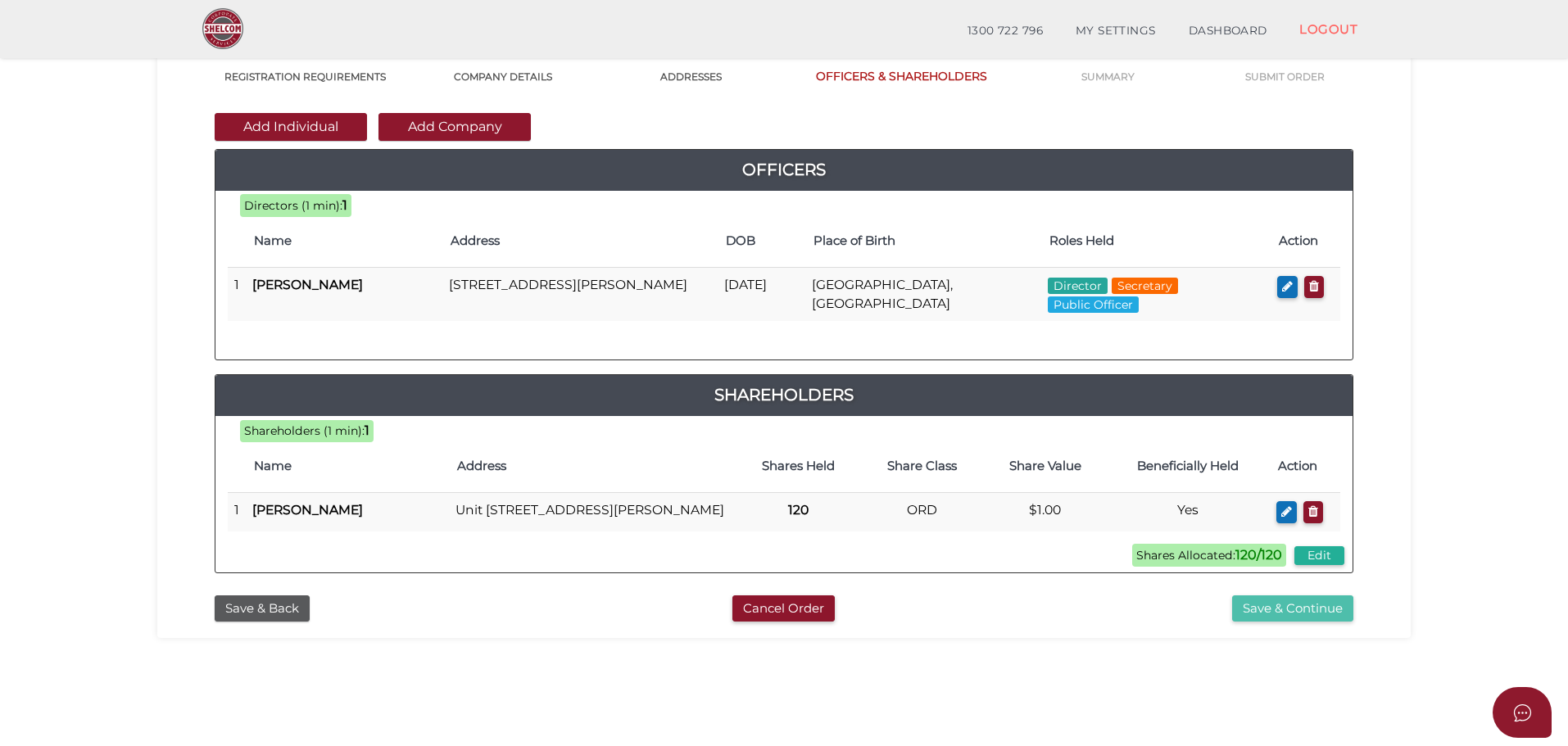
click at [1297, 622] on button "Save & Continue" at bounding box center [1293, 609] width 121 height 27
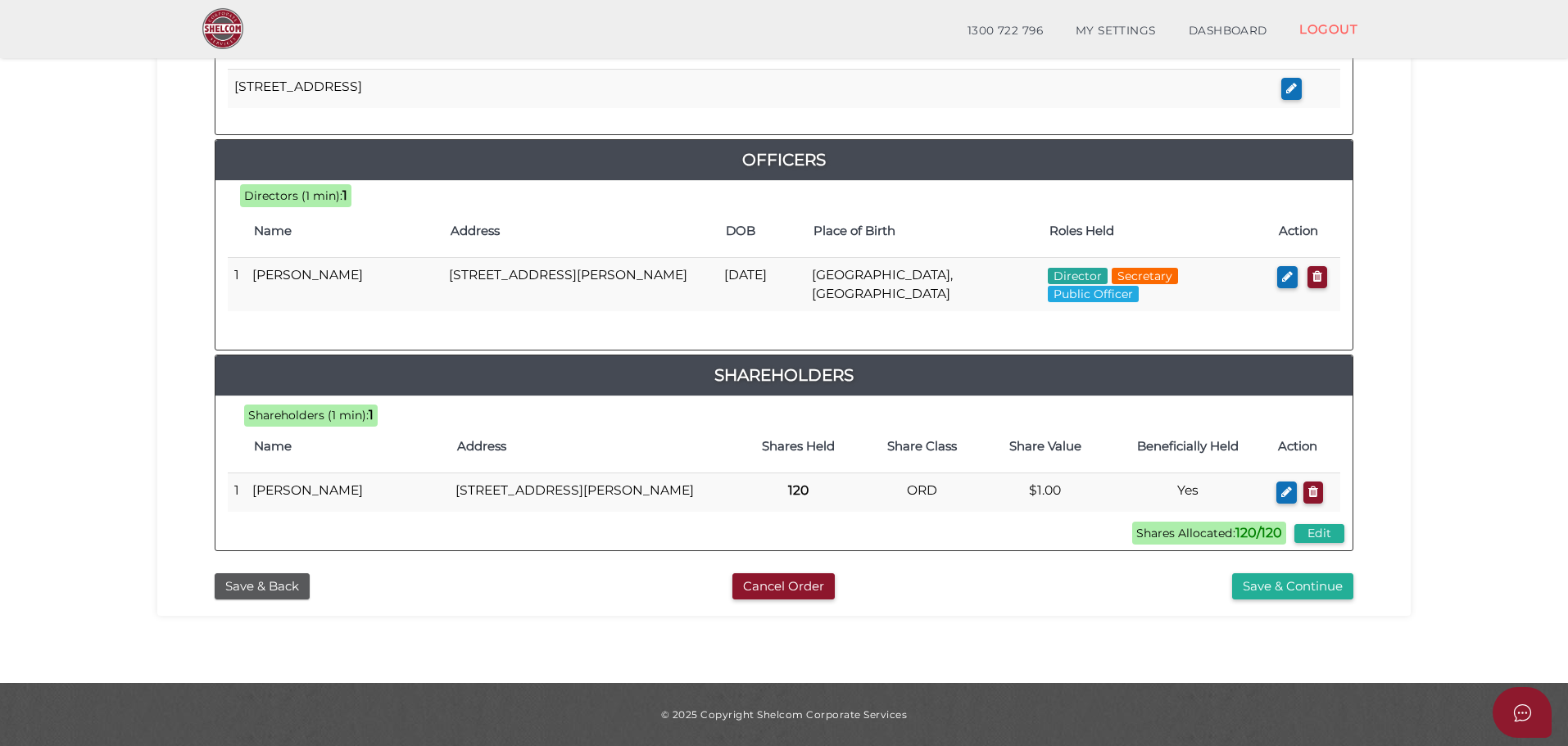
scroll to position [703, 0]
click at [1290, 590] on button "Save & Continue" at bounding box center [1293, 587] width 121 height 27
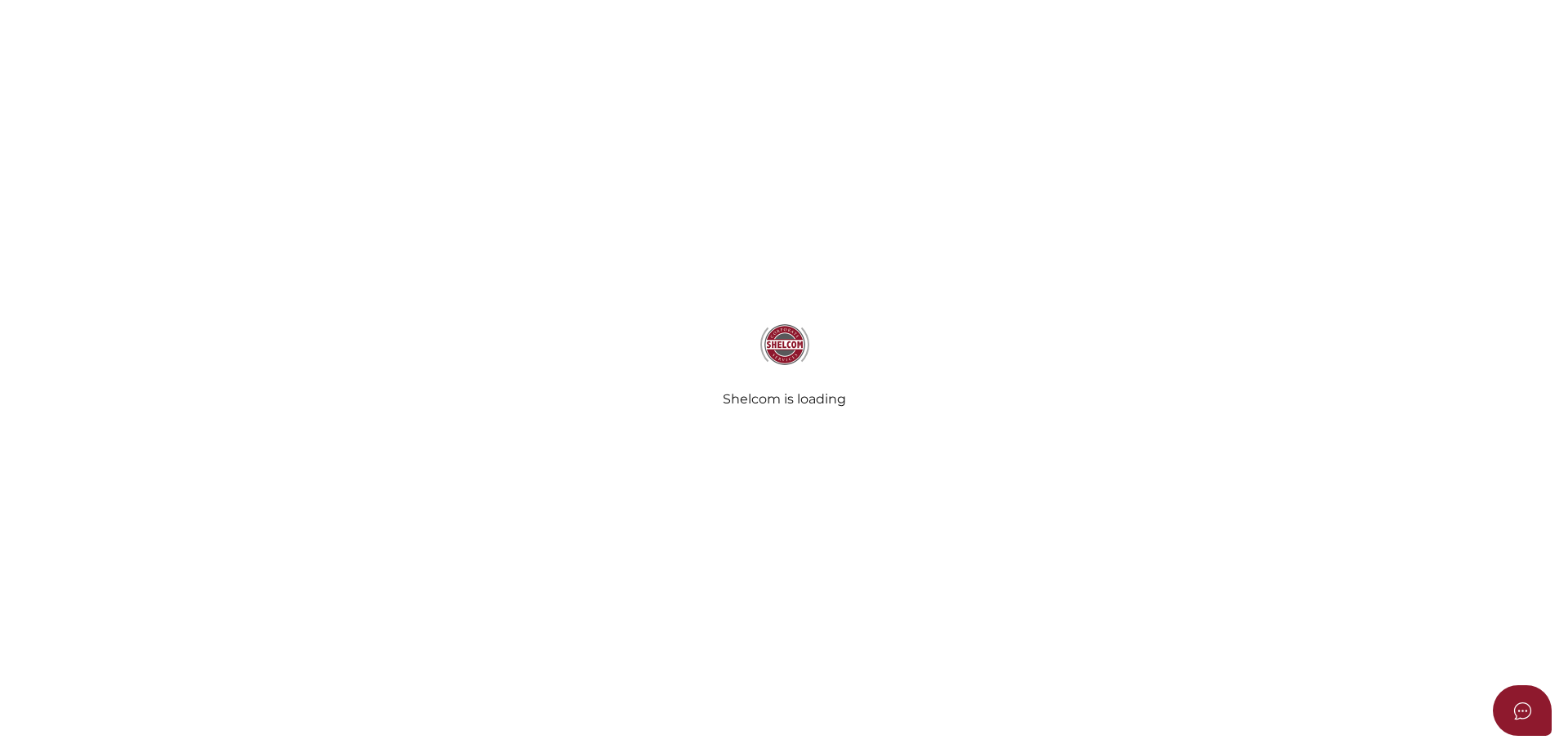
select select "Comb Binding"
select select "No"
radio input "true"
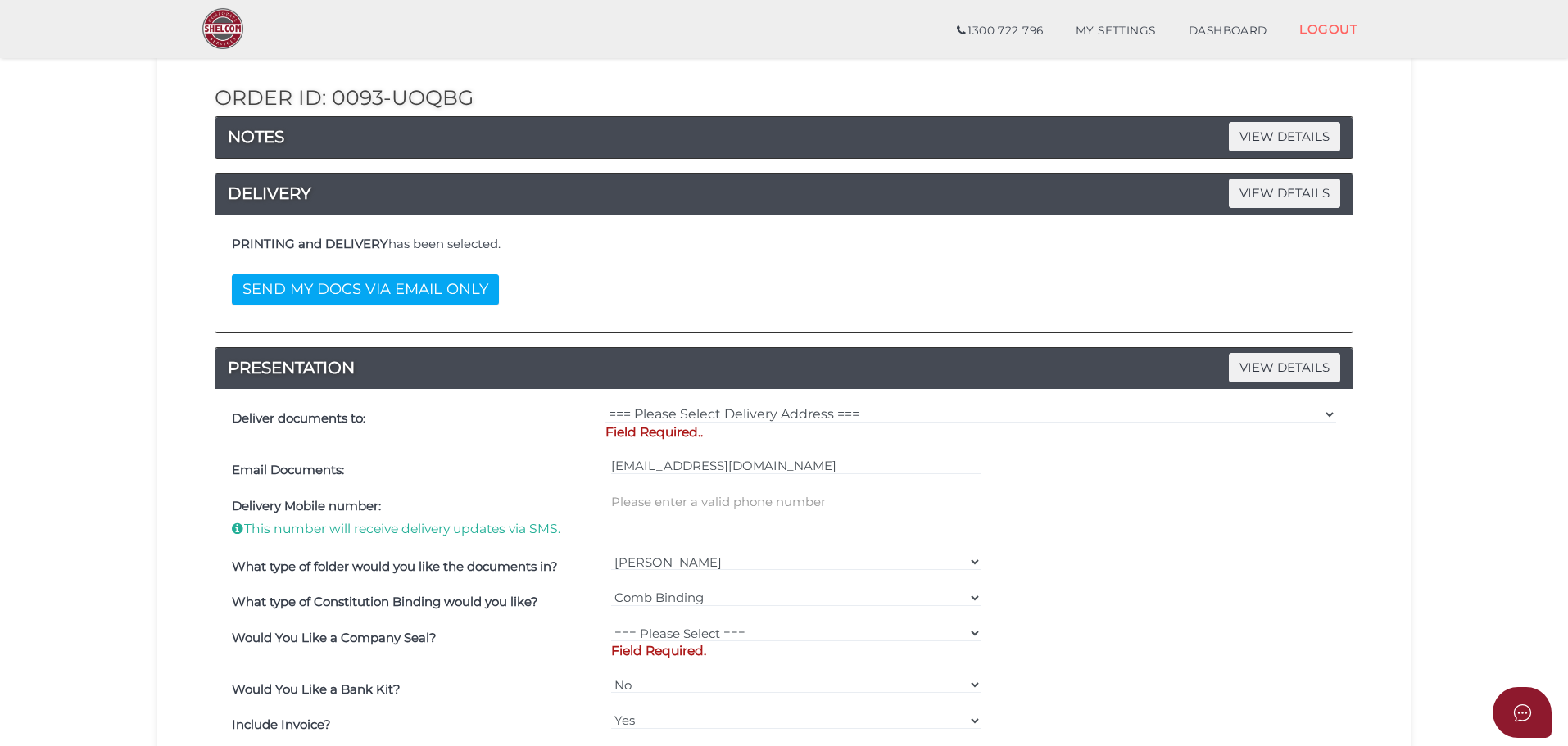
scroll to position [164, 0]
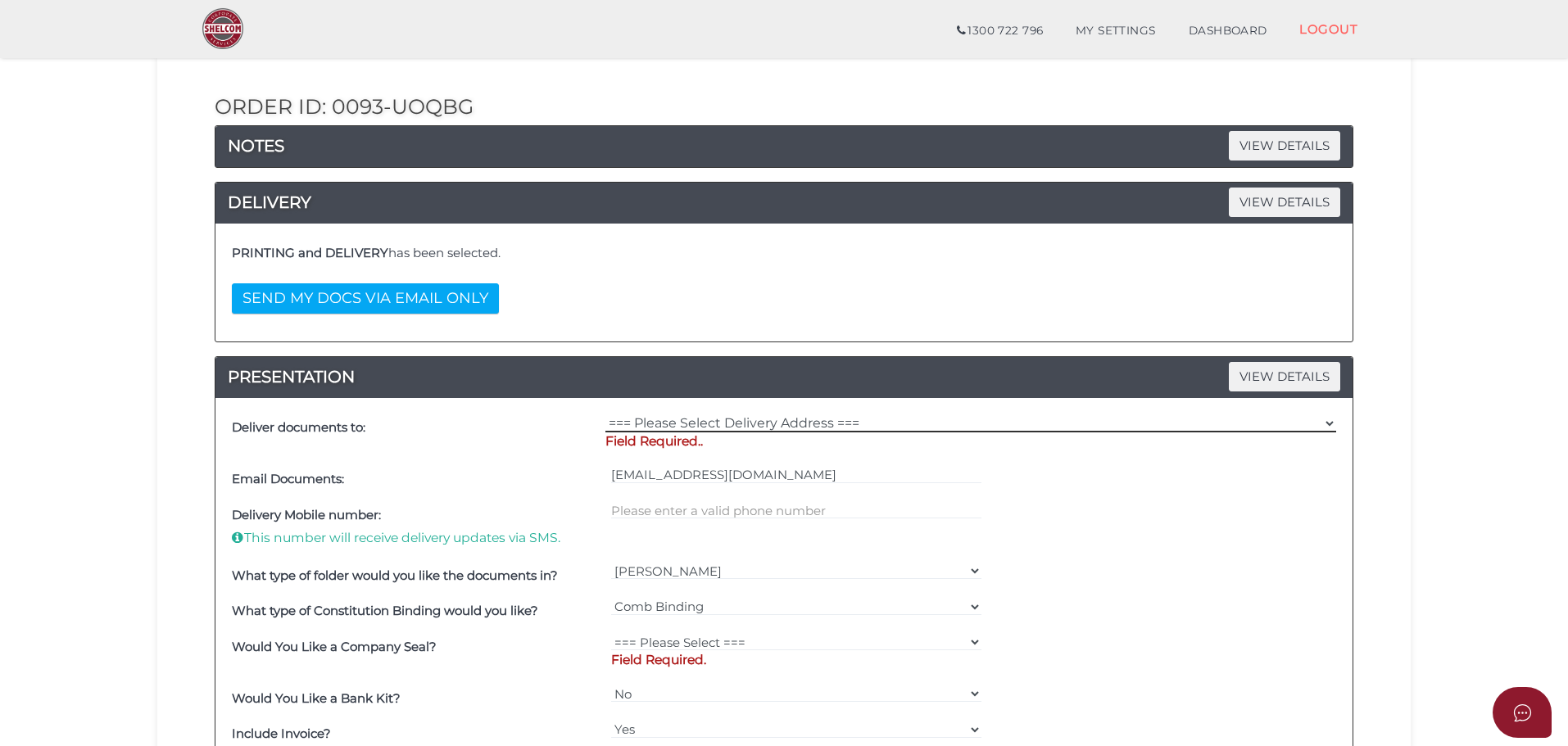
click at [785, 418] on select "=== Please Select Delivery Address === (User Address - [PERSON_NAME]) Level 1 […" at bounding box center [970, 423] width 731 height 18
select select "0"
click at [605, 414] on select "=== Please Select Delivery Address === (User Address - [PERSON_NAME]) Level 1 […" at bounding box center [970, 423] width 731 height 18
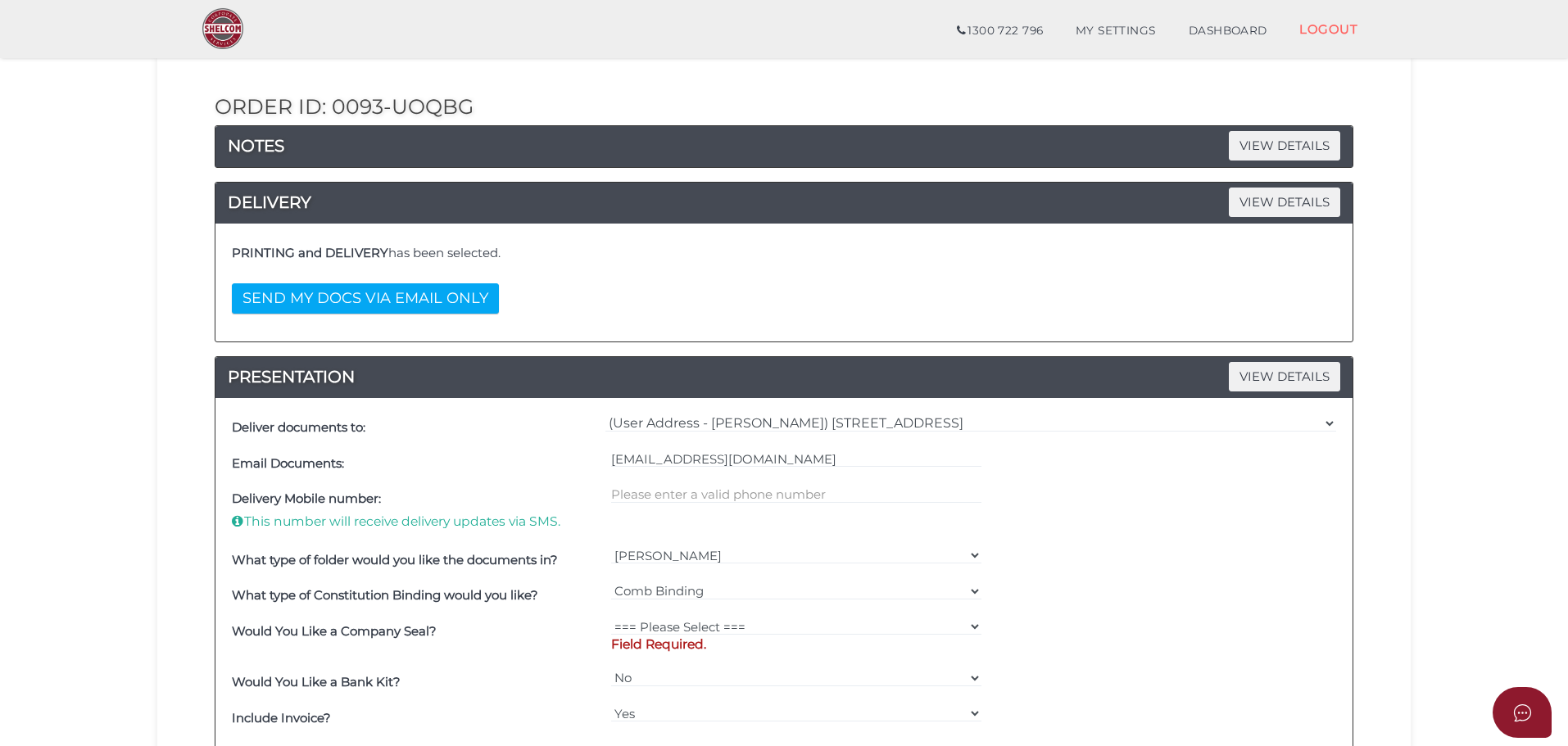
click at [486, 445] on div "Email Documents:" at bounding box center [417, 463] width 380 height 36
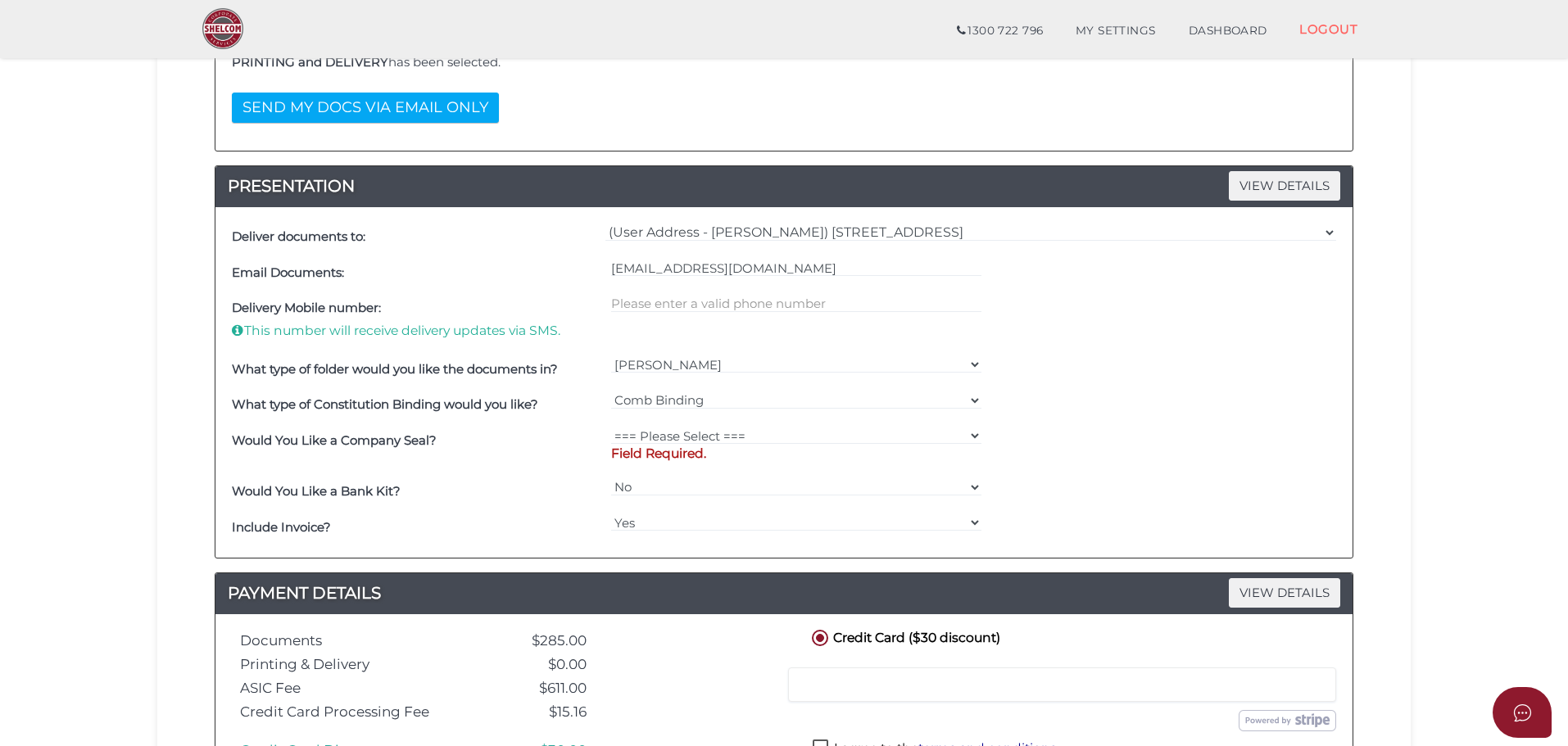
scroll to position [491, 0]
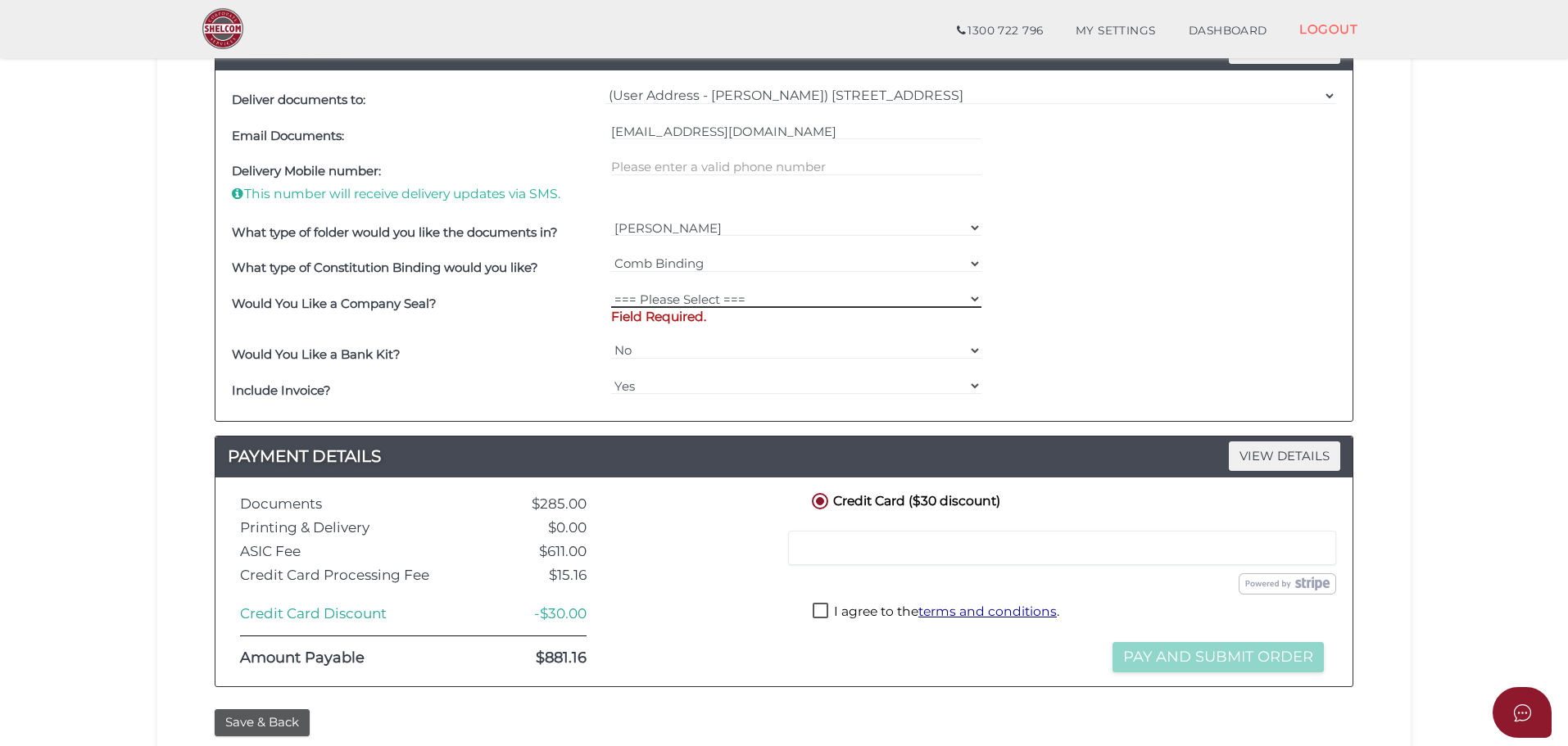
click at [721, 306] on select "=== Please Select === Fold Seal $50 No Seal" at bounding box center [797, 298] width 371 height 18
select select "0"
click at [611, 290] on select "=== Please Select === Fold Seal $50 No Seal" at bounding box center [797, 298] width 371 height 18
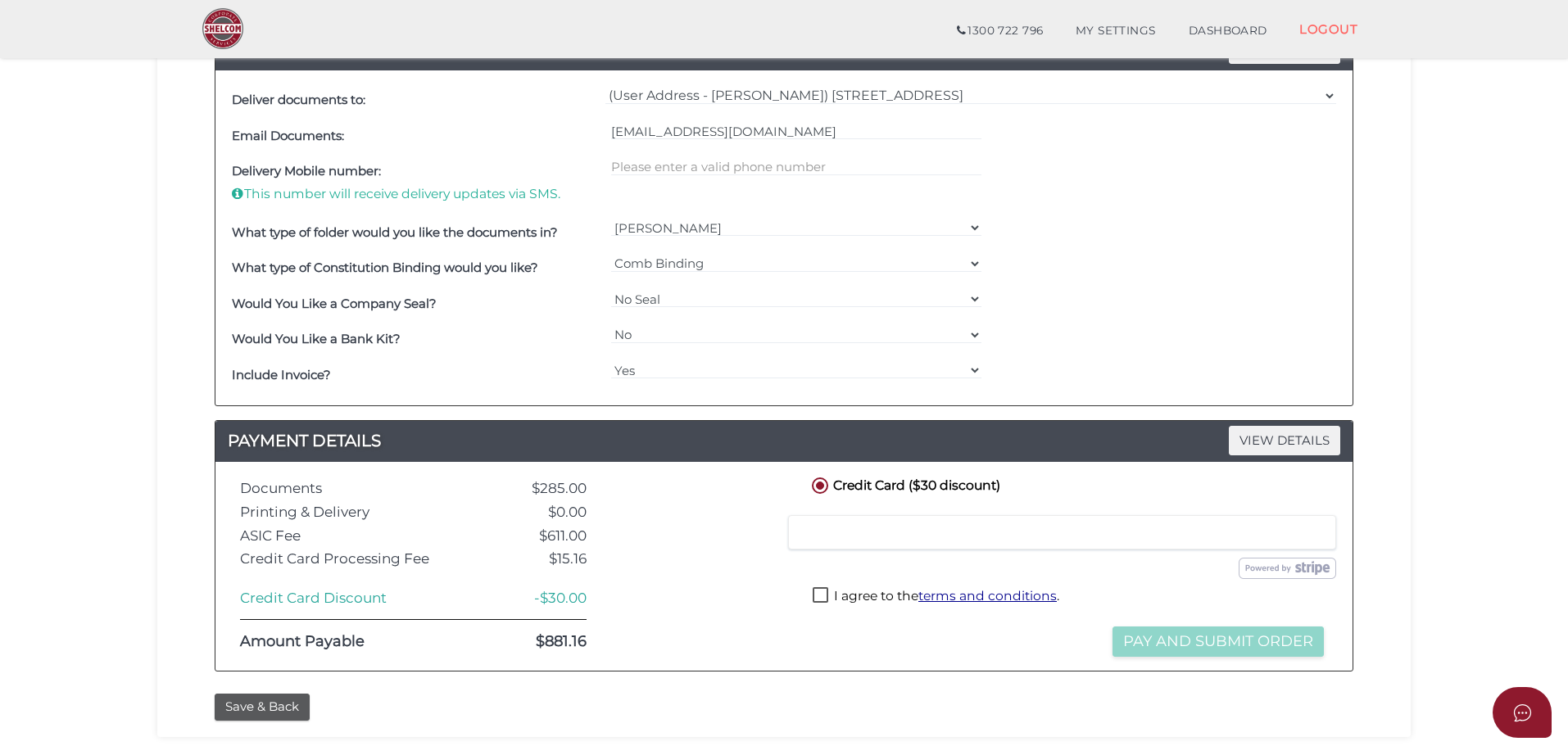
click at [824, 591] on label "I agree to the terms and conditions ." at bounding box center [936, 597] width 246 height 21
checkbox input "true"
click at [1192, 641] on button "Pay and Submit Order" at bounding box center [1217, 641] width 211 height 30
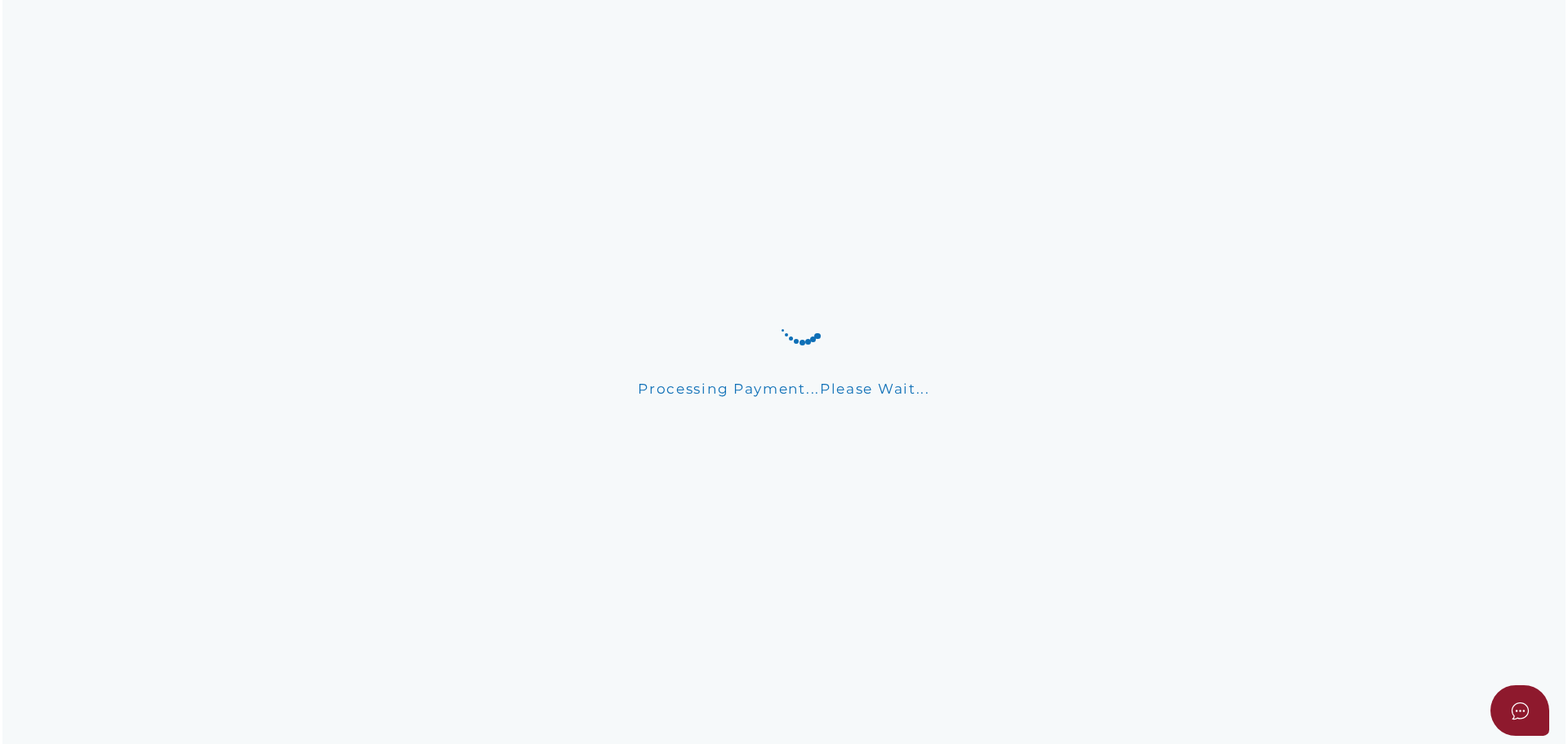
scroll to position [0, 0]
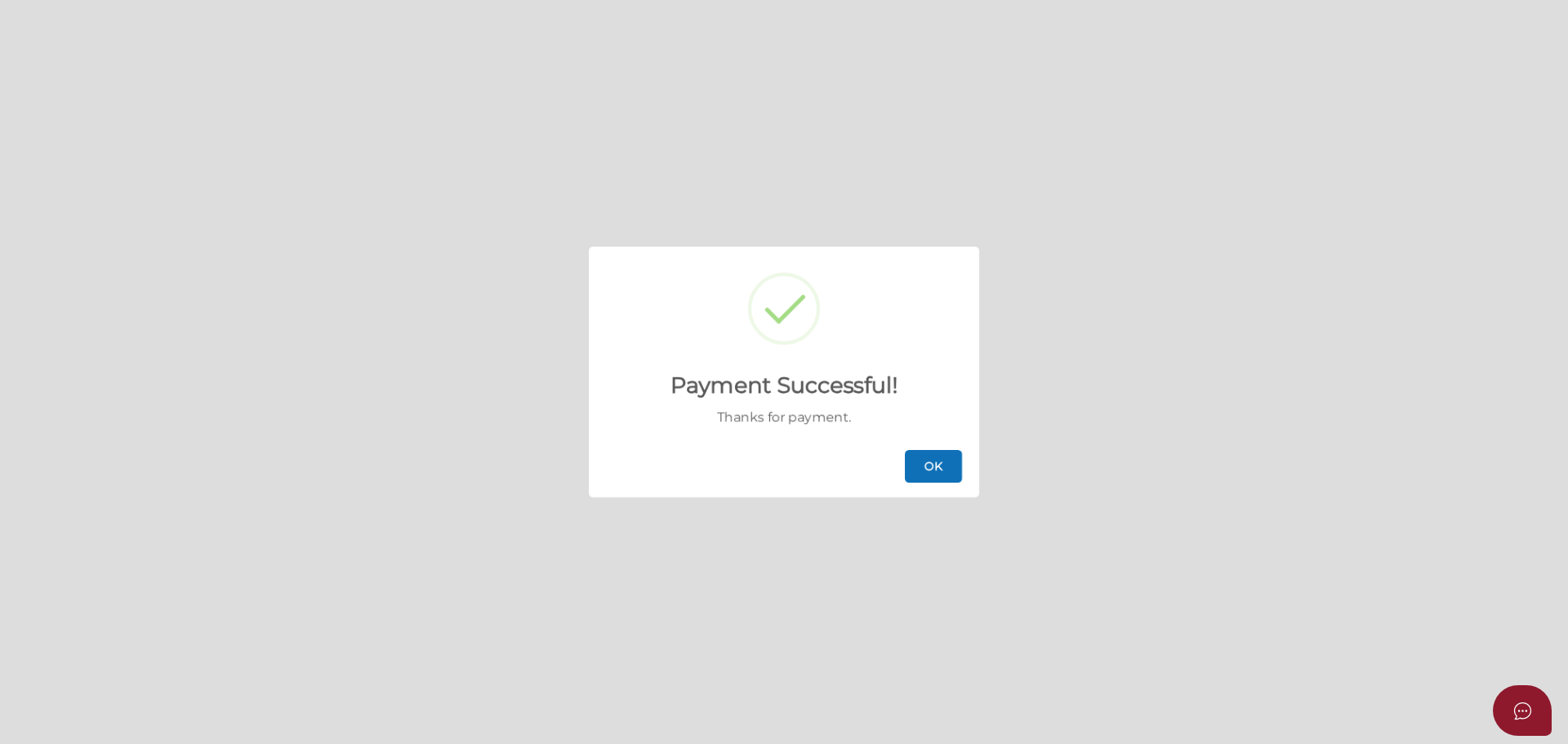
click at [925, 457] on button "OK" at bounding box center [933, 466] width 57 height 32
